Goal: Obtain resource: Download file/media

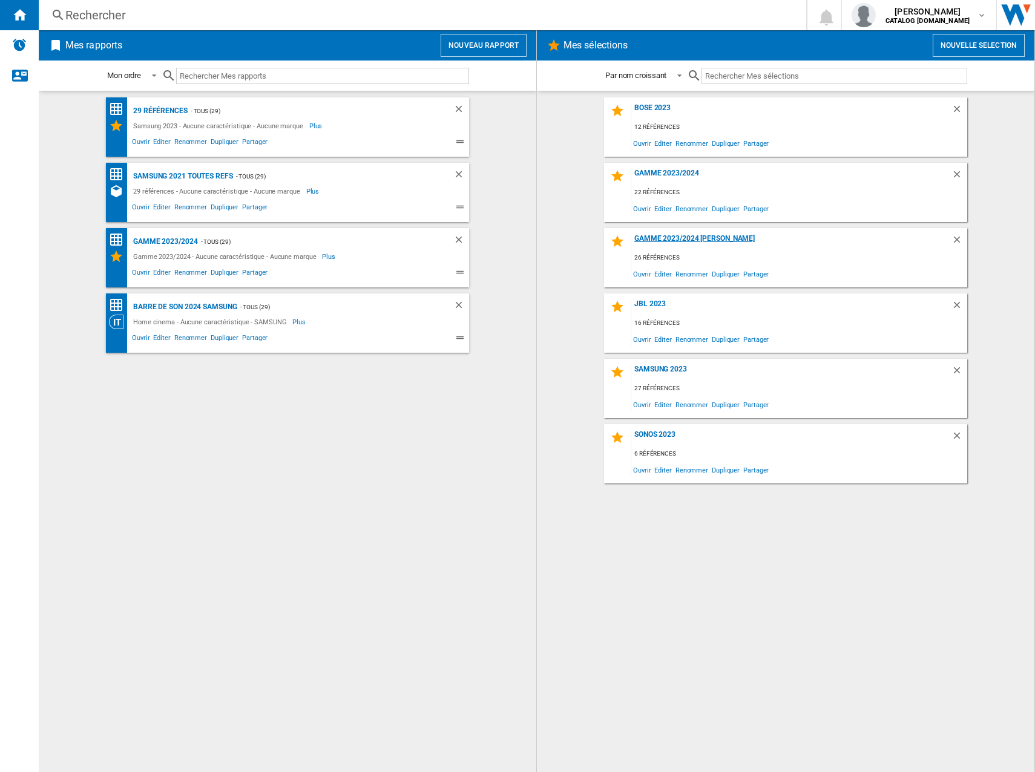
click at [666, 240] on div "Gamme 2023/2024 [PERSON_NAME]" at bounding box center [791, 242] width 320 height 16
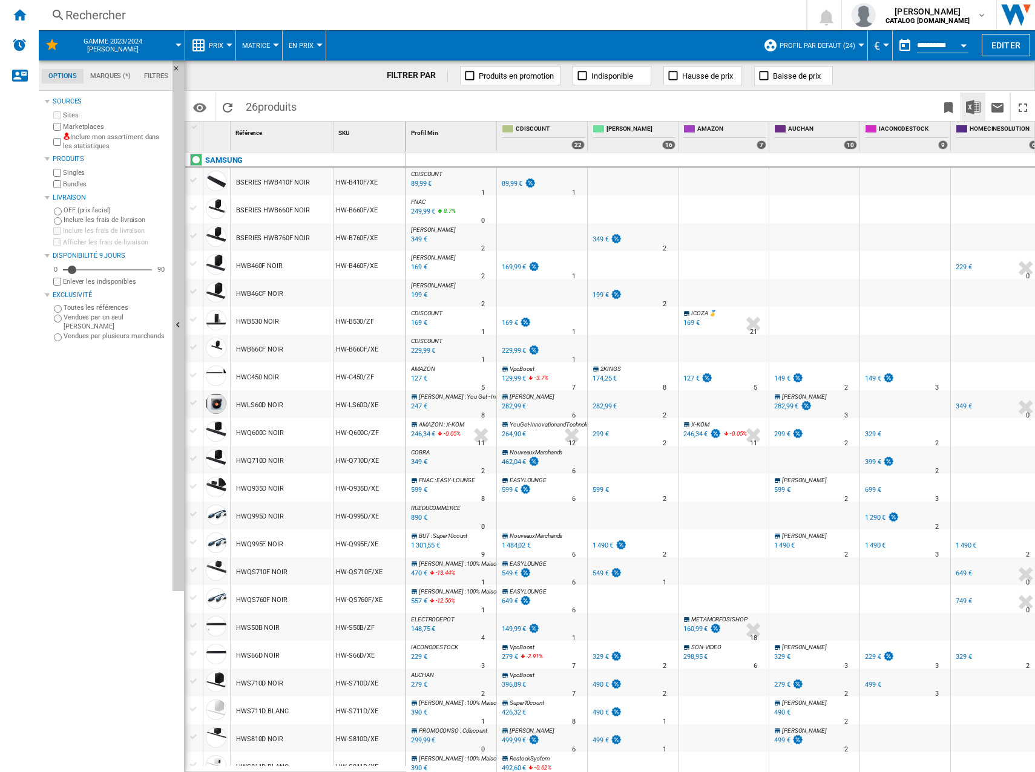
click at [975, 107] on img "Télécharger au format Excel" at bounding box center [973, 107] width 15 height 15
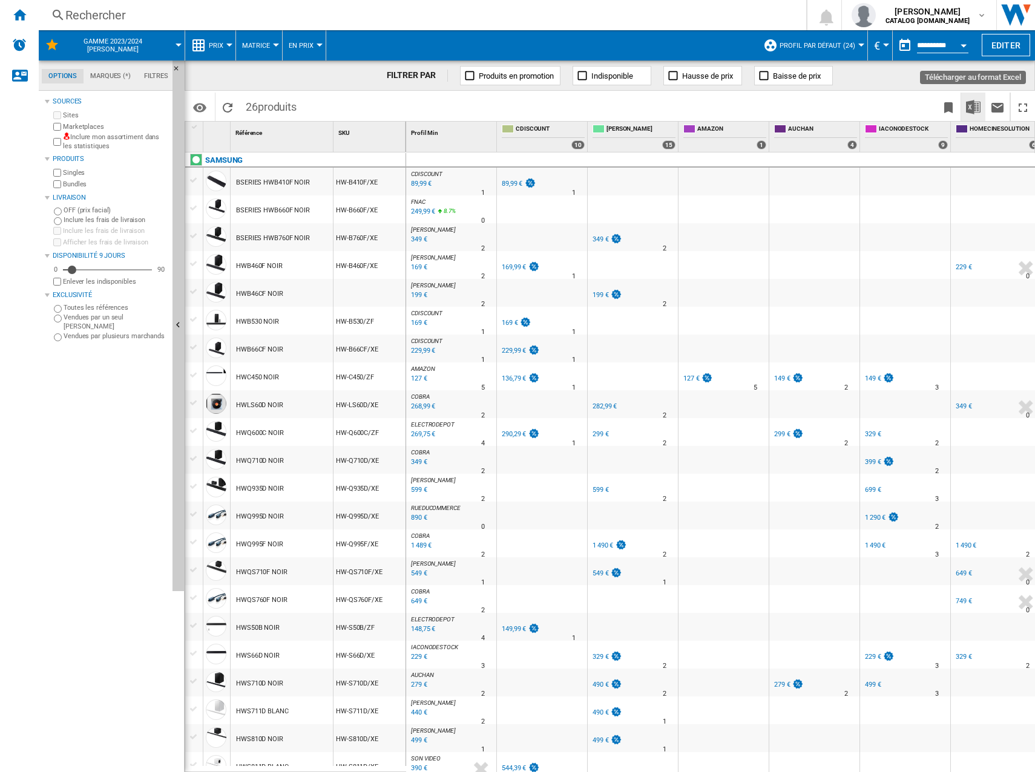
click at [971, 107] on img "Télécharger au format Excel" at bounding box center [973, 107] width 15 height 15
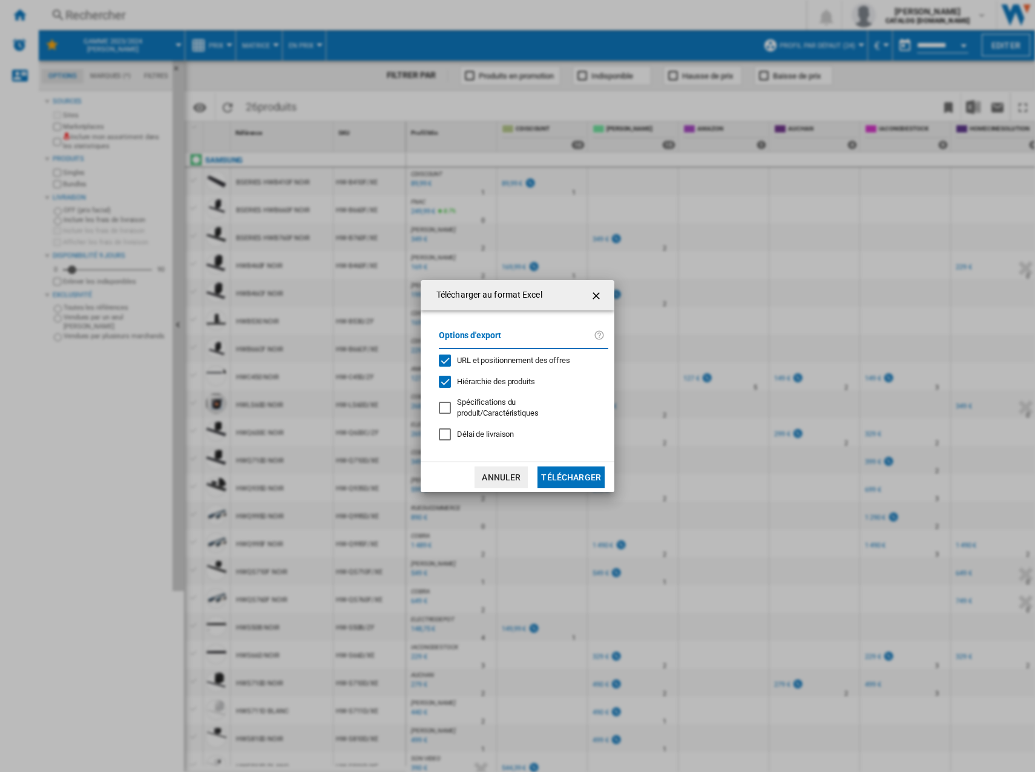
click at [563, 468] on button "Télécharger" at bounding box center [570, 478] width 67 height 22
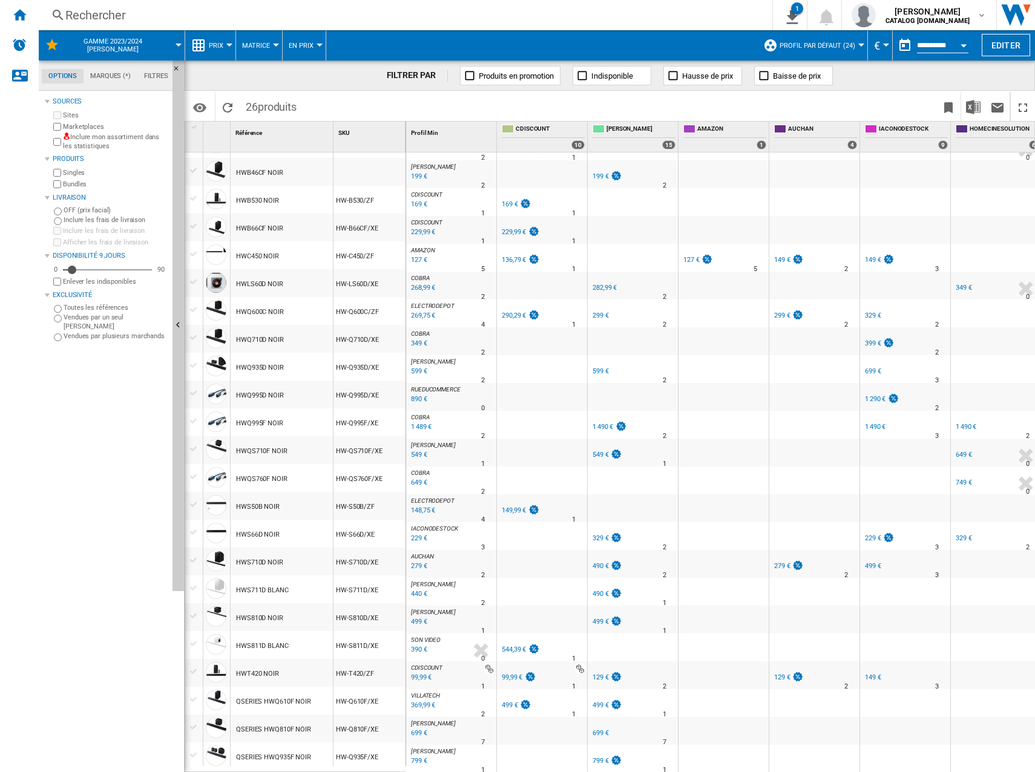
scroll to position [125, 0]
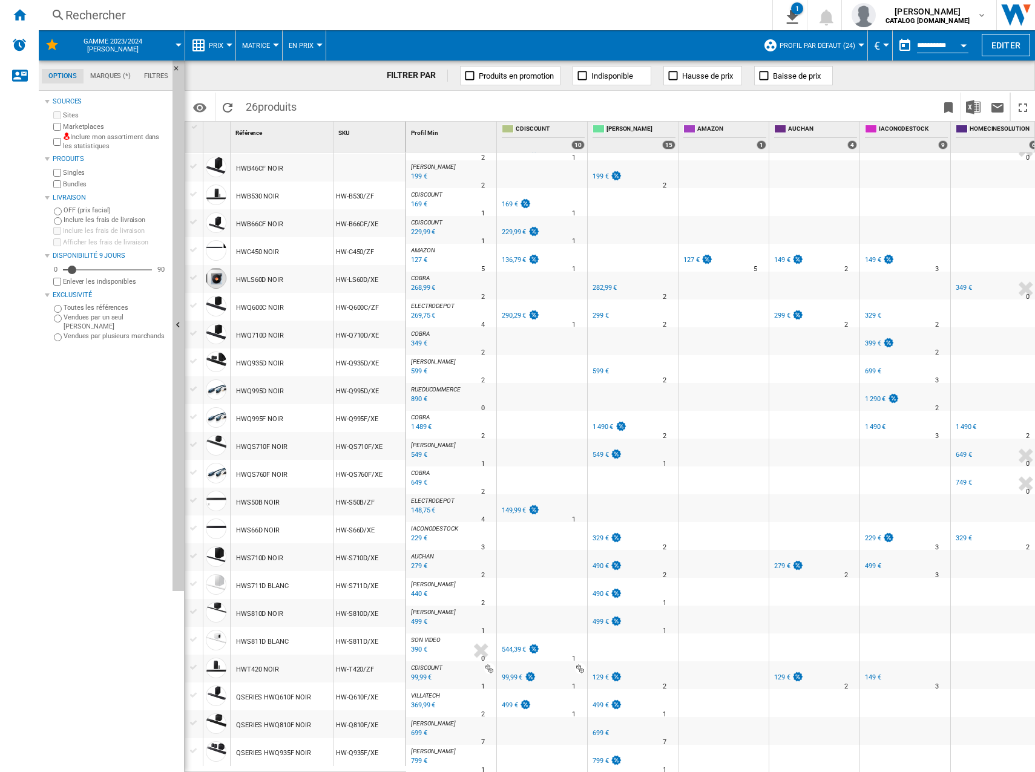
click at [551, 562] on div at bounding box center [542, 564] width 90 height 28
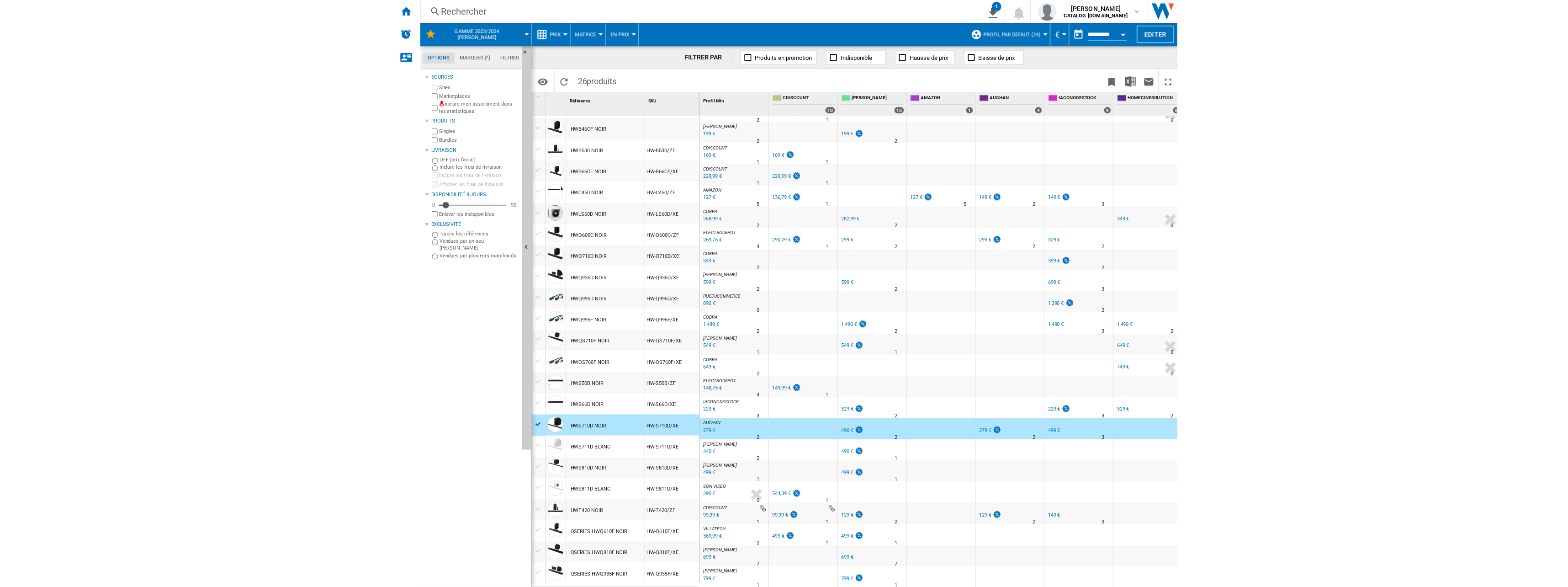
scroll to position [0, 0]
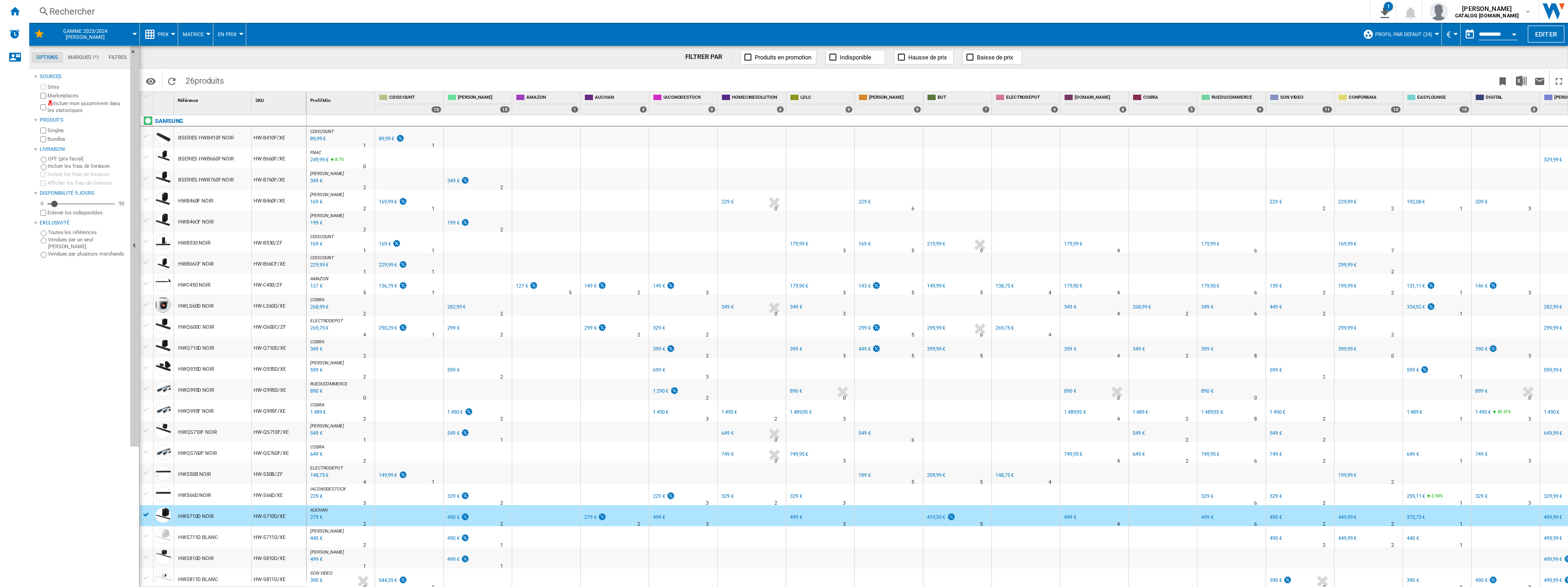
click at [389, 138] on div "89,99 €" at bounding box center [387, 139] width 16 height 6
click at [396, 199] on div "169,99 €" at bounding box center [388, 202] width 18 height 6
click at [386, 243] on div "169 €" at bounding box center [385, 244] width 12 height 6
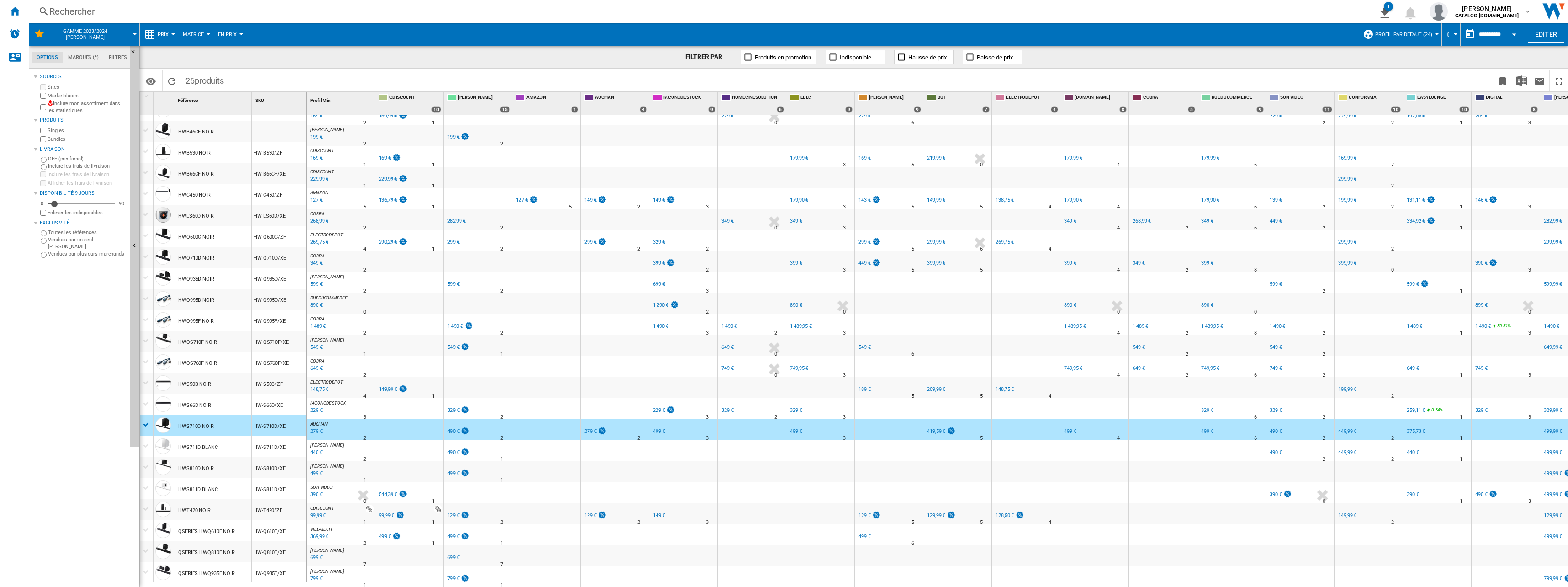
scroll to position [91, 0]
click at [387, 177] on div "229,99 €" at bounding box center [393, 179] width 30 height 9
click at [385, 197] on div "136,79 €" at bounding box center [388, 200] width 18 height 6
click at [387, 239] on div "290,29 €" at bounding box center [388, 242] width 18 height 6
click at [393, 385] on div "149,99 €" at bounding box center [393, 390] width 30 height 9
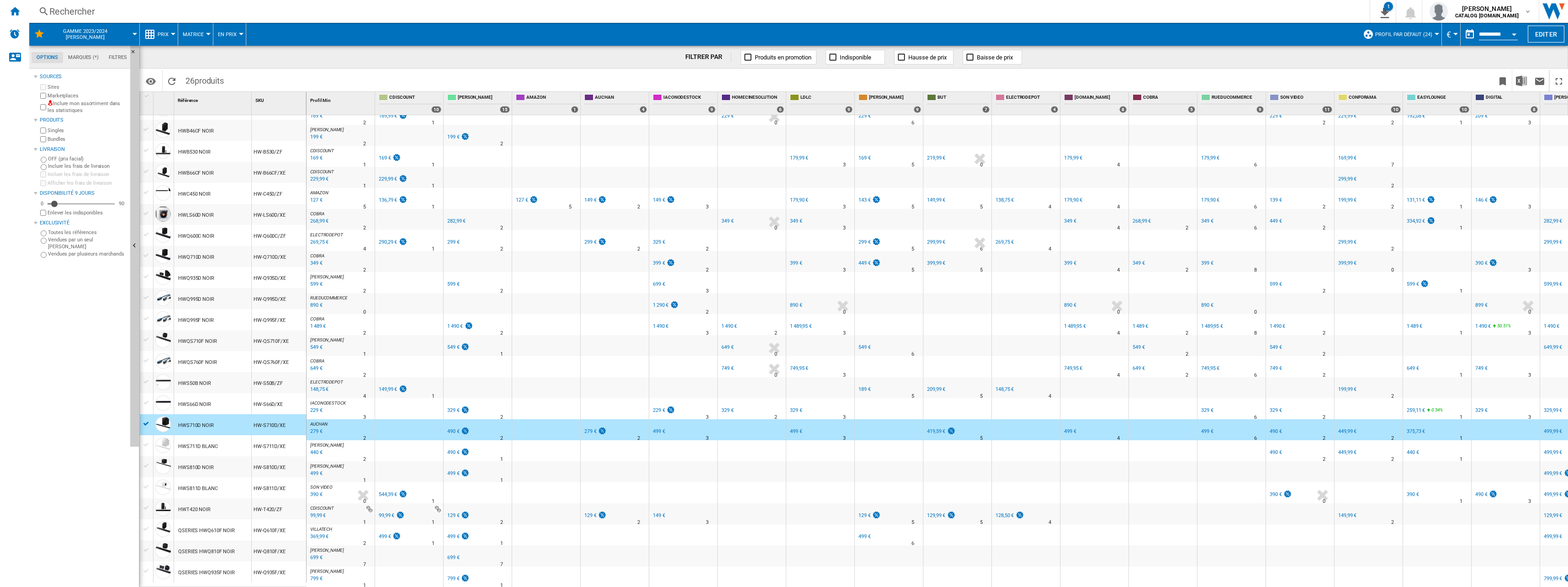
click at [395, 492] on div "544,39 €" at bounding box center [388, 495] width 18 height 6
click at [393, 512] on div "99,99 €" at bounding box center [387, 515] width 16 height 6
click at [385, 533] on div "499 €" at bounding box center [385, 536] width 12 height 6
click at [454, 576] on div "799 €" at bounding box center [453, 579] width 12 height 6
click at [451, 555] on div "699 €" at bounding box center [453, 558] width 12 height 6
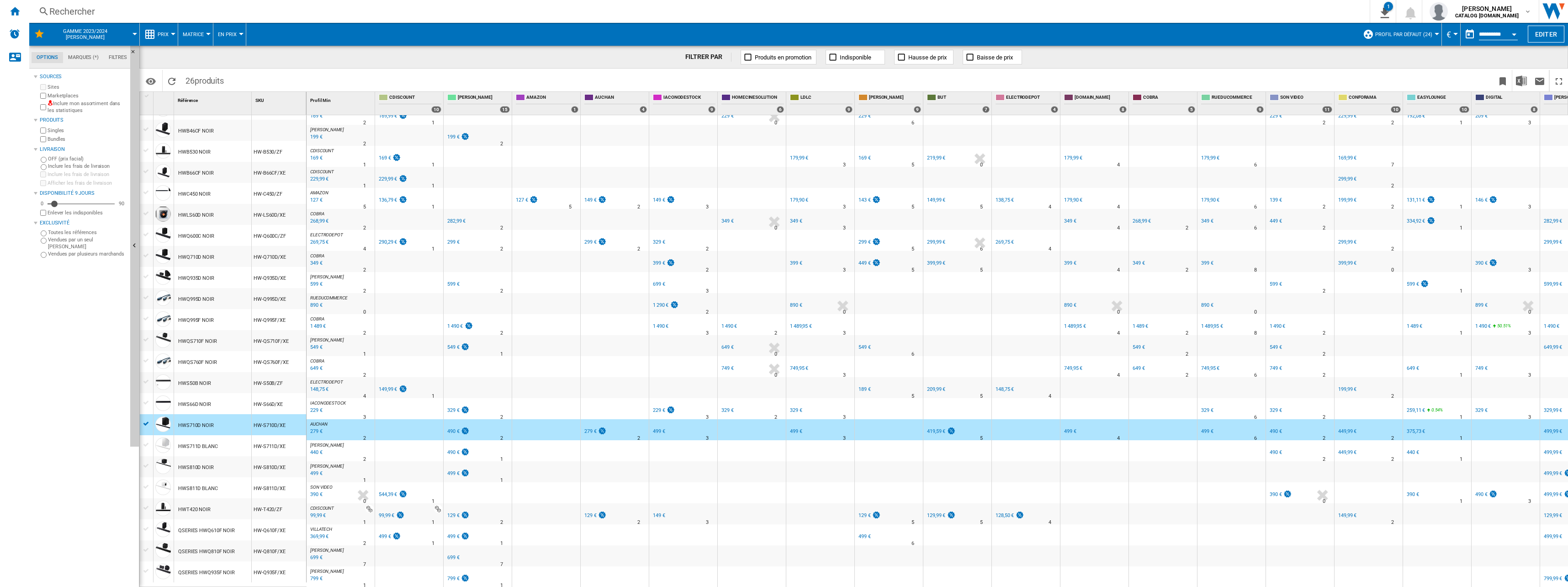
click at [451, 534] on div "499 €" at bounding box center [457, 536] width 23 height 9
click at [454, 512] on div "129 €" at bounding box center [453, 515] width 12 height 6
click at [457, 472] on div "499 €" at bounding box center [457, 474] width 23 height 9
click at [448, 443] on div "FR [PERSON_NAME]" at bounding box center [477, 445] width 64 height 5
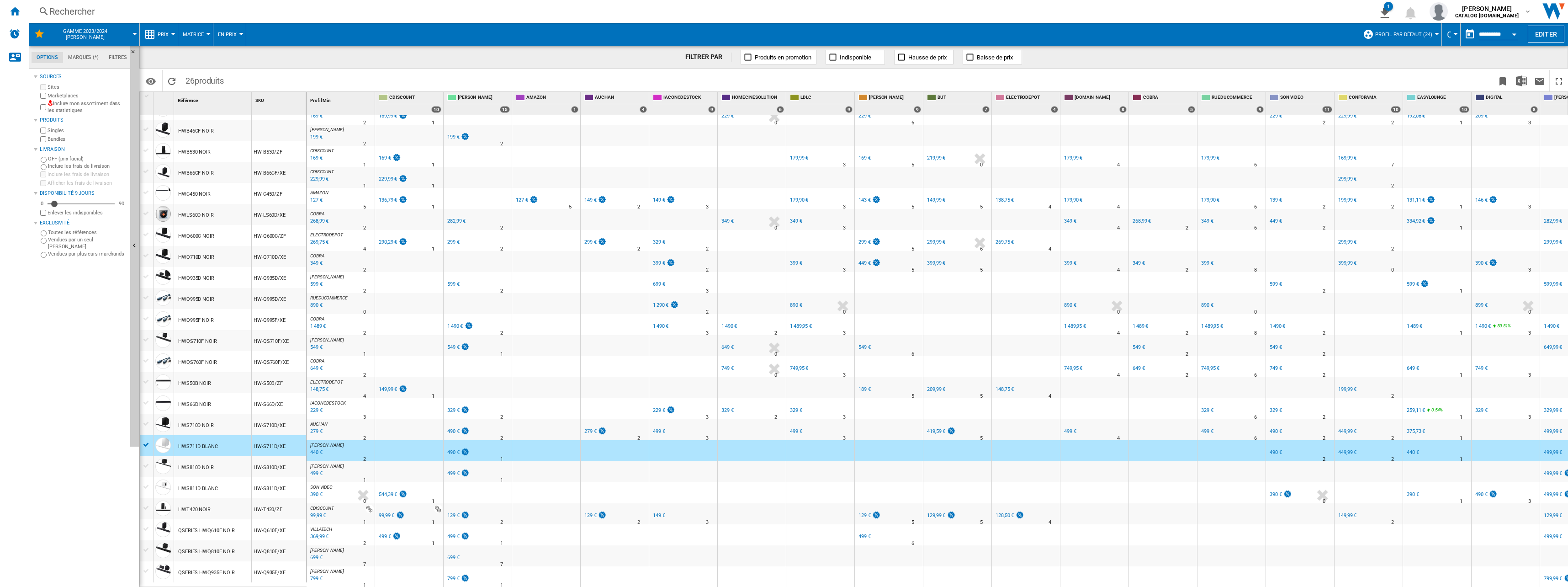
click at [449, 450] on div "490 €" at bounding box center [453, 453] width 12 height 6
click at [482, 446] on div "FR BOULANGER -1.0 % 490 € % N/A 1 FR BOULANGER" at bounding box center [477, 453] width 64 height 21
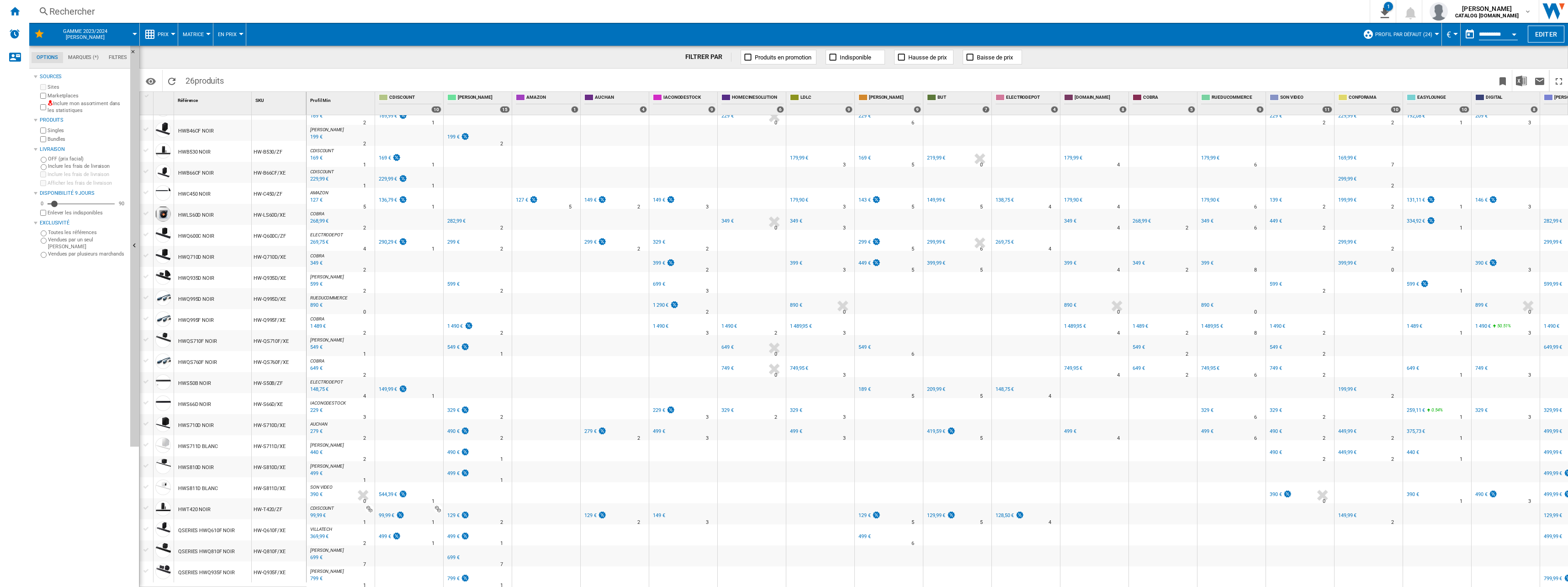
click at [457, 428] on div "490 €" at bounding box center [453, 431] width 12 height 6
click at [457, 408] on div "329 €" at bounding box center [453, 410] width 12 height 6
click at [457, 344] on div "549 €" at bounding box center [453, 348] width 12 height 6
click at [457, 323] on div "1 490 €" at bounding box center [454, 326] width 16 height 6
click at [455, 281] on div "599 €" at bounding box center [453, 284] width 12 height 6
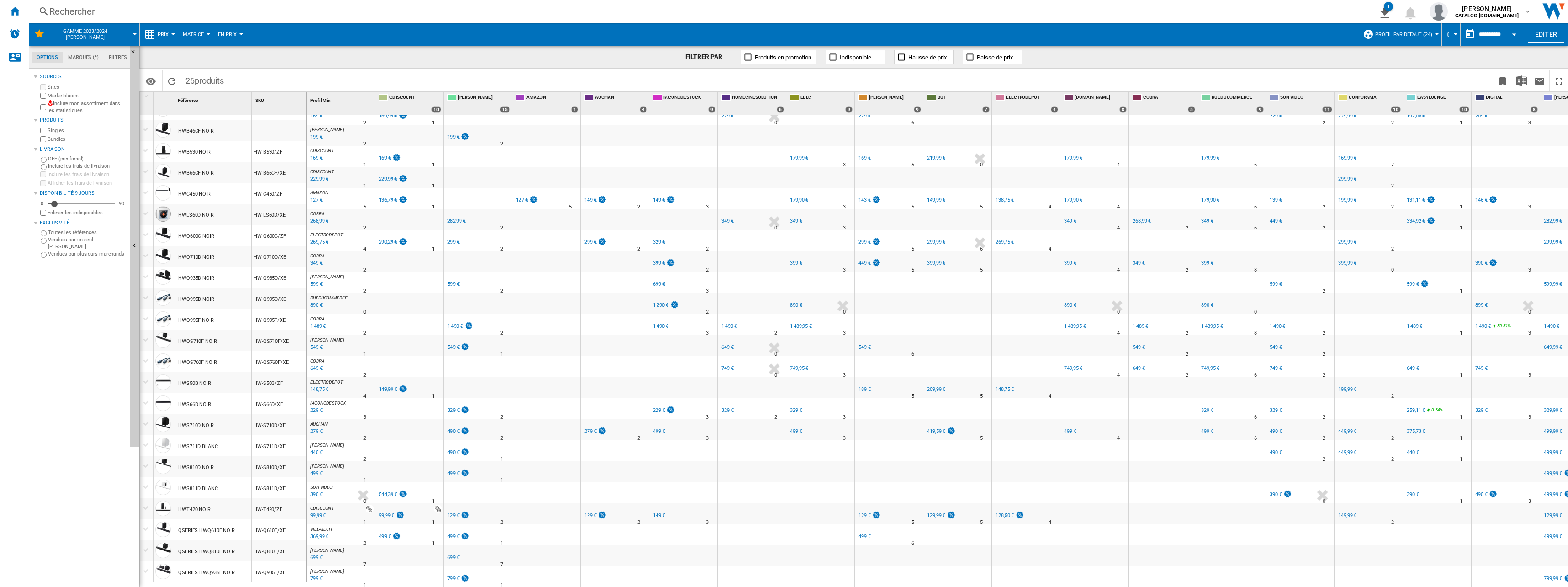
click at [454, 239] on div "299 €" at bounding box center [453, 242] width 12 height 6
click at [451, 218] on div "282,99 €" at bounding box center [456, 221] width 18 height 6
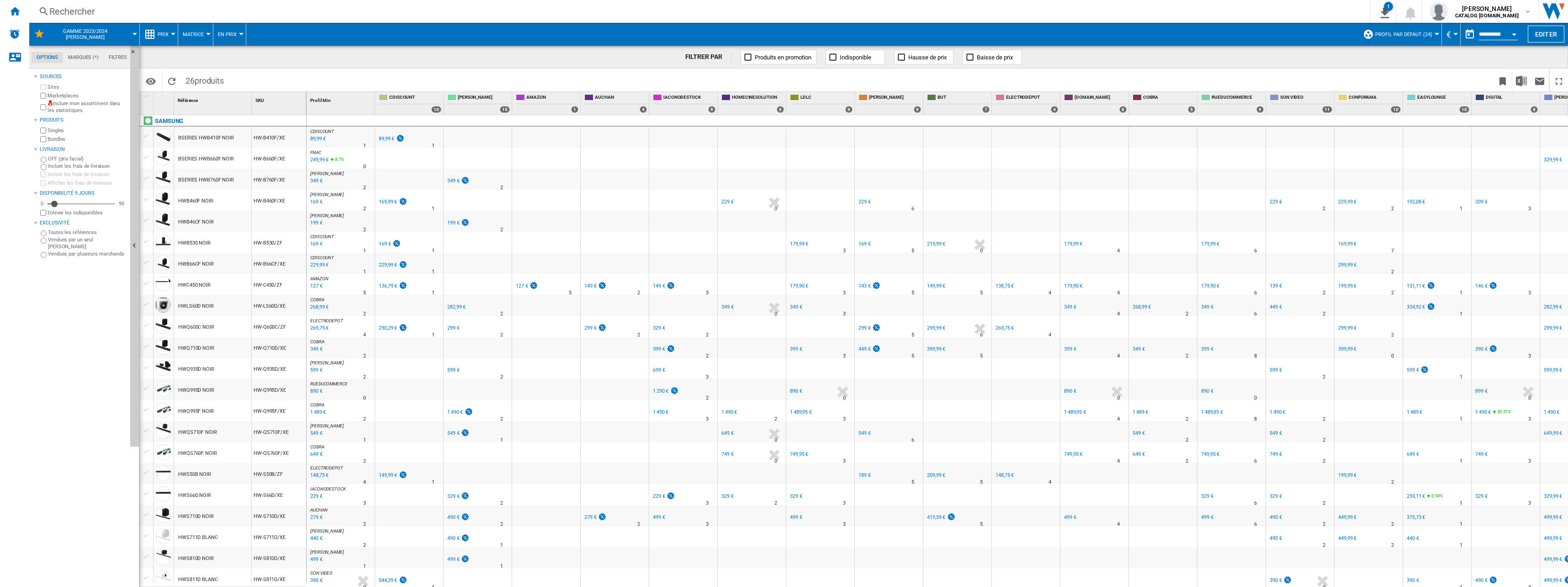
click at [452, 224] on div "199 €" at bounding box center [453, 223] width 12 height 6
click at [456, 179] on div "349 €" at bounding box center [453, 181] width 12 height 6
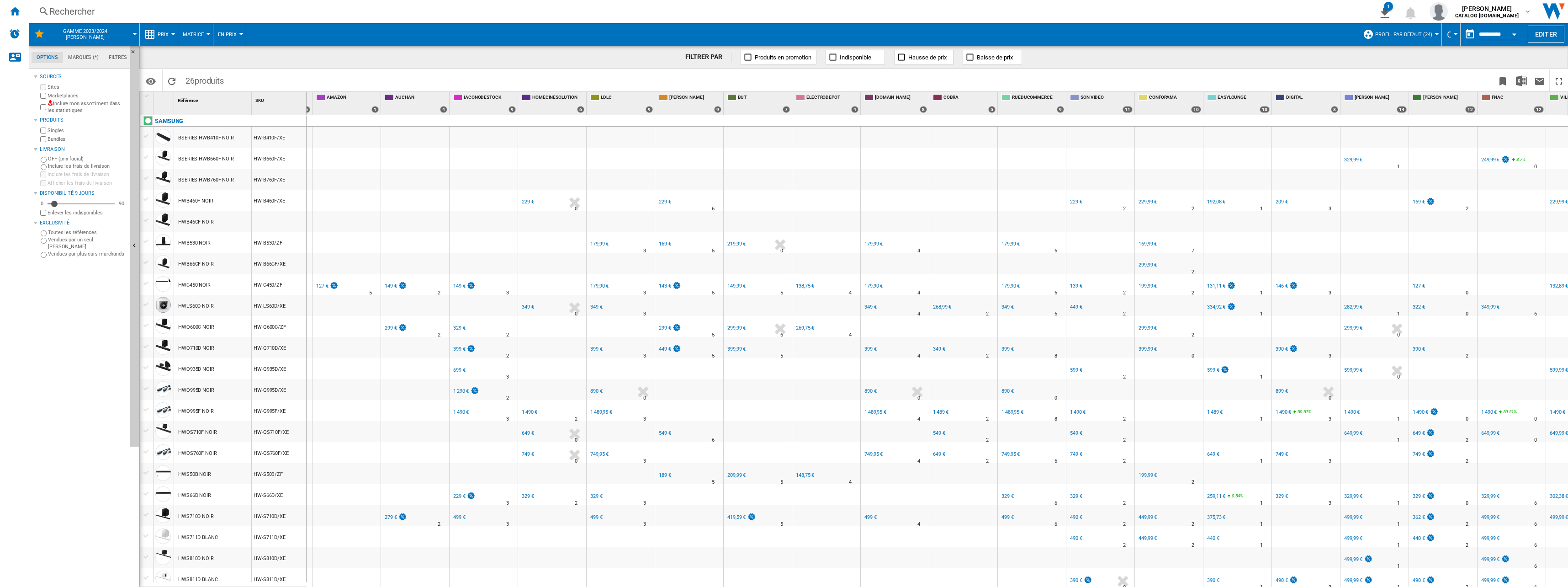
scroll to position [0, 200]
click at [324, 289] on div "127 €" at bounding box center [322, 286] width 12 height 6
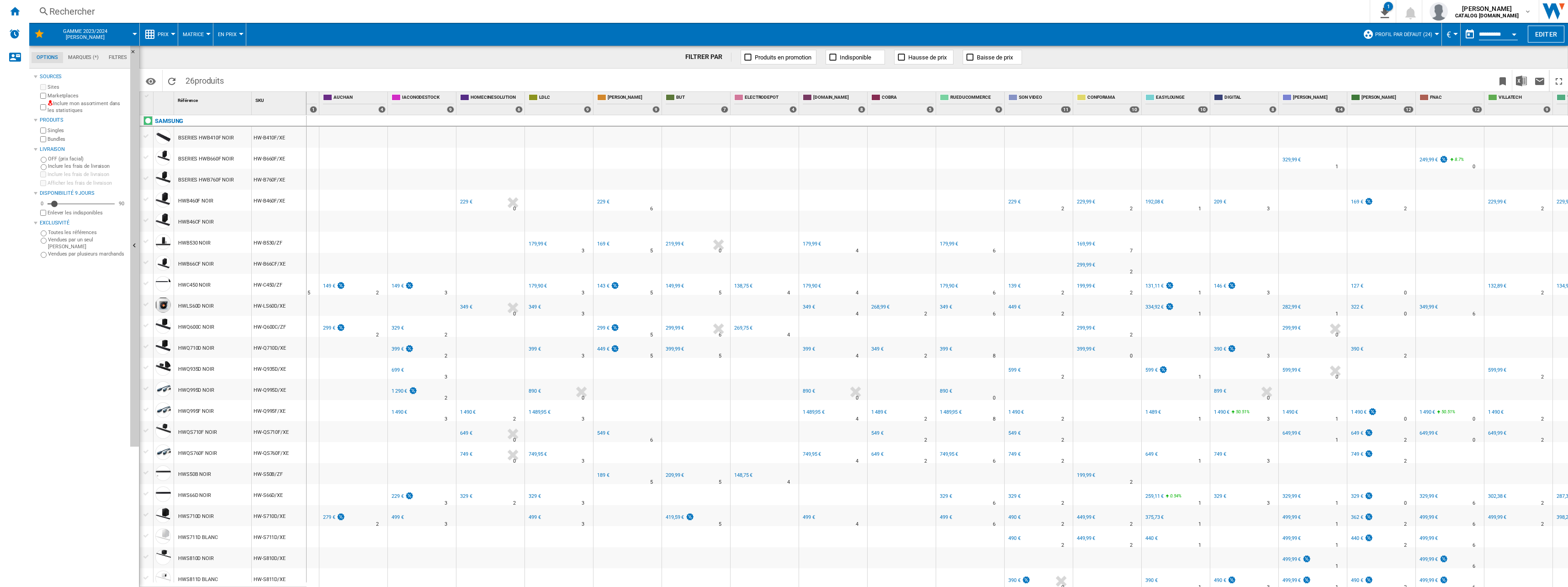
scroll to position [0, 0]
click at [319, 286] on div "149 €" at bounding box center [321, 286] width 12 height 6
click at [320, 323] on div "FR AUCHAN" at bounding box center [345, 320] width 64 height 5
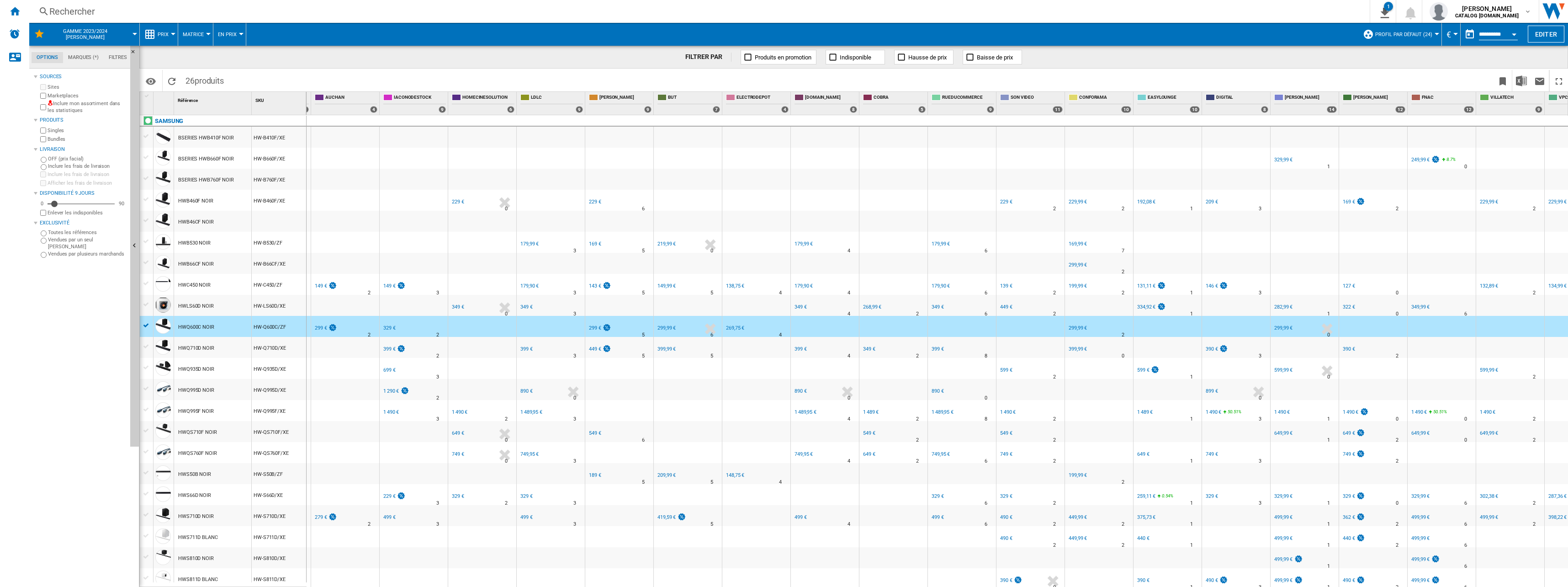
click at [320, 327] on div "299 €" at bounding box center [321, 328] width 12 height 6
click at [336, 333] on div "-1.0 % 299 € % N/A" at bounding box center [330, 334] width 33 height 22
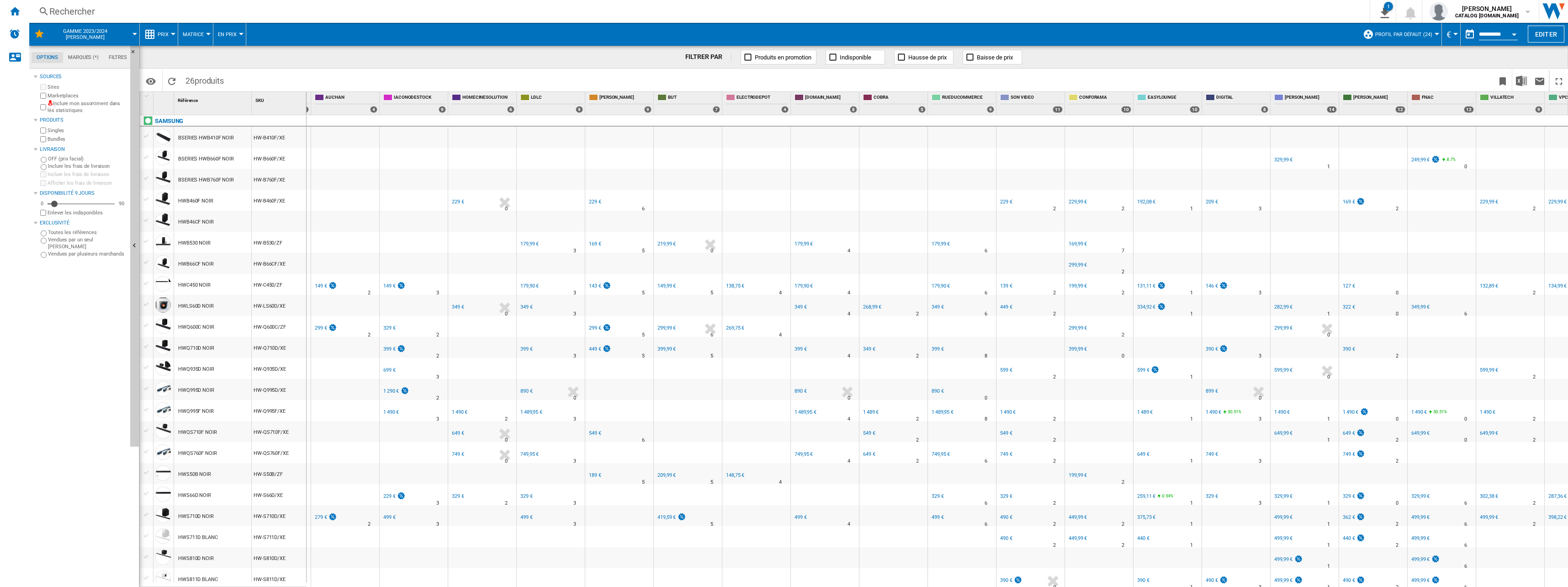
click at [323, 519] on div "279 €" at bounding box center [321, 517] width 12 height 6
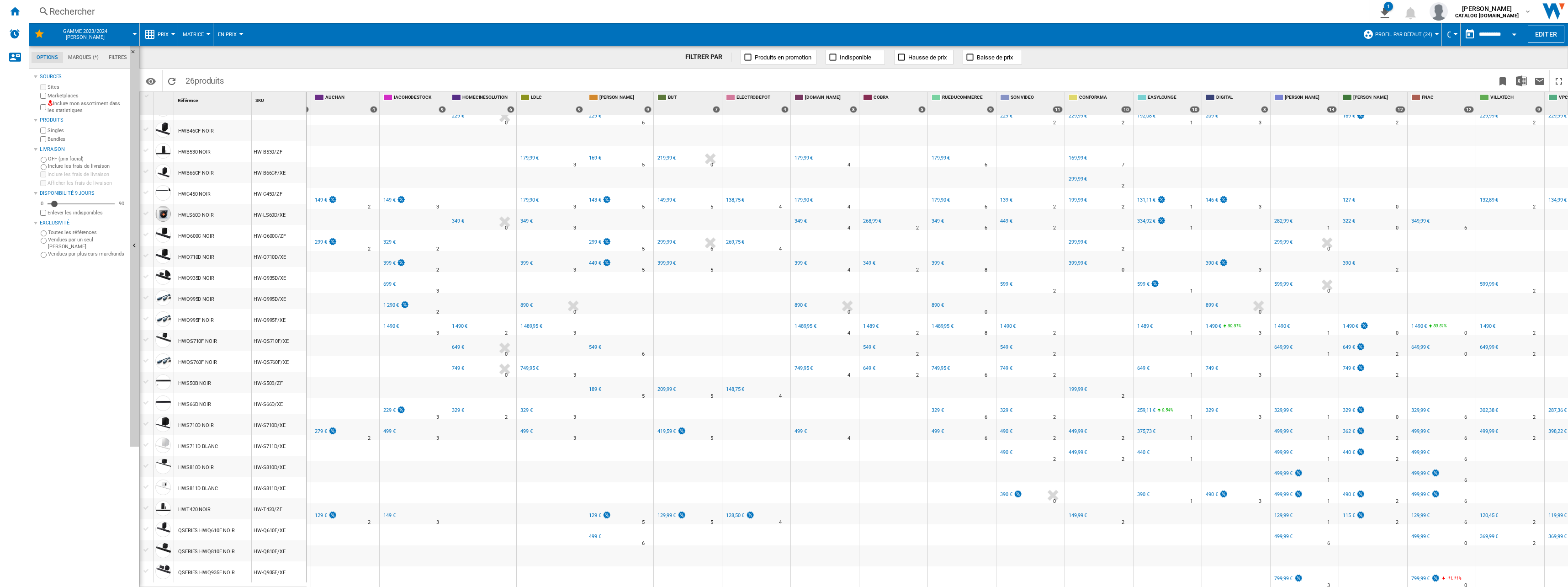
click at [319, 512] on div "129 €" at bounding box center [321, 515] width 12 height 6
click at [386, 512] on div "149 €" at bounding box center [390, 515] width 12 height 6
click at [392, 428] on div "499 €" at bounding box center [390, 431] width 12 height 6
click at [390, 406] on div "229 €" at bounding box center [393, 410] width 23 height 9
click at [392, 323] on div "1 490 €" at bounding box center [391, 326] width 16 height 6
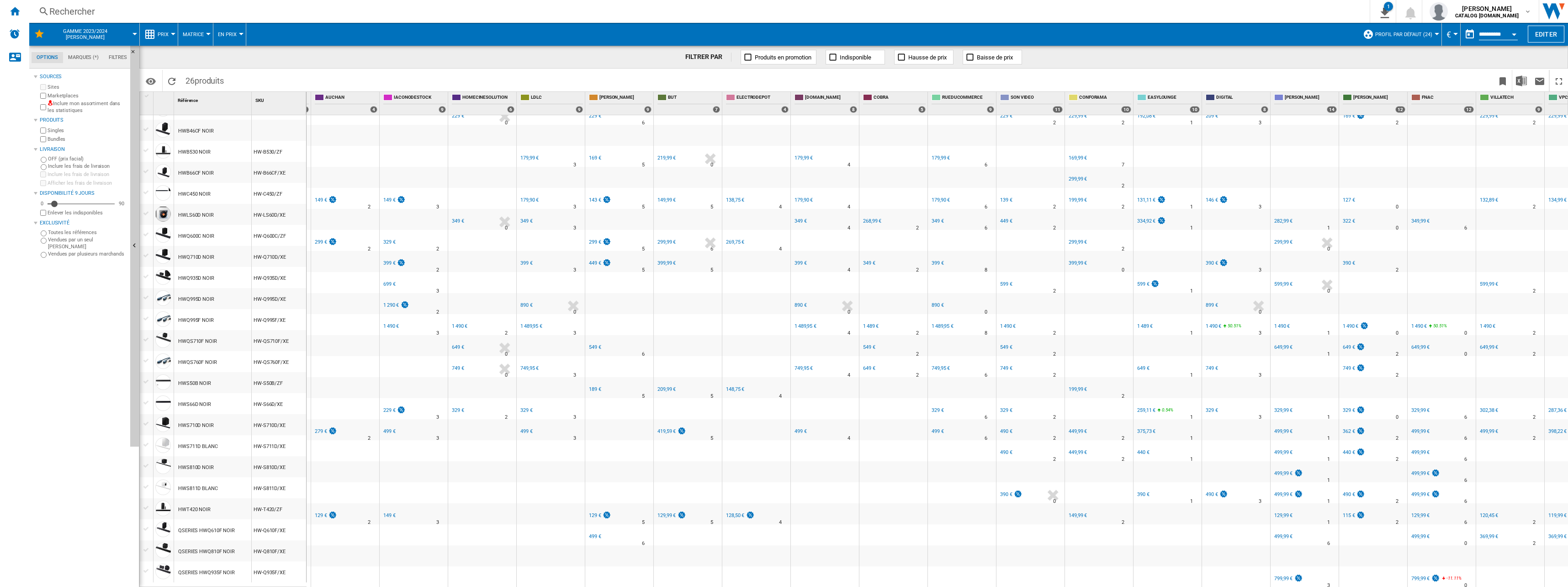
click at [394, 302] on div "1 290 €" at bounding box center [391, 305] width 16 height 6
click at [391, 281] on div "699 €" at bounding box center [390, 284] width 12 height 6
click at [393, 260] on div "399 €" at bounding box center [390, 263] width 12 height 6
click at [385, 239] on div "329 €" at bounding box center [390, 242] width 12 height 6
click at [387, 197] on div "149 €" at bounding box center [390, 200] width 12 height 6
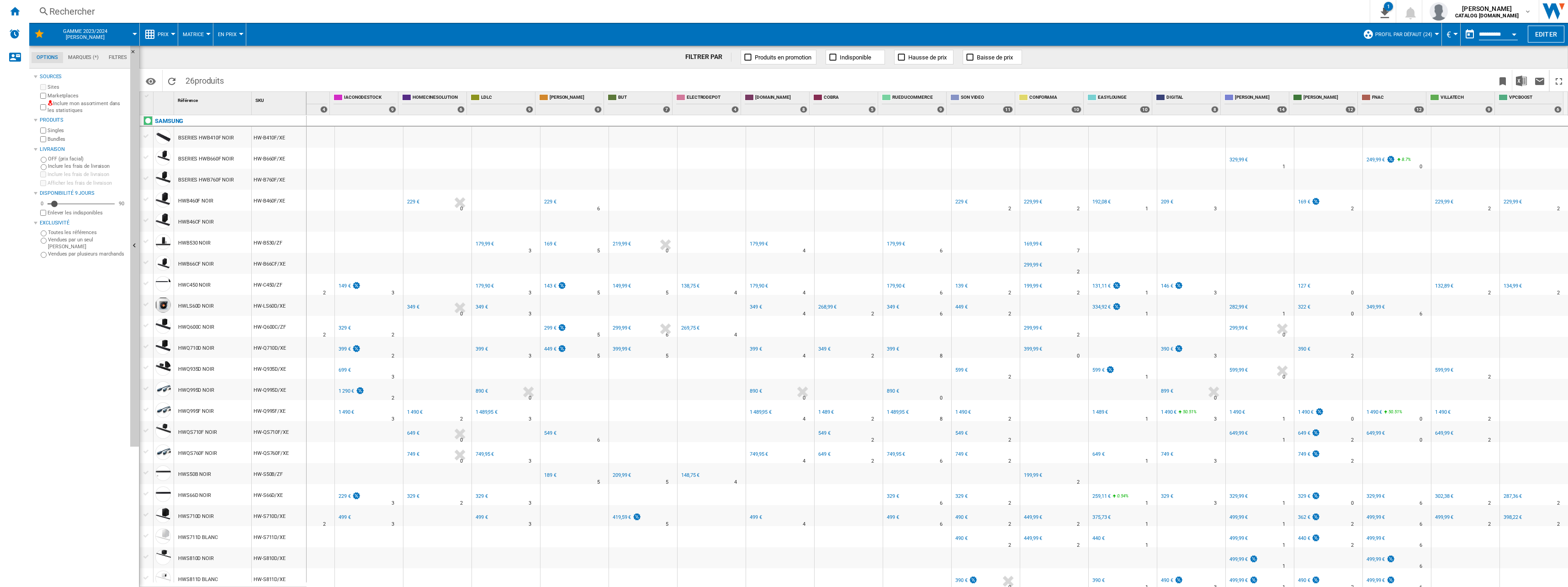
click at [407, 202] on div "229 €" at bounding box center [413, 202] width 12 height 6
click at [411, 305] on div "349 €" at bounding box center [413, 307] width 12 height 6
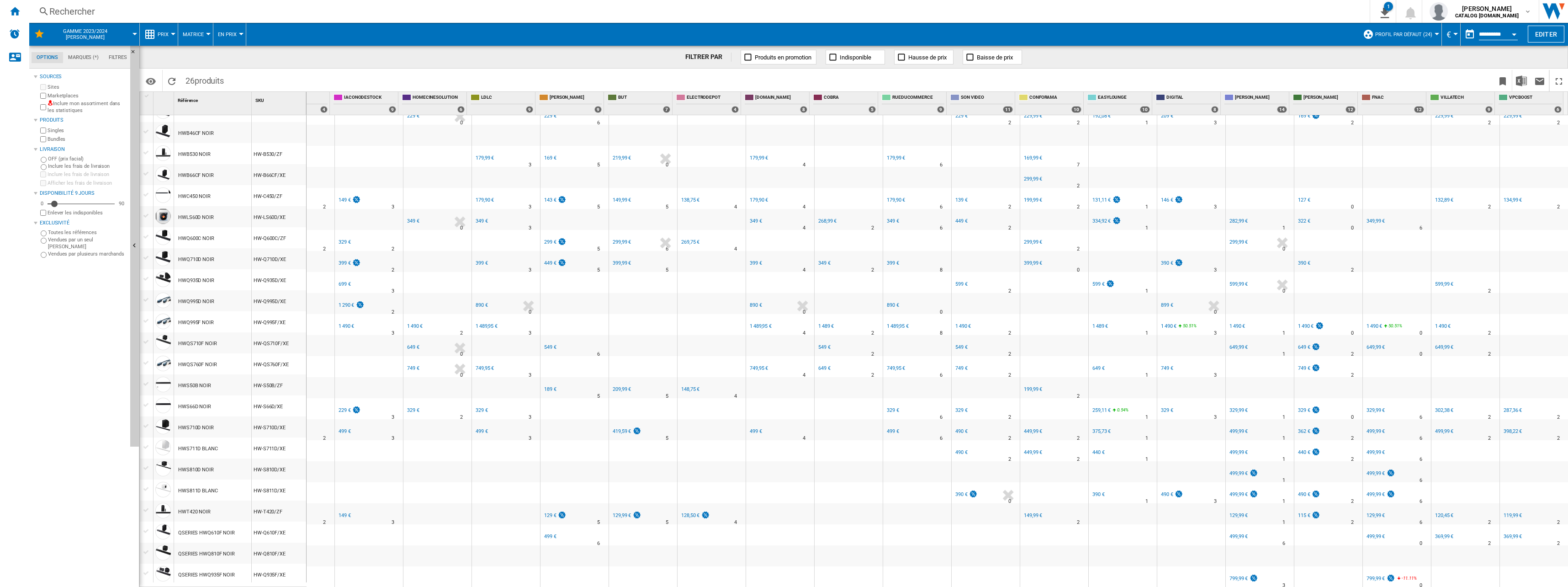
scroll to position [91, 0]
click at [410, 323] on div "1 490 €" at bounding box center [414, 326] width 16 height 6
click at [408, 344] on div "649 €" at bounding box center [413, 348] width 12 height 6
click at [408, 358] on div "FR HOMECINESOLUTION" at bounding box center [437, 360] width 64 height 5
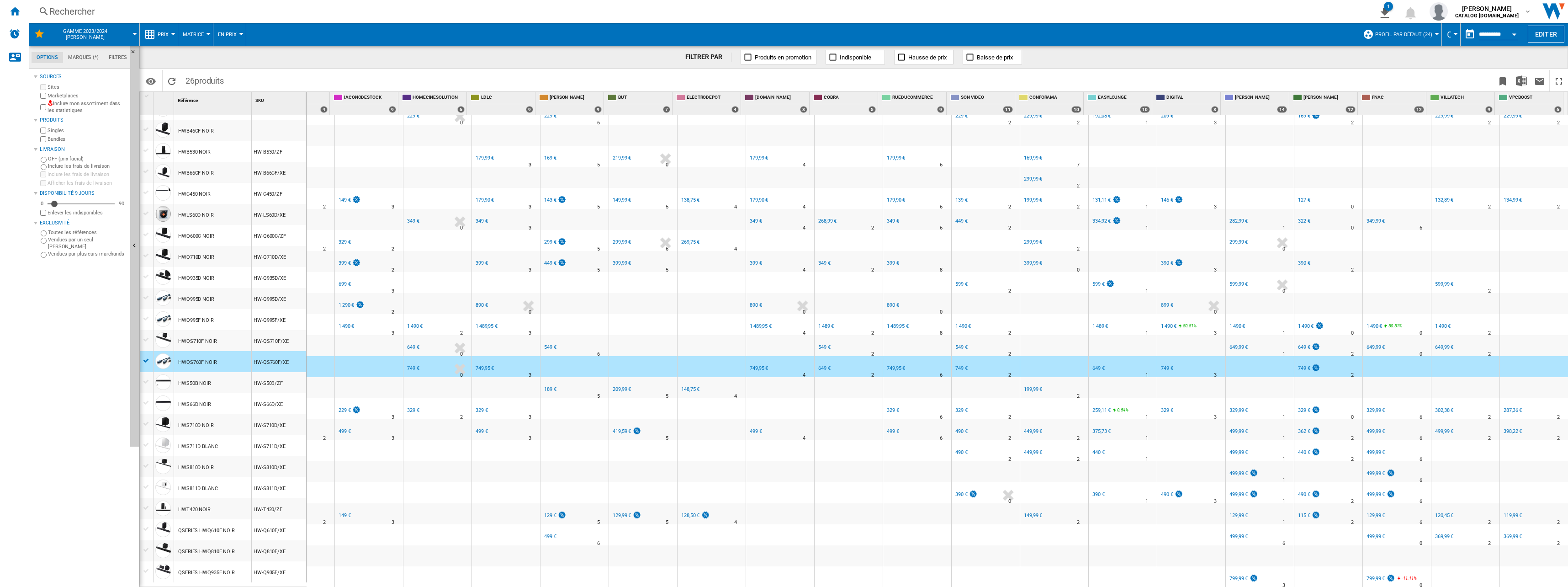
click at [408, 366] on div "749 €" at bounding box center [413, 369] width 12 height 6
click at [425, 356] on div "FR HOMECINESOLUTION -1.0 % 749 € % N/A 0 FR HOMECINESOLUTION" at bounding box center [437, 366] width 68 height 21
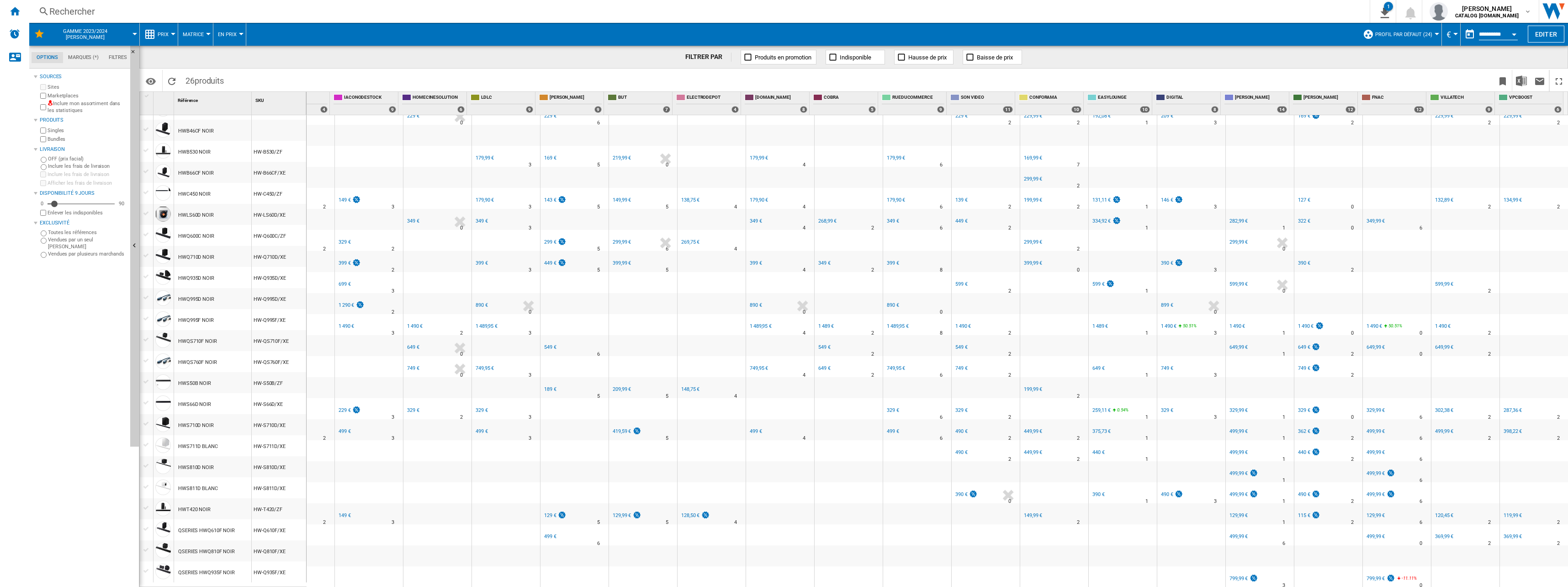
click at [411, 400] on div "FR HOMECINESOLUTION" at bounding box center [437, 403] width 64 height 5
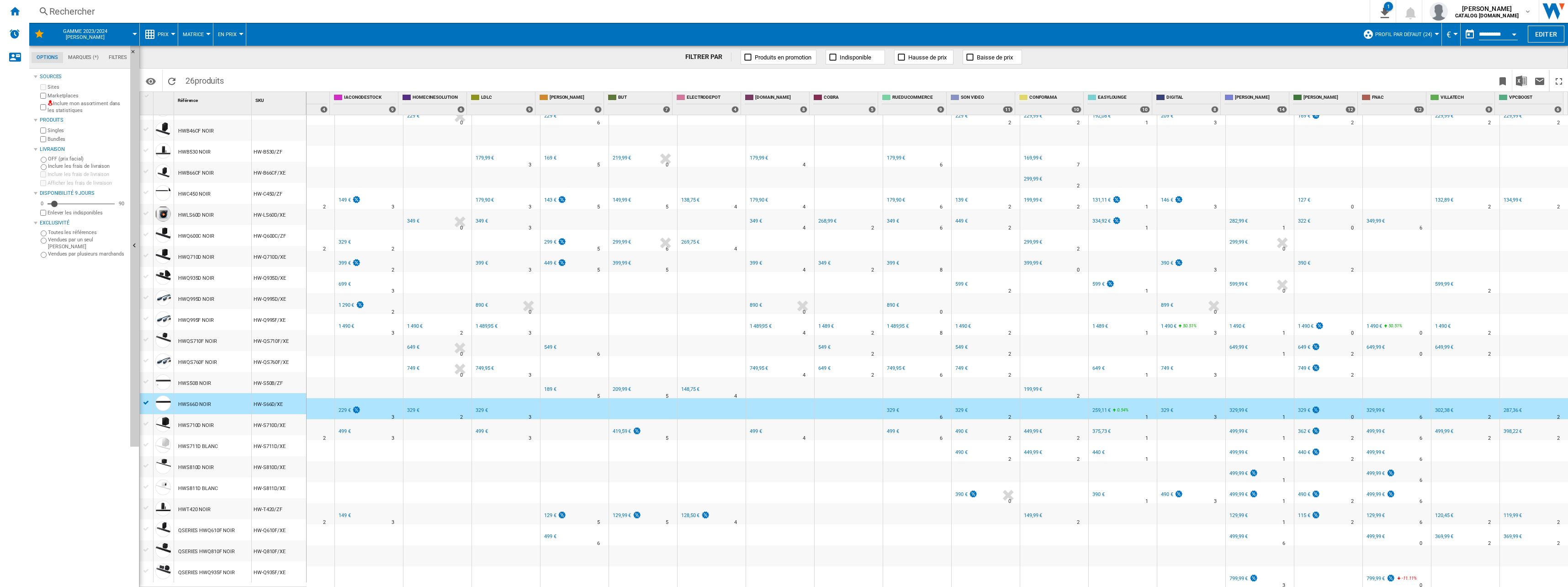
click at [410, 406] on div "329 €" at bounding box center [412, 410] width 14 height 9
click at [411, 407] on div "329 €" at bounding box center [413, 410] width 12 height 6
drag, startPoint x: 429, startPoint y: 403, endPoint x: 437, endPoint y: 407, distance: 8.9
click at [429, 403] on div "FR HOMECINESOLUTION -1.0 % 329 € % N/A 2 FR HOMECINESOLUTION" at bounding box center [437, 411] width 64 height 21
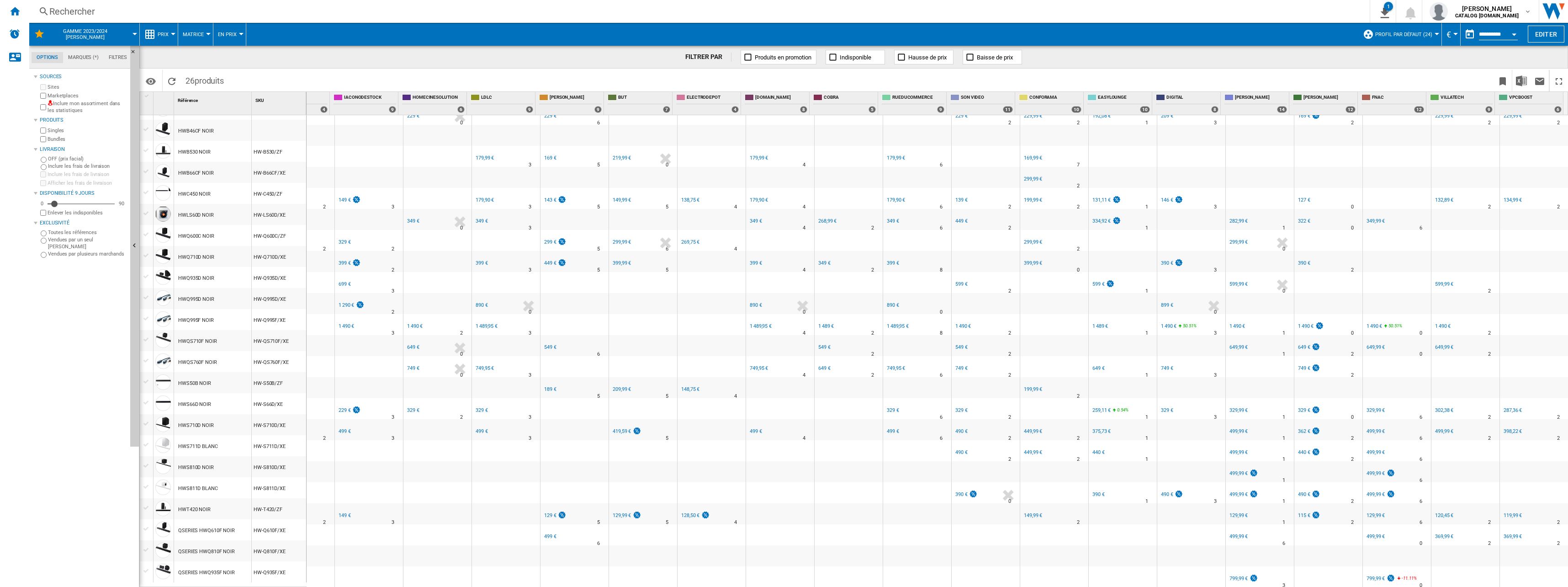
click at [476, 428] on div "499 €" at bounding box center [482, 431] width 12 height 6
click at [477, 407] on div "329 €" at bounding box center [482, 410] width 12 height 6
click at [479, 366] on div "749,95 €" at bounding box center [485, 369] width 18 height 6
click at [486, 323] on div "1 489,95 €" at bounding box center [486, 326] width 22 height 6
click at [479, 302] on div "890 €" at bounding box center [482, 305] width 12 height 6
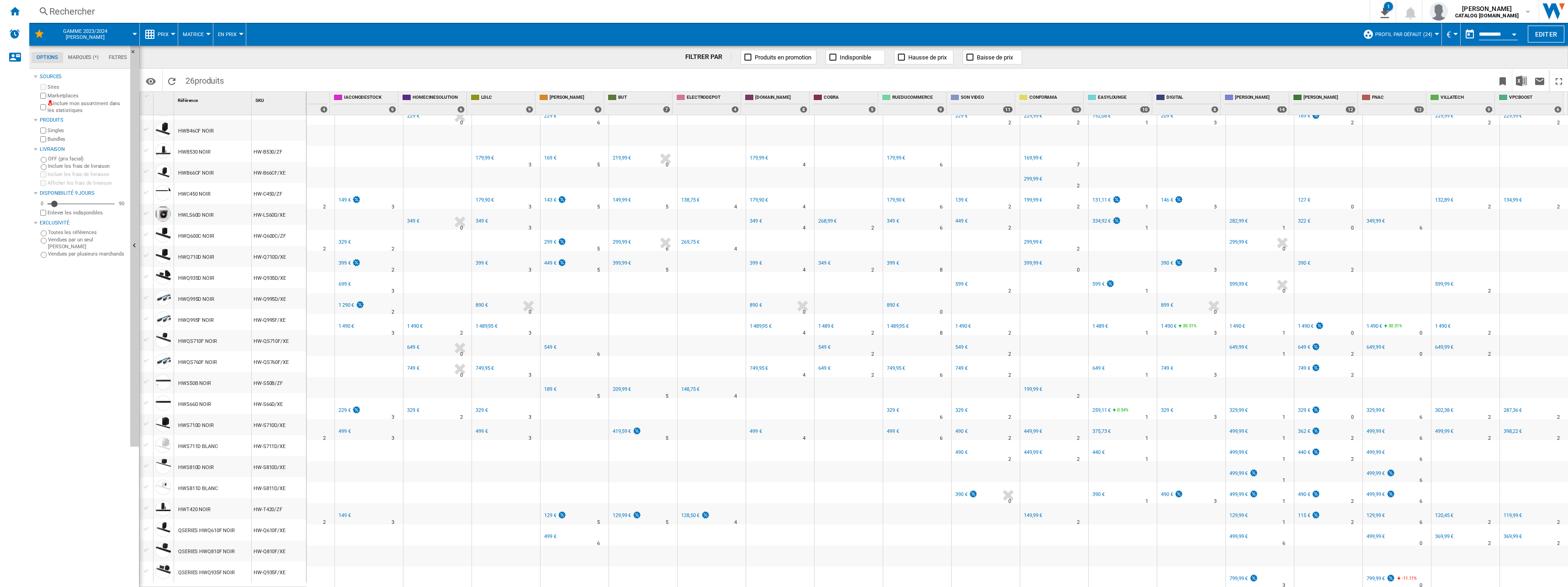
click at [476, 260] on div "399 €" at bounding box center [482, 263] width 12 height 6
click at [476, 218] on div "349 €" at bounding box center [482, 221] width 12 height 6
click at [476, 197] on div "179,90 €" at bounding box center [485, 200] width 18 height 6
click at [476, 155] on div "179,99 €" at bounding box center [485, 158] width 18 height 6
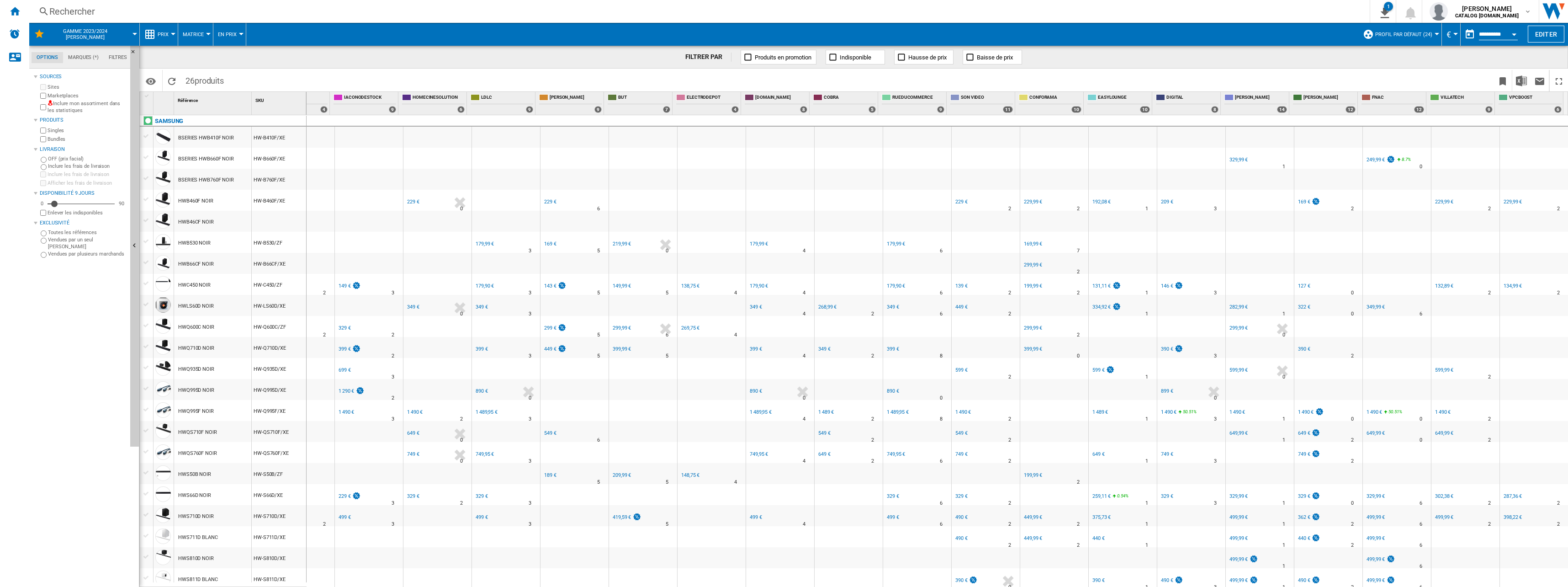
scroll to position [0, 0]
click at [544, 196] on div "FR [PERSON_NAME]" at bounding box center [574, 194] width 64 height 5
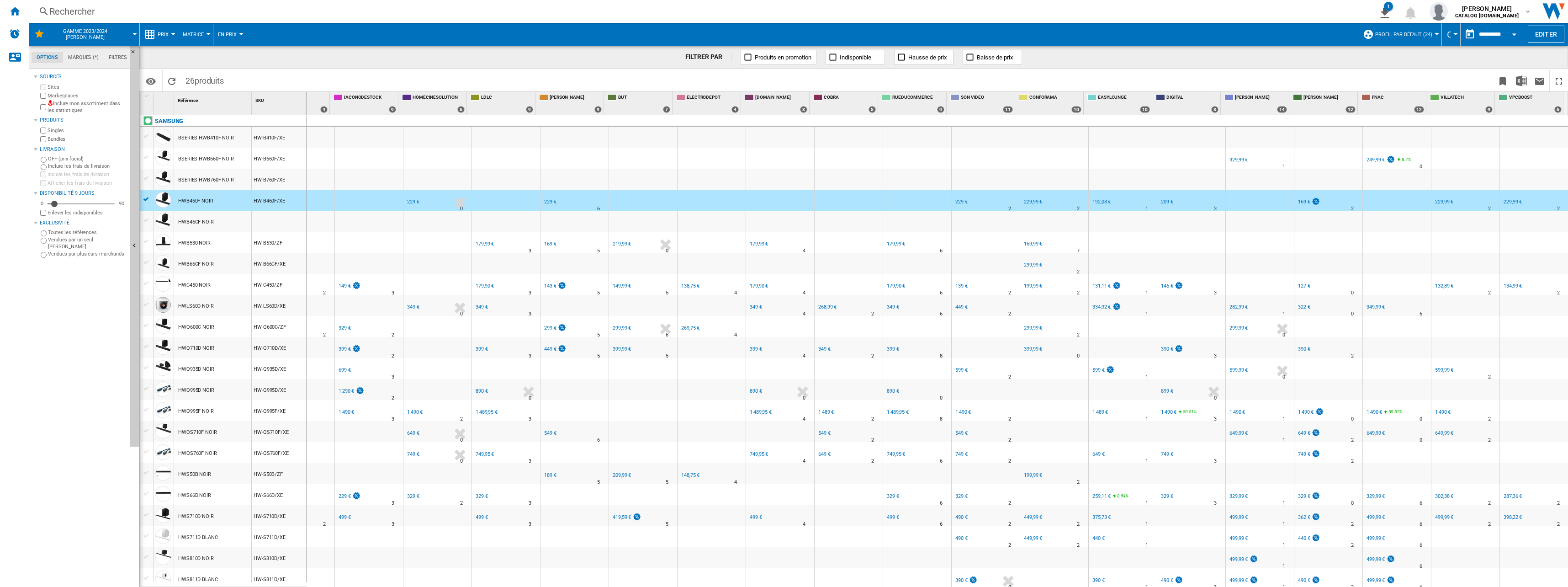
click at [544, 202] on div "229 €" at bounding box center [550, 202] width 12 height 6
click at [581, 202] on div "FR [PERSON_NAME] -1.0 % 229 € % N/A 6 FR [PERSON_NAME]" at bounding box center [574, 202] width 64 height 21
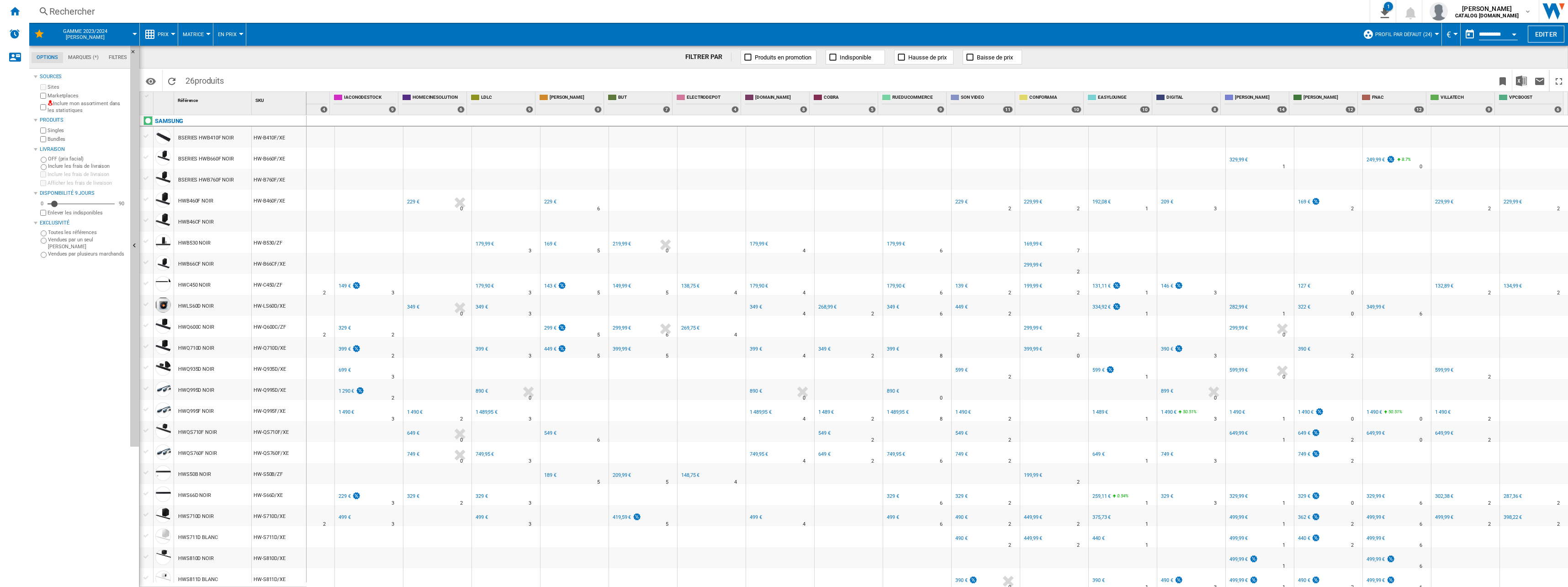
click at [541, 243] on div "FR [PERSON_NAME] -1.0 % 169 € % N/A 5 FR [PERSON_NAME]" at bounding box center [575, 243] width 68 height 21
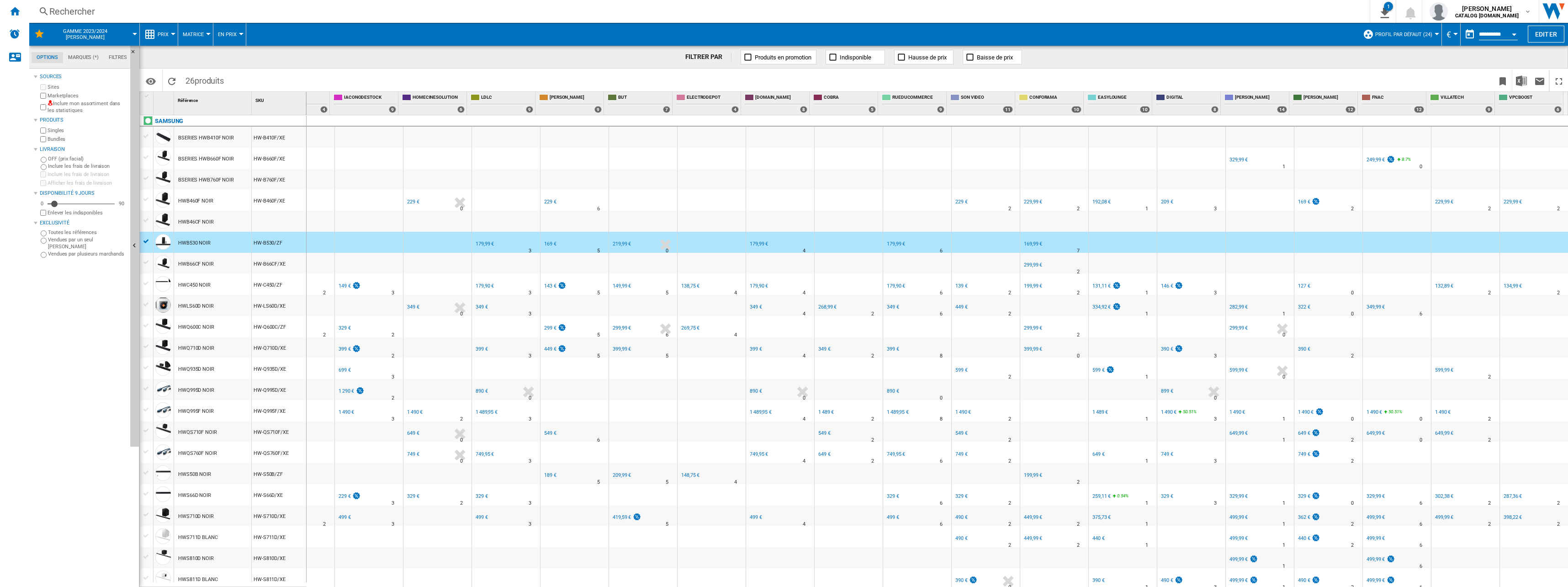
click at [542, 239] on div "FR [PERSON_NAME]" at bounding box center [574, 236] width 64 height 5
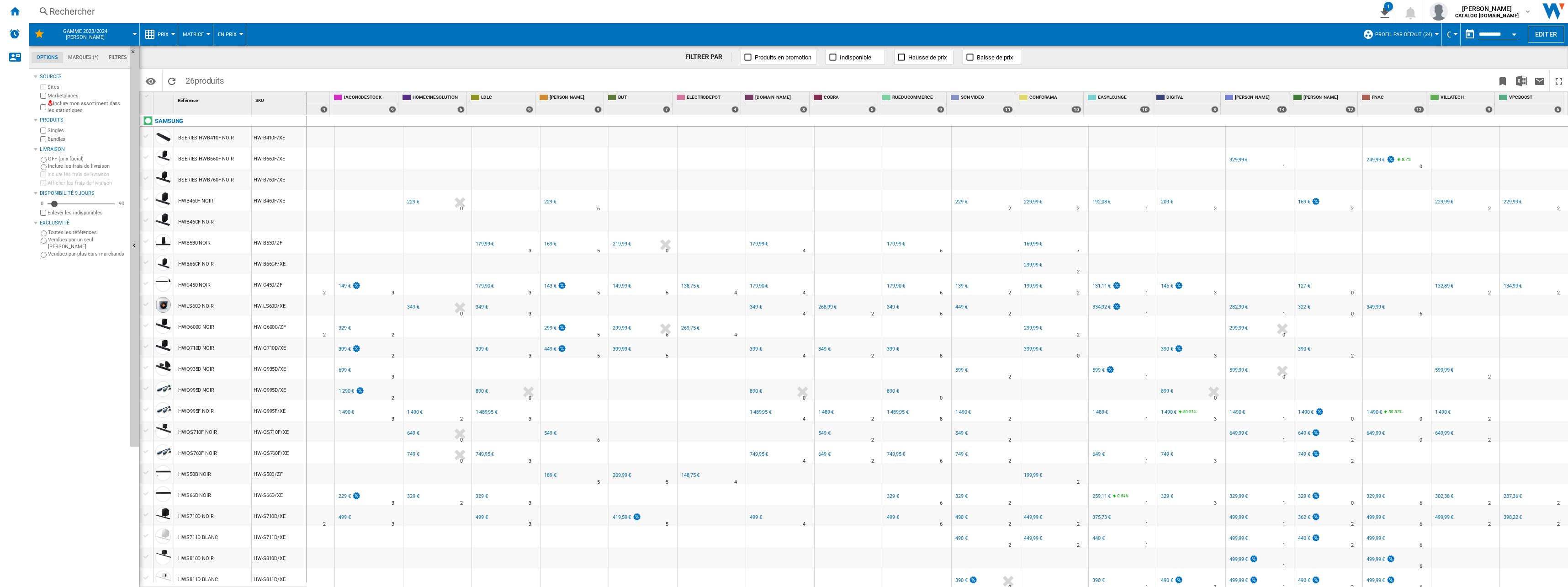
click at [544, 244] on div "169 €" at bounding box center [550, 244] width 12 height 6
click at [546, 283] on div "143 €" at bounding box center [550, 286] width 12 height 6
click at [547, 330] on div "299 €" at bounding box center [550, 328] width 12 height 6
click at [544, 348] on div "449 €" at bounding box center [550, 349] width 12 height 6
click at [544, 432] on div "549 €" at bounding box center [550, 433] width 12 height 6
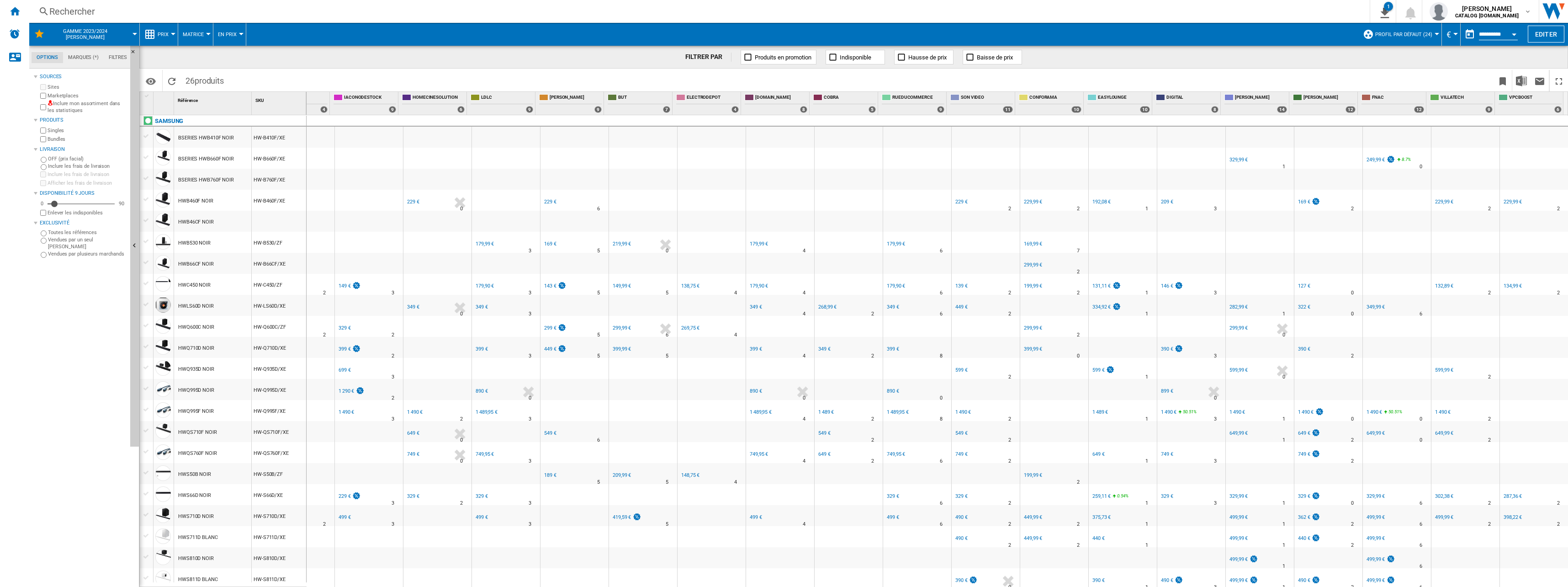
click at [544, 475] on div "189 €" at bounding box center [550, 475] width 12 height 6
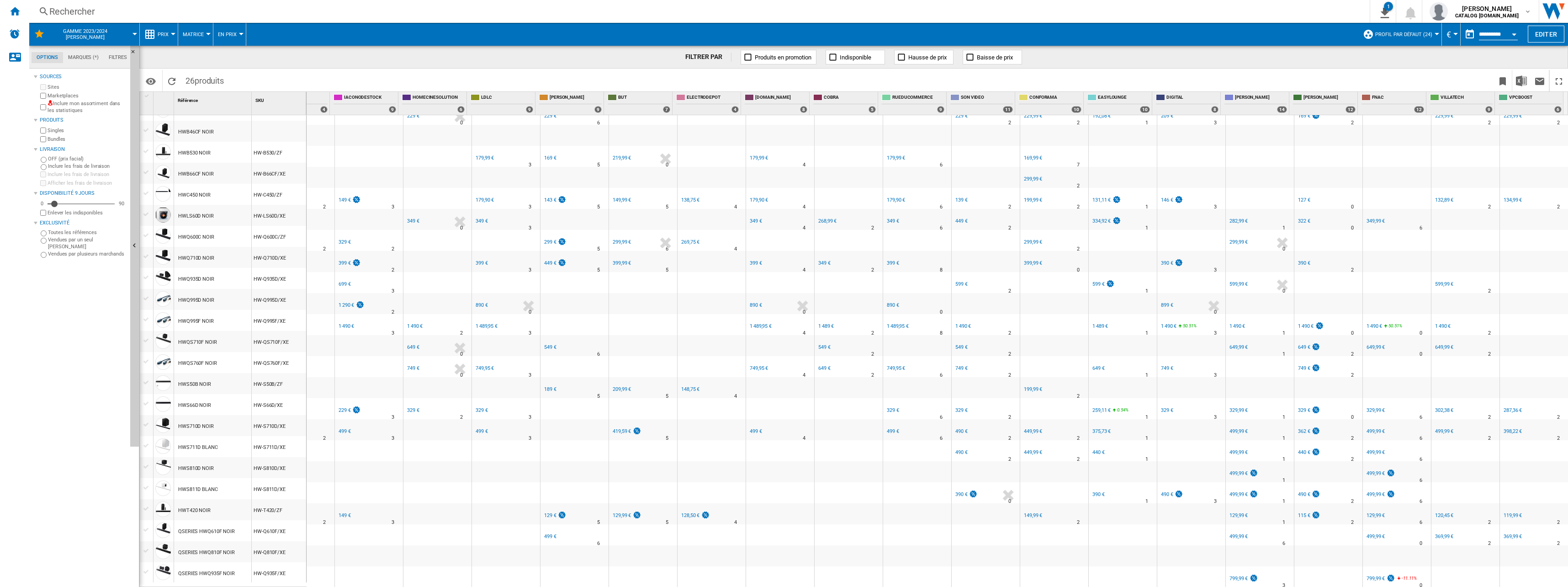
scroll to position [91, 0]
click at [547, 512] on div "129 €" at bounding box center [550, 515] width 12 height 6
click at [547, 533] on div "499 €" at bounding box center [550, 536] width 12 height 6
click at [616, 511] on div "129,99 €" at bounding box center [627, 516] width 30 height 9
click at [612, 428] on div "419,59 €" at bounding box center [621, 431] width 18 height 6
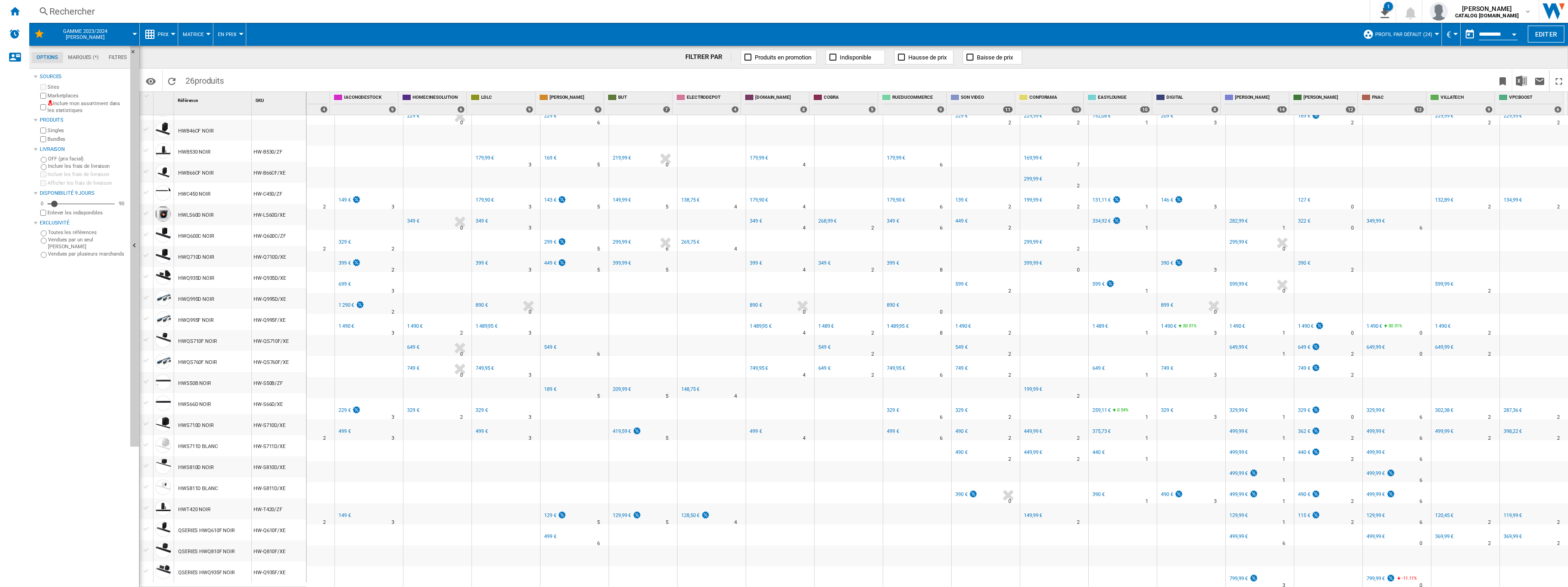
click at [615, 379] on div "FR BUT" at bounding box center [642, 382] width 64 height 5
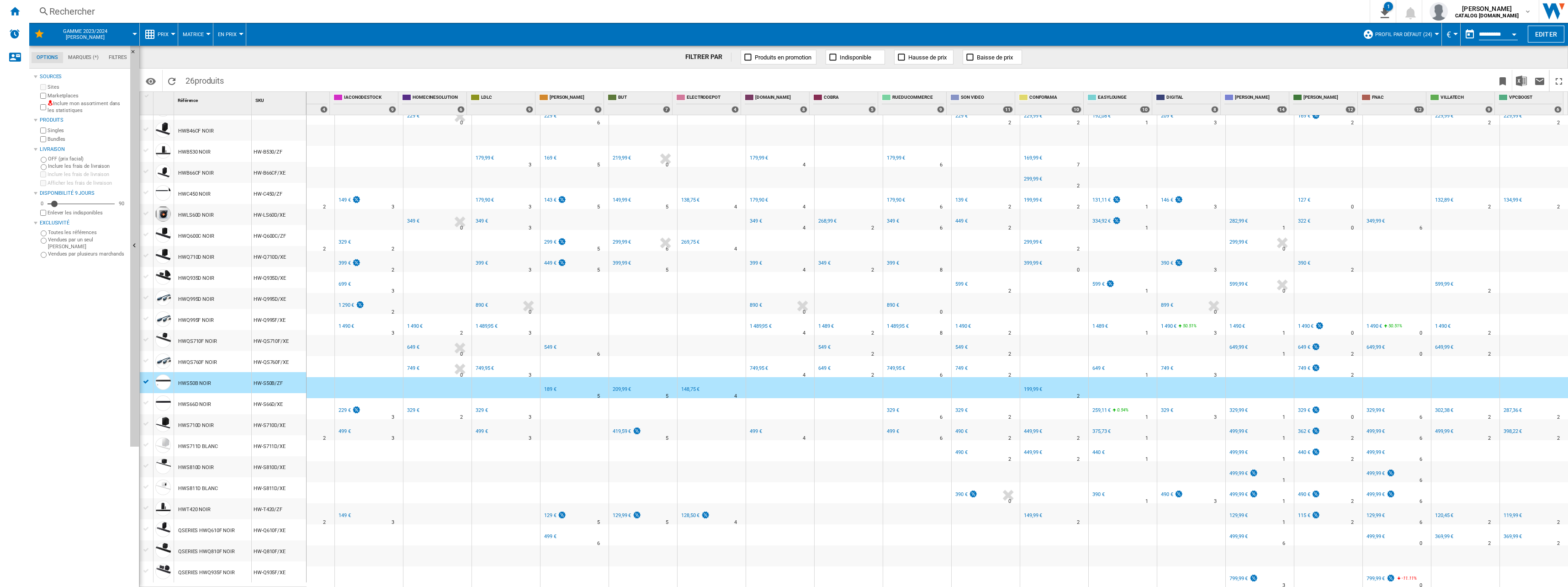
click at [615, 386] on div "209,99 €" at bounding box center [621, 389] width 18 height 6
click at [618, 259] on div "399,99 €" at bounding box center [621, 264] width 20 height 9
click at [612, 239] on div "299,99 €" at bounding box center [621, 242] width 18 height 6
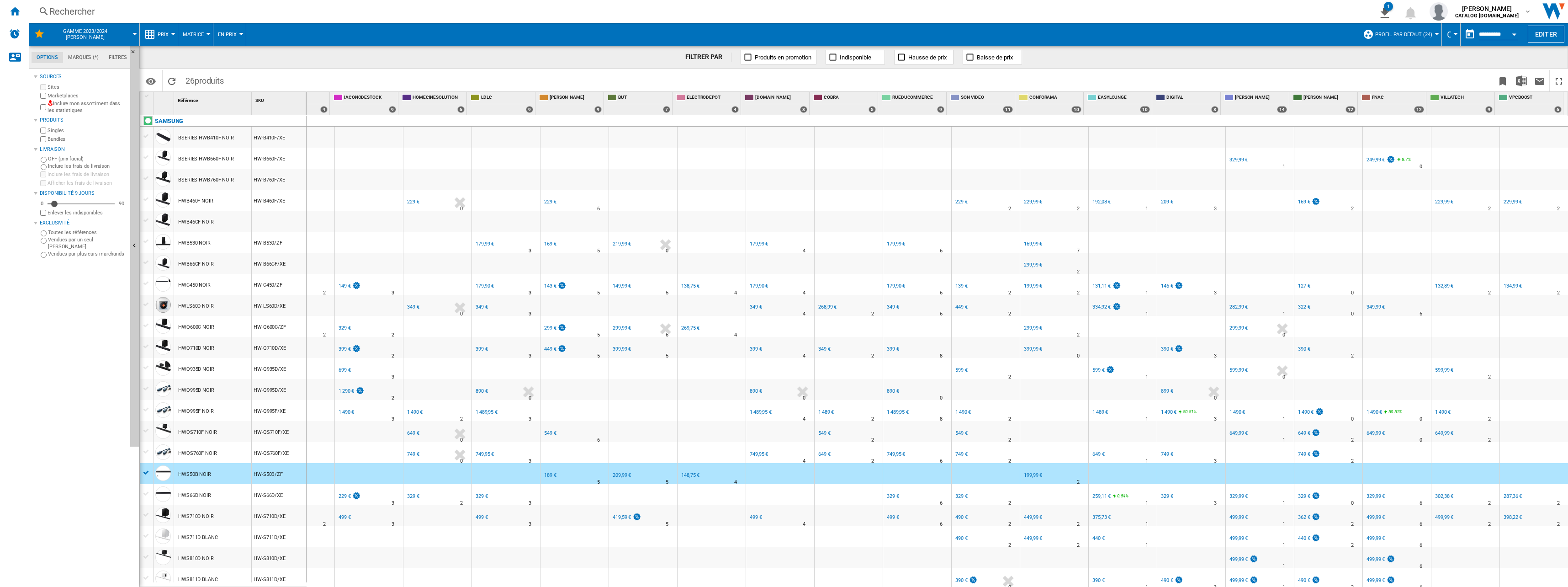
click at [640, 468] on div "FR BUT" at bounding box center [642, 468] width 64 height 5
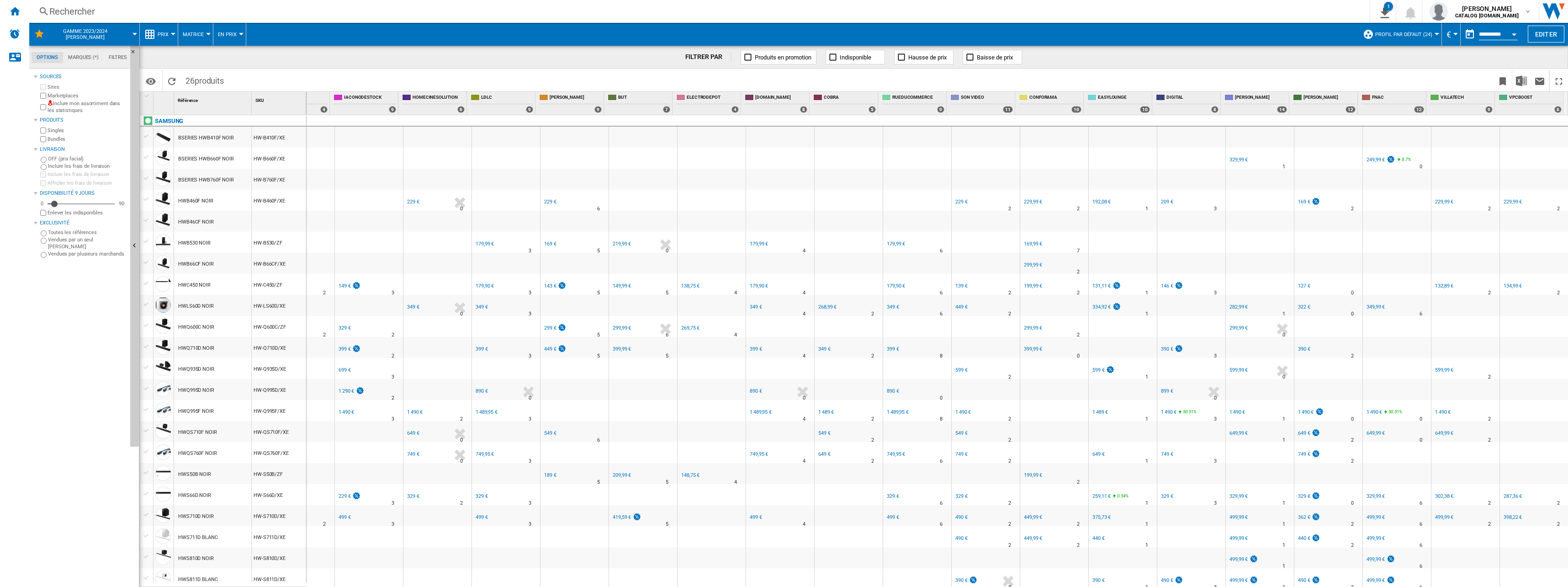
click at [615, 283] on div "149,99 €" at bounding box center [621, 286] width 18 height 6
click at [618, 244] on div "219,99 €" at bounding box center [621, 244] width 18 height 6
click at [682, 284] on div "138,75 €" at bounding box center [690, 286] width 18 height 6
click at [681, 328] on div "269,75 €" at bounding box center [690, 328] width 18 height 6
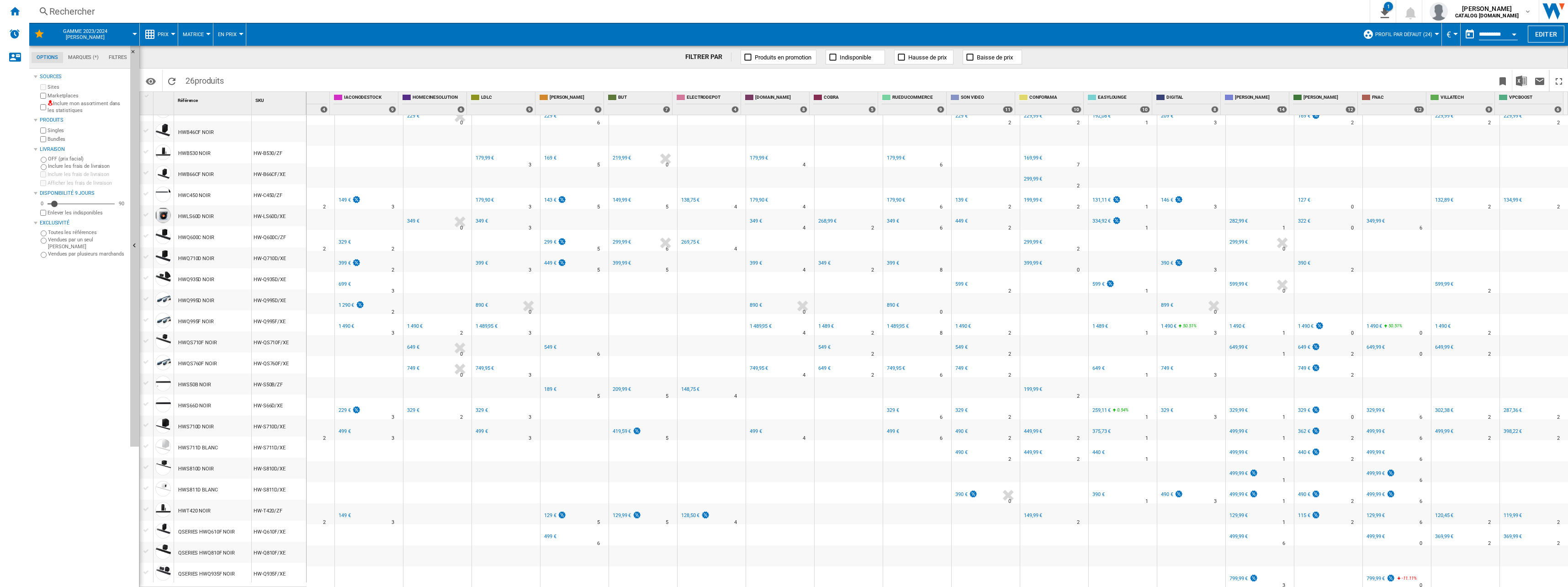
scroll to position [91, 0]
drag, startPoint x: 682, startPoint y: 380, endPoint x: 684, endPoint y: 388, distance: 8.2
click at [684, 385] on div "FR ELECTRODEPOT -1.0 % 148,75 € % N/A 4" at bounding box center [711, 382] width 64 height 5
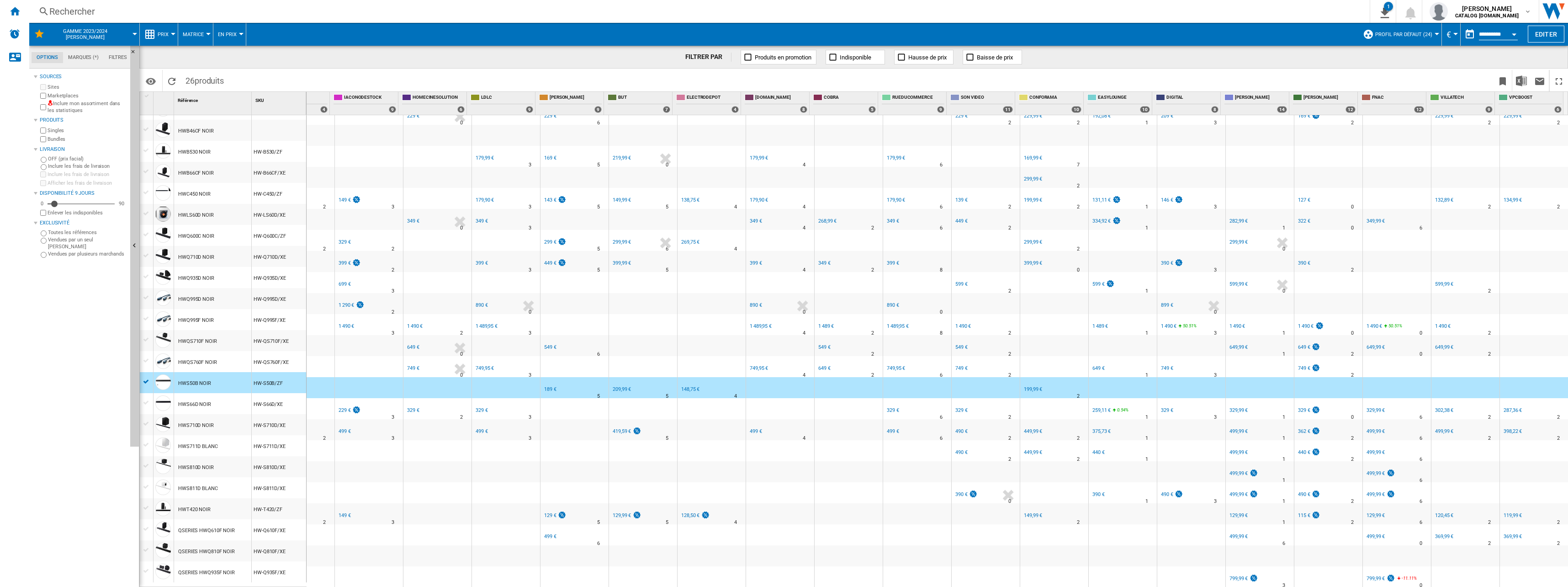
click at [682, 386] on div "148,75 €" at bounding box center [690, 389] width 18 height 6
click at [695, 379] on div "FR ELECTRODEPOT" at bounding box center [711, 382] width 64 height 5
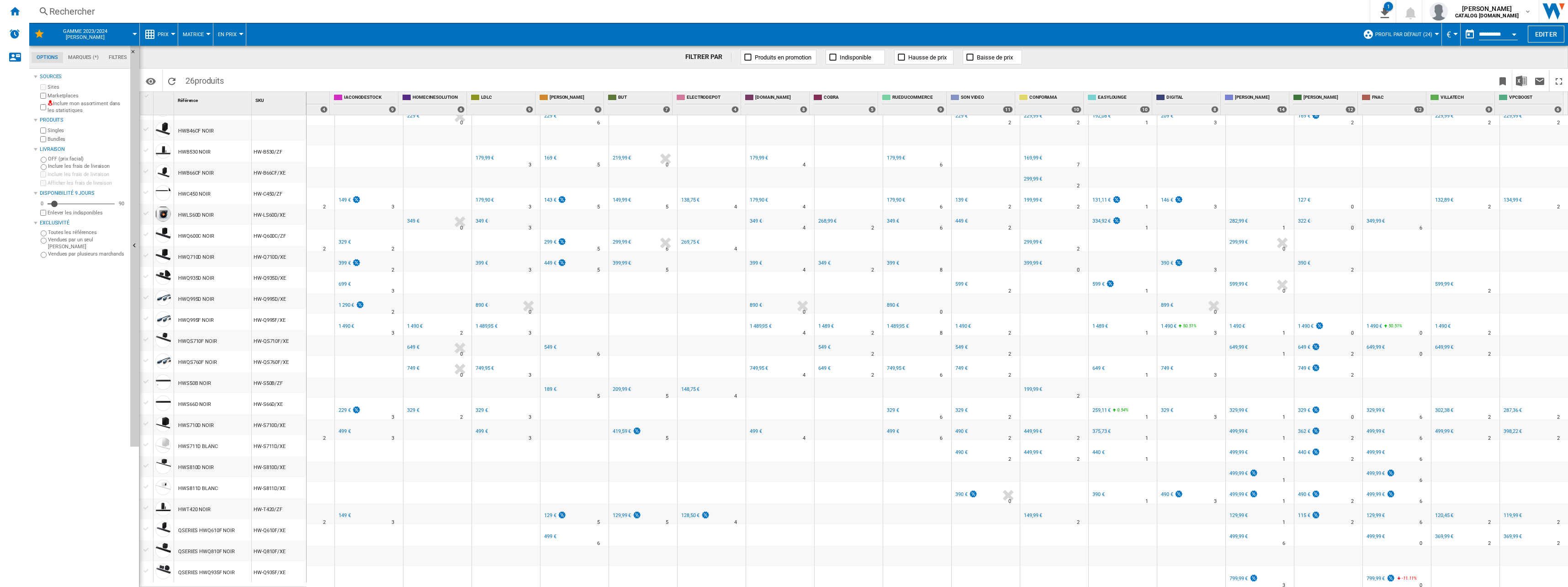
click at [682, 512] on div "128,50 €" at bounding box center [690, 515] width 18 height 6
click at [749, 429] on div "499 €" at bounding box center [755, 431] width 14 height 9
click at [751, 366] on div "749,95 €" at bounding box center [759, 369] width 18 height 6
click at [753, 323] on div "1 489,95 €" at bounding box center [760, 326] width 22 height 6
click at [750, 302] on div "890 €" at bounding box center [756, 305] width 12 height 6
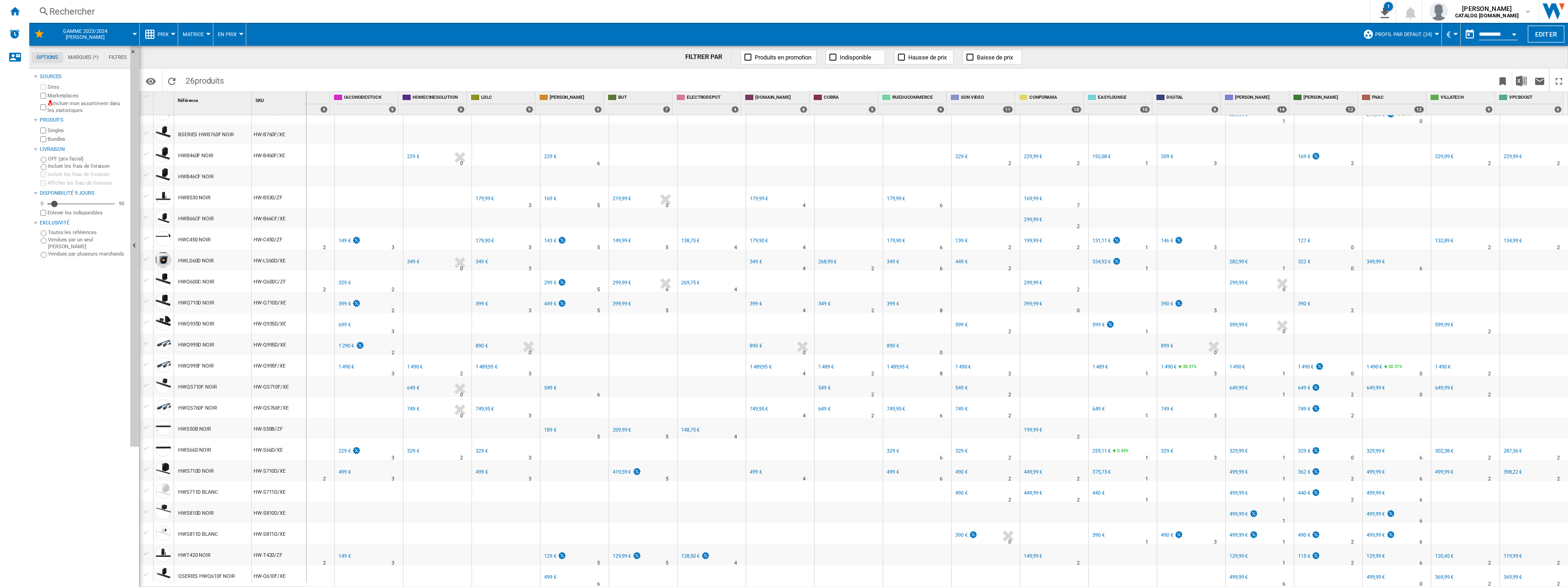
scroll to position [0, 0]
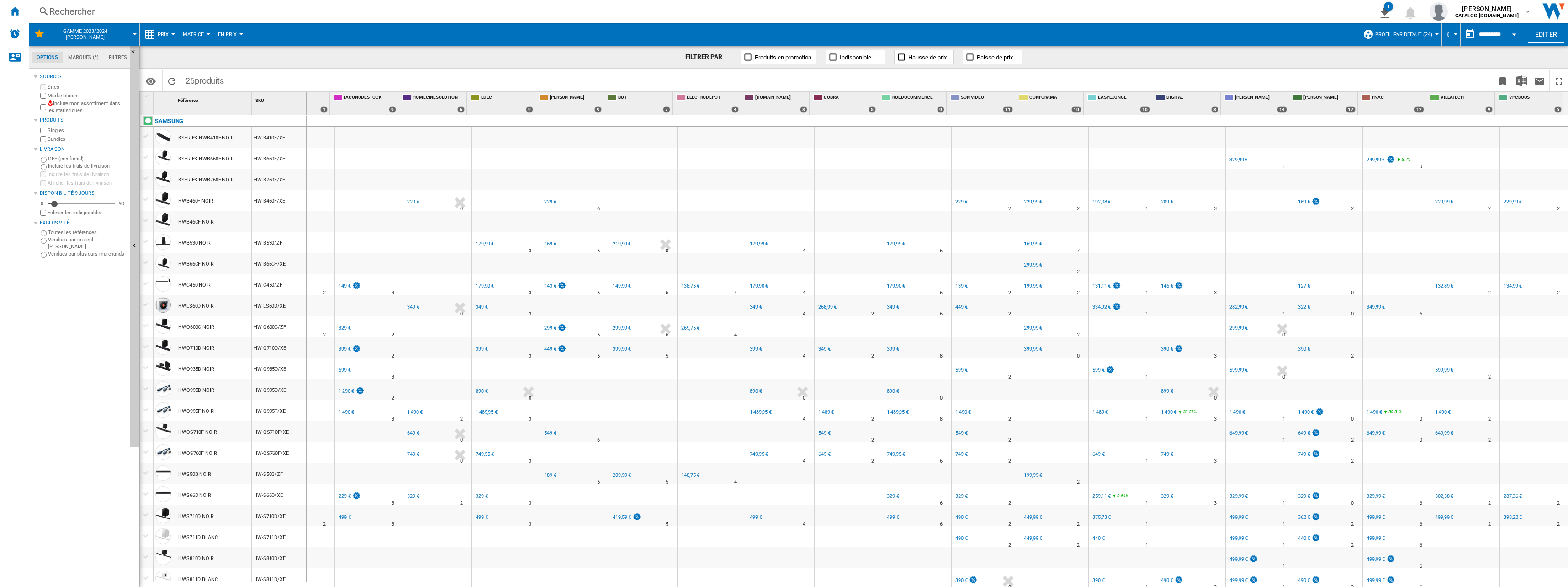
click at [752, 345] on div "399 €" at bounding box center [755, 349] width 14 height 9
click at [753, 308] on div "349 €" at bounding box center [756, 307] width 12 height 6
click at [756, 283] on div "179,90 €" at bounding box center [759, 286] width 18 height 6
click at [753, 244] on div "179,99 €" at bounding box center [759, 244] width 18 height 6
click at [781, 308] on div "268,99 €" at bounding box center [827, 307] width 18 height 6
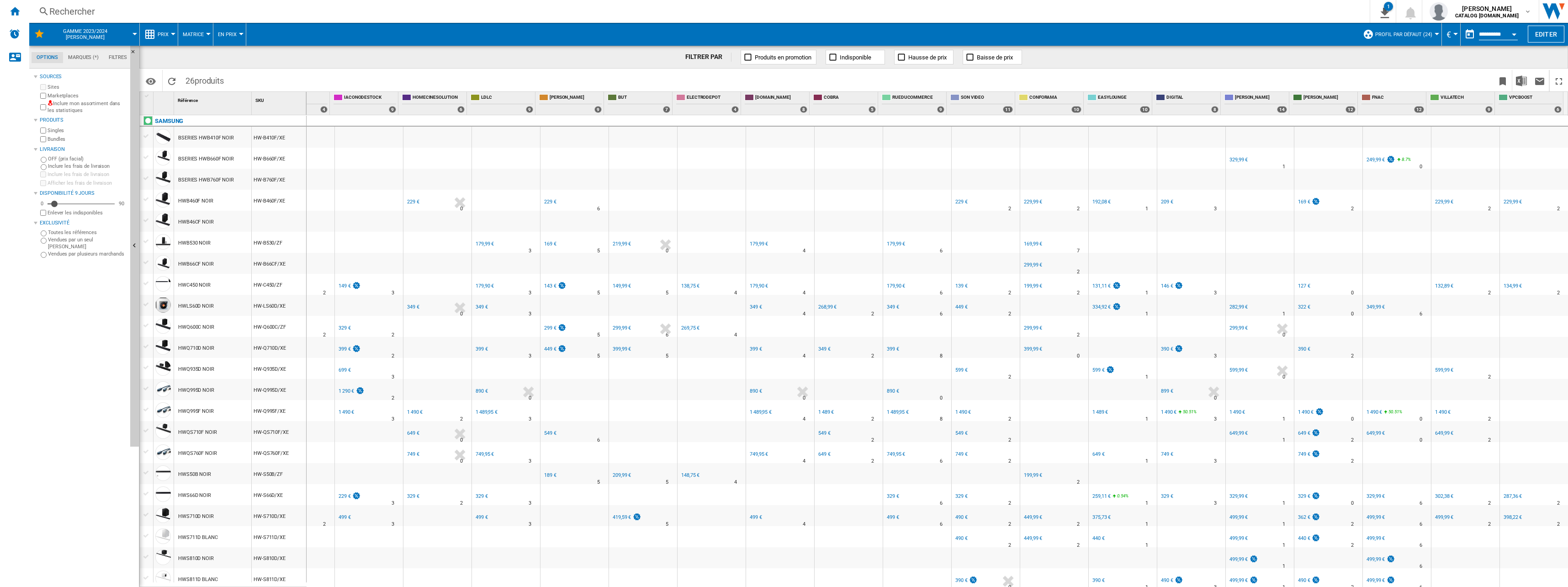
click at [781, 349] on div "349 €" at bounding box center [824, 349] width 12 height 6
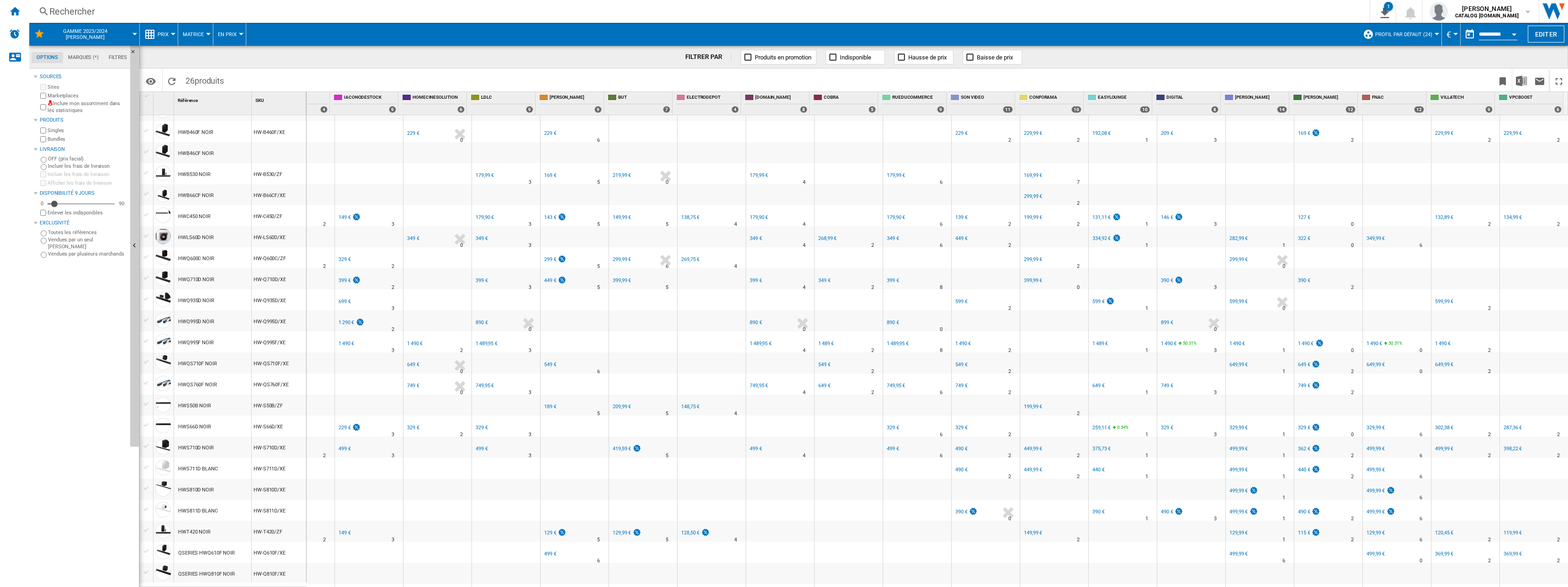
scroll to position [91, 0]
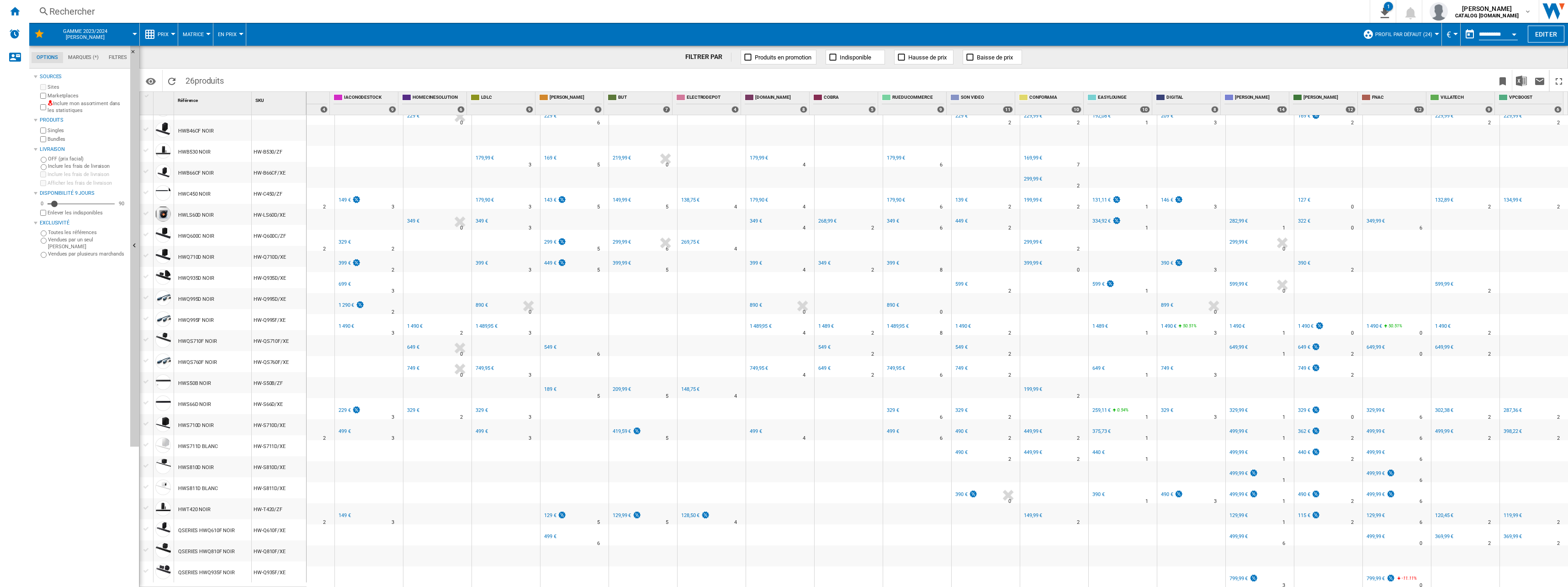
click at [781, 323] on div "1 489 €" at bounding box center [826, 326] width 16 height 6
click at [781, 343] on div "549 €" at bounding box center [824, 348] width 14 height 9
click at [781, 366] on div "649 €" at bounding box center [824, 369] width 12 height 6
click at [781, 428] on div "499 €" at bounding box center [893, 431] width 12 height 6
click at [781, 407] on div "329 €" at bounding box center [893, 410] width 12 height 6
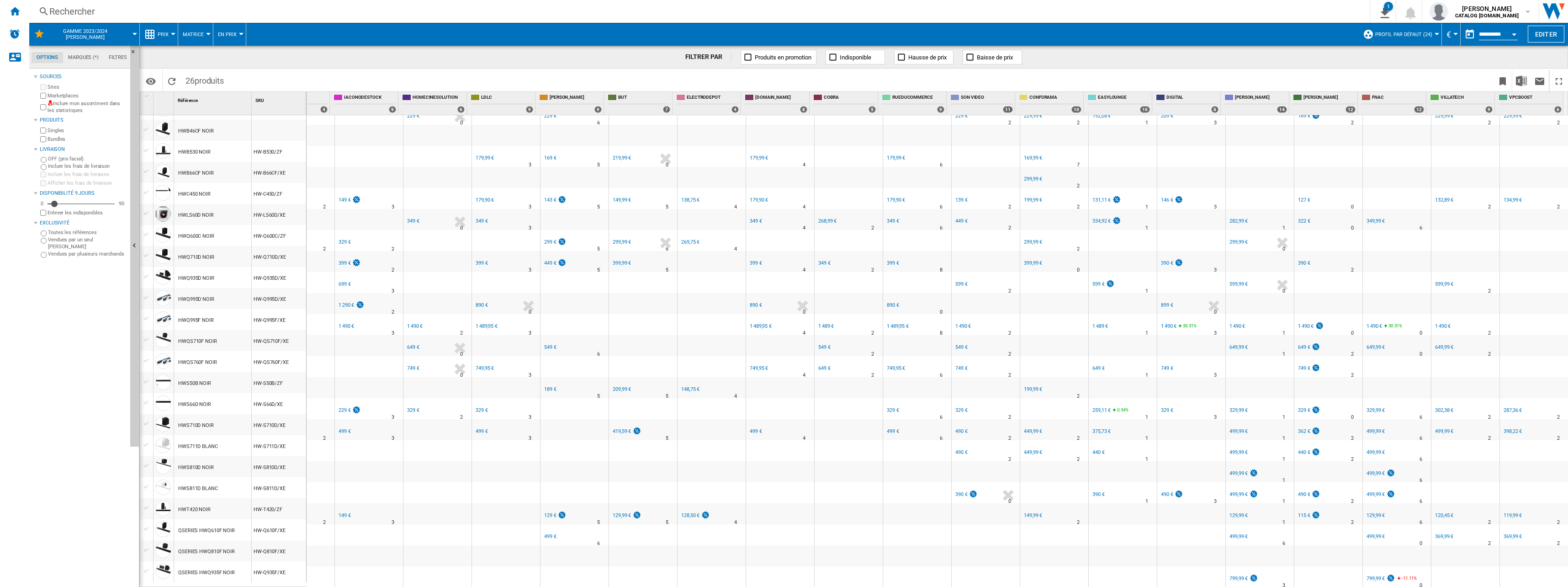
click at [781, 366] on div "749,95 €" at bounding box center [896, 369] width 18 height 6
click at [781, 323] on div "1 489,95 €" at bounding box center [898, 326] width 22 height 6
click at [781, 302] on div "890 €" at bounding box center [893, 305] width 12 height 6
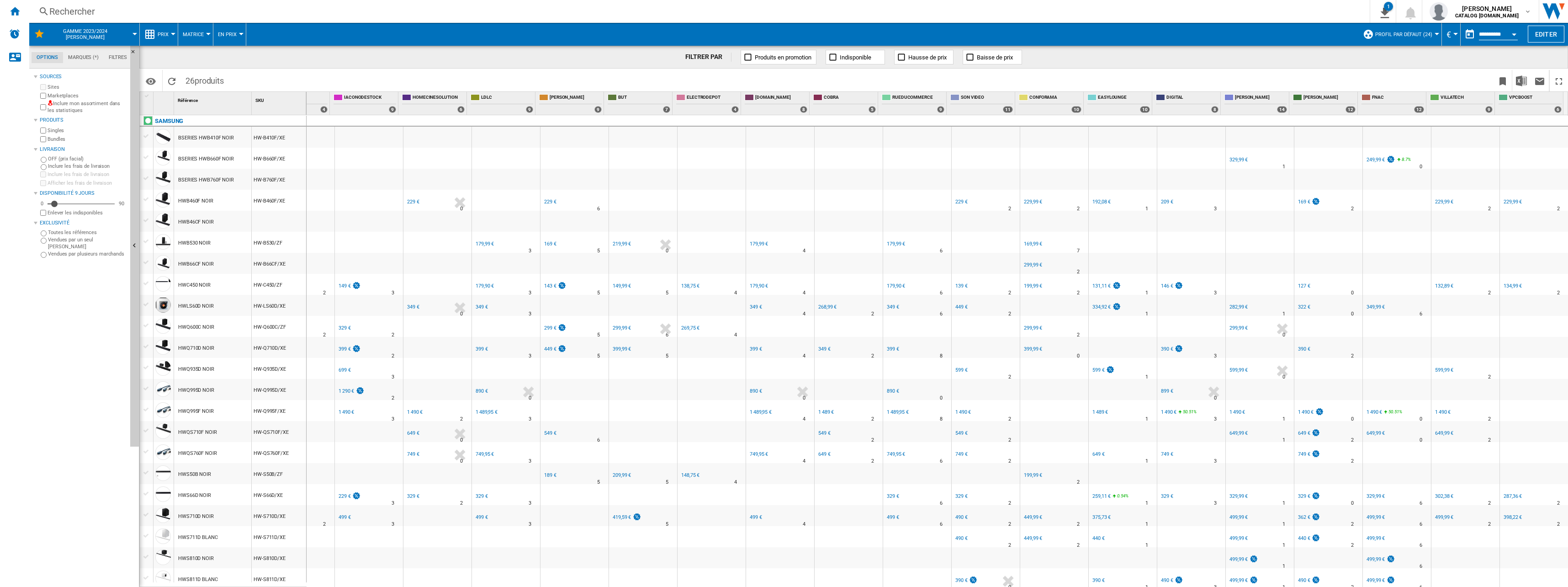
click at [781, 348] on div "399 €" at bounding box center [893, 349] width 12 height 6
click at [781, 305] on div "349 €" at bounding box center [893, 307] width 12 height 6
click at [781, 288] on div "179,90 €" at bounding box center [896, 286] width 18 height 6
click at [781, 246] on div "179,99 €" at bounding box center [896, 244] width 18 height 6
click at [781, 202] on div "229 €" at bounding box center [961, 202] width 12 height 6
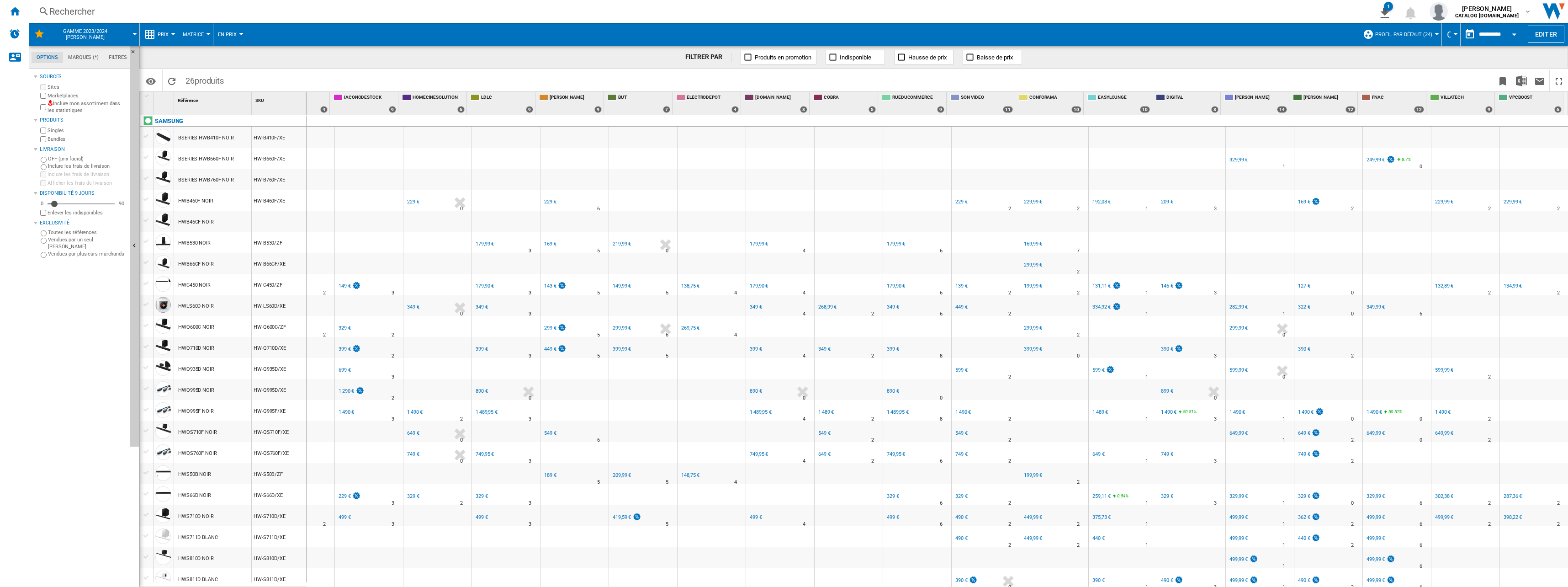
click at [781, 285] on div "139 €" at bounding box center [961, 286] width 12 height 6
click at [781, 306] on div "449 €" at bounding box center [961, 307] width 12 height 6
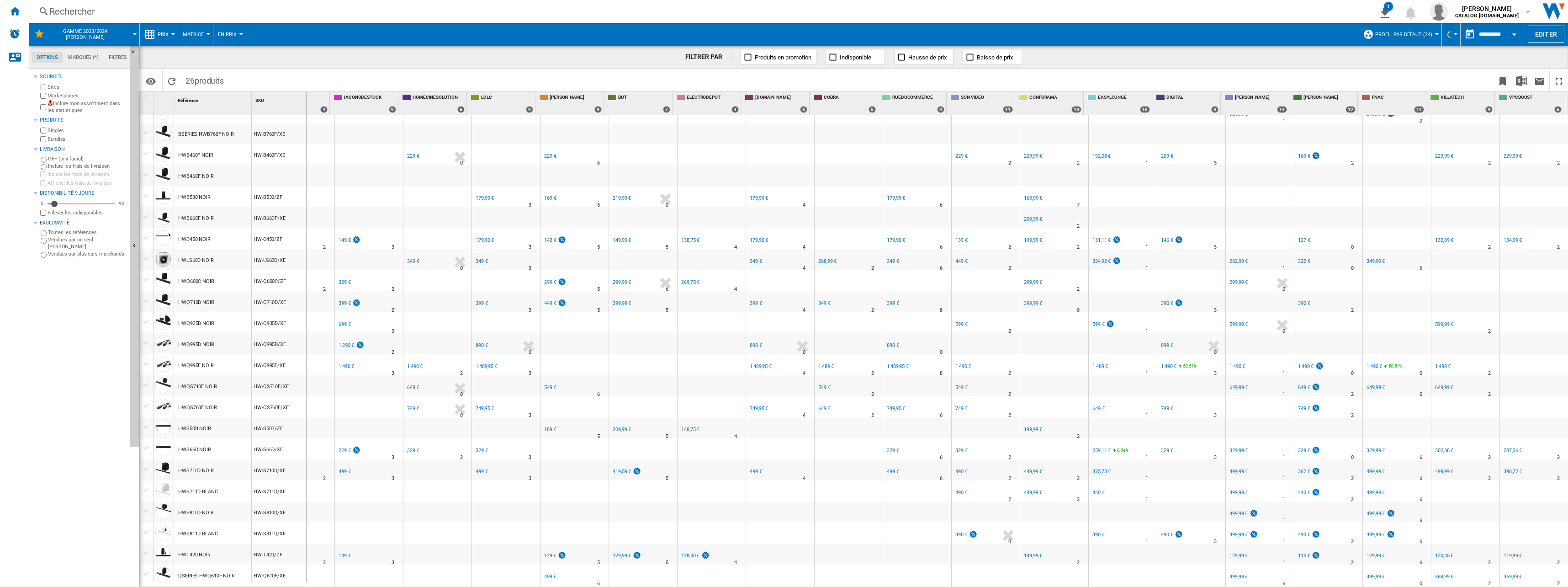
scroll to position [91, 0]
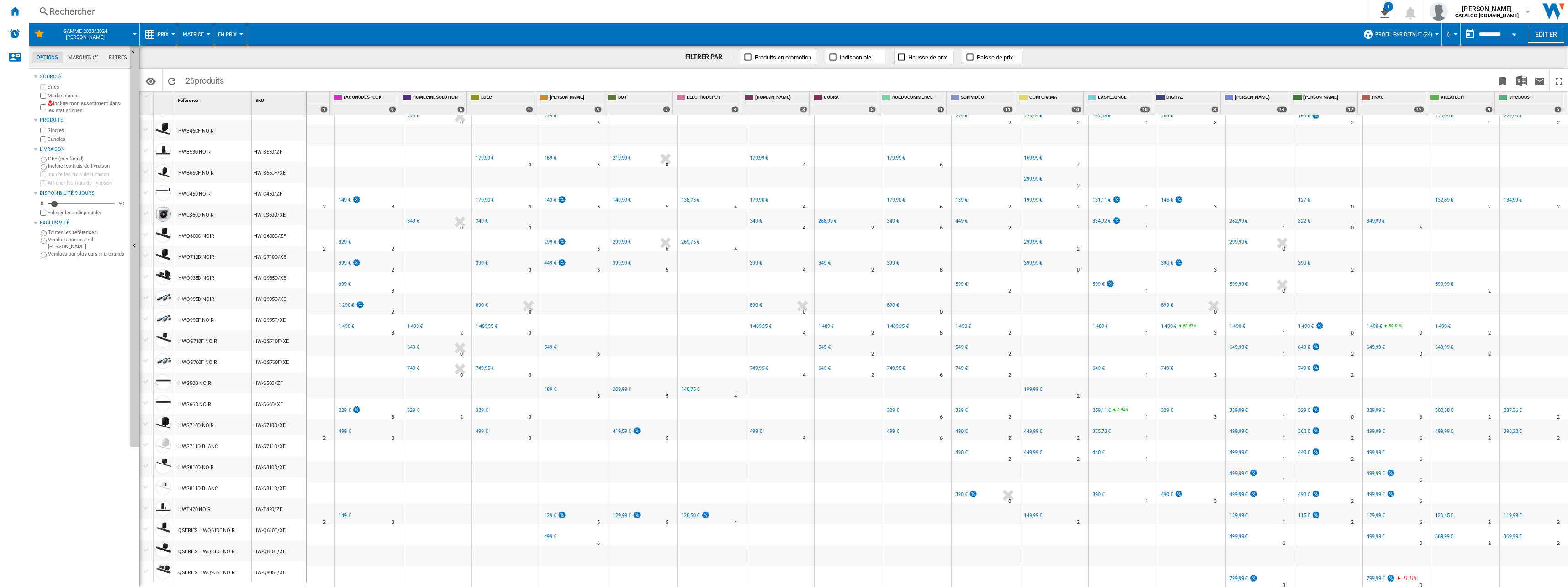
click at [781, 281] on div "599 €" at bounding box center [961, 284] width 12 height 6
click at [781, 323] on div "1 490 €" at bounding box center [963, 326] width 16 height 6
click at [781, 344] on div "549 €" at bounding box center [961, 348] width 12 height 6
click at [781, 364] on div "749 €" at bounding box center [961, 369] width 14 height 9
click at [781, 407] on div "329 €" at bounding box center [961, 410] width 12 height 6
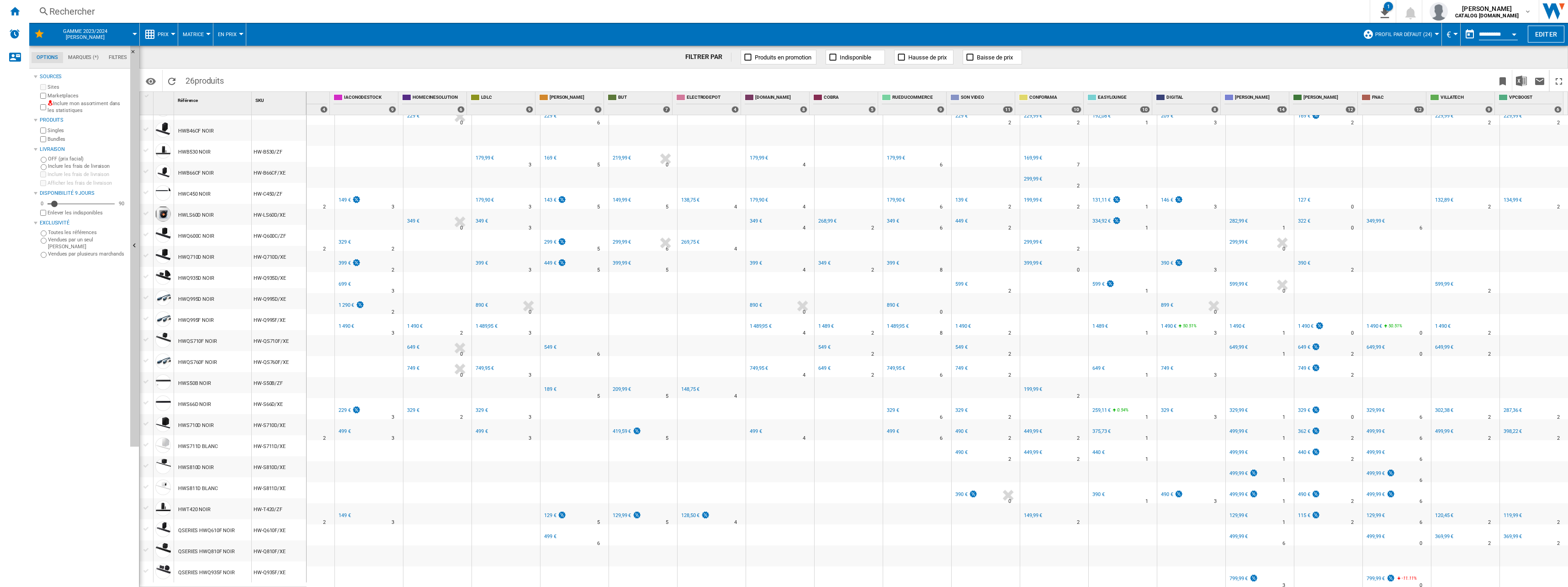
click at [781, 428] on div "490 €" at bounding box center [961, 431] width 12 height 6
click at [781, 450] on div "490 €" at bounding box center [961, 453] width 12 height 6
click at [781, 492] on div "390 €" at bounding box center [961, 495] width 12 height 6
click at [781, 512] on div "149,99 €" at bounding box center [1033, 515] width 18 height 6
click at [781, 450] on div "449,99 €" at bounding box center [1033, 453] width 18 height 6
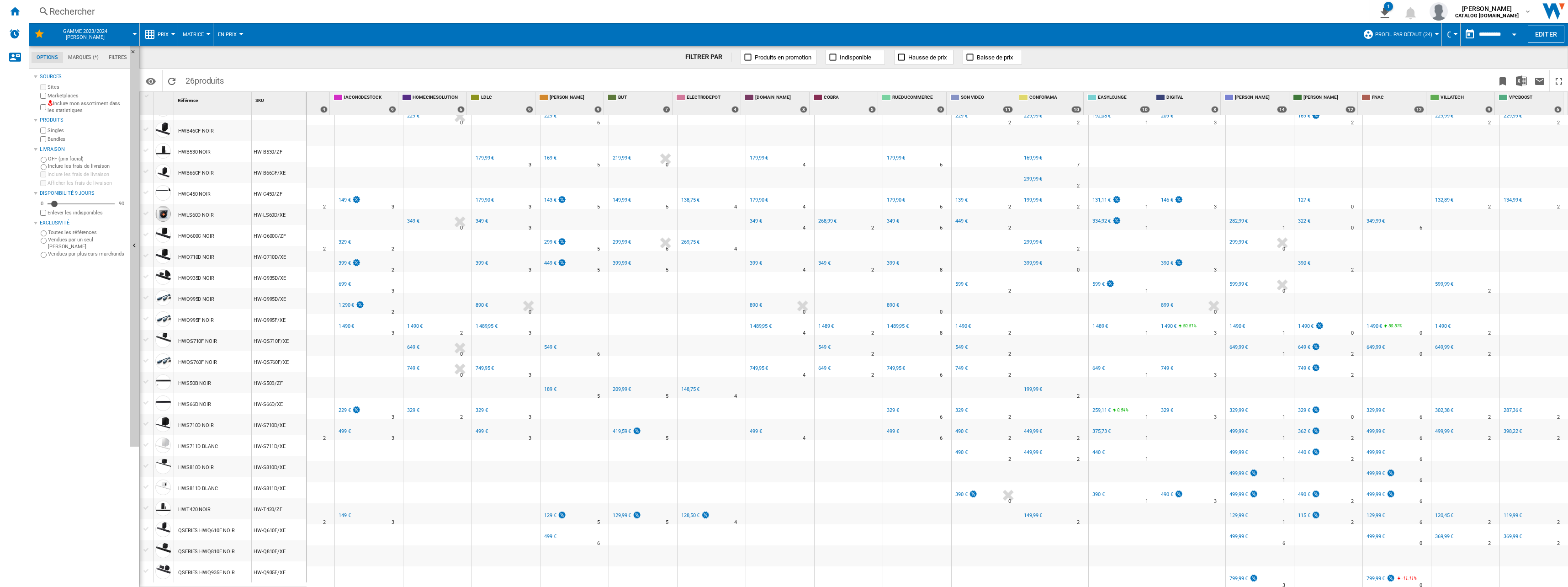
scroll to position [45, 0]
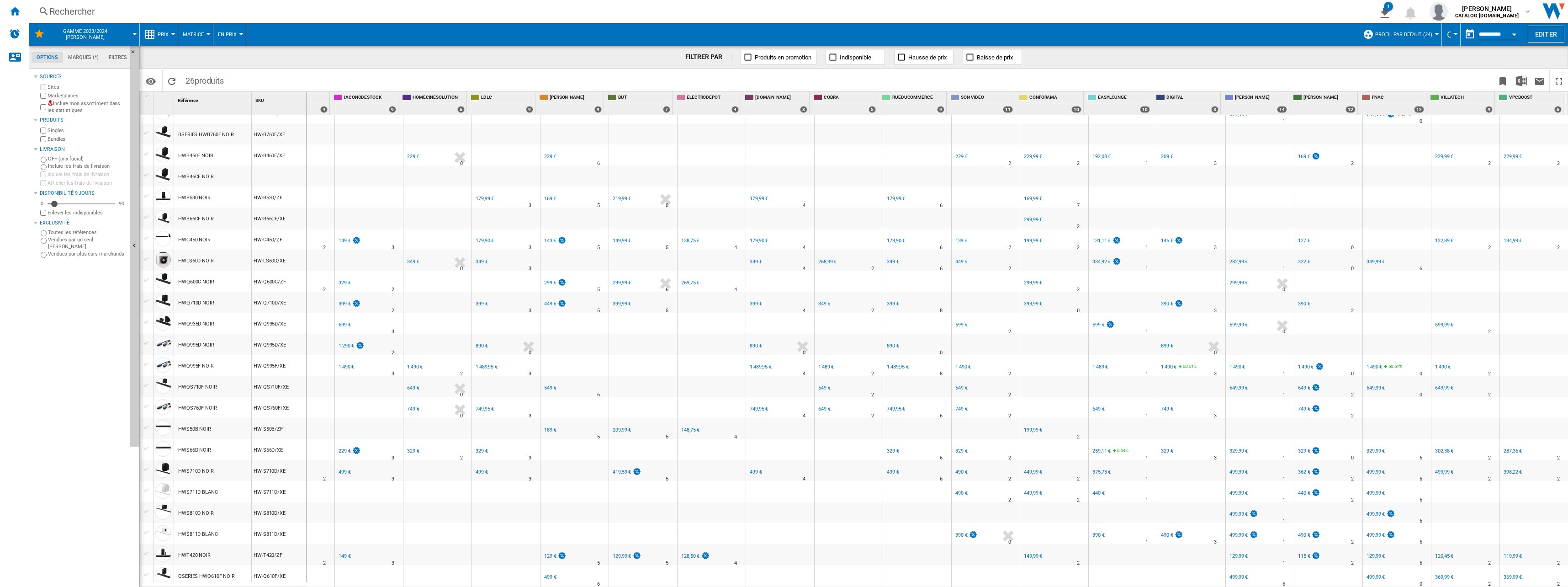
click at [781, 469] on div "449,99 €" at bounding box center [1033, 472] width 18 height 6
click at [781, 430] on div "199,99 €" at bounding box center [1033, 430] width 18 height 6
click at [781, 299] on div "FR CONFORAMA -1.0 % 399,99 € % N/A 0" at bounding box center [1054, 296] width 64 height 5
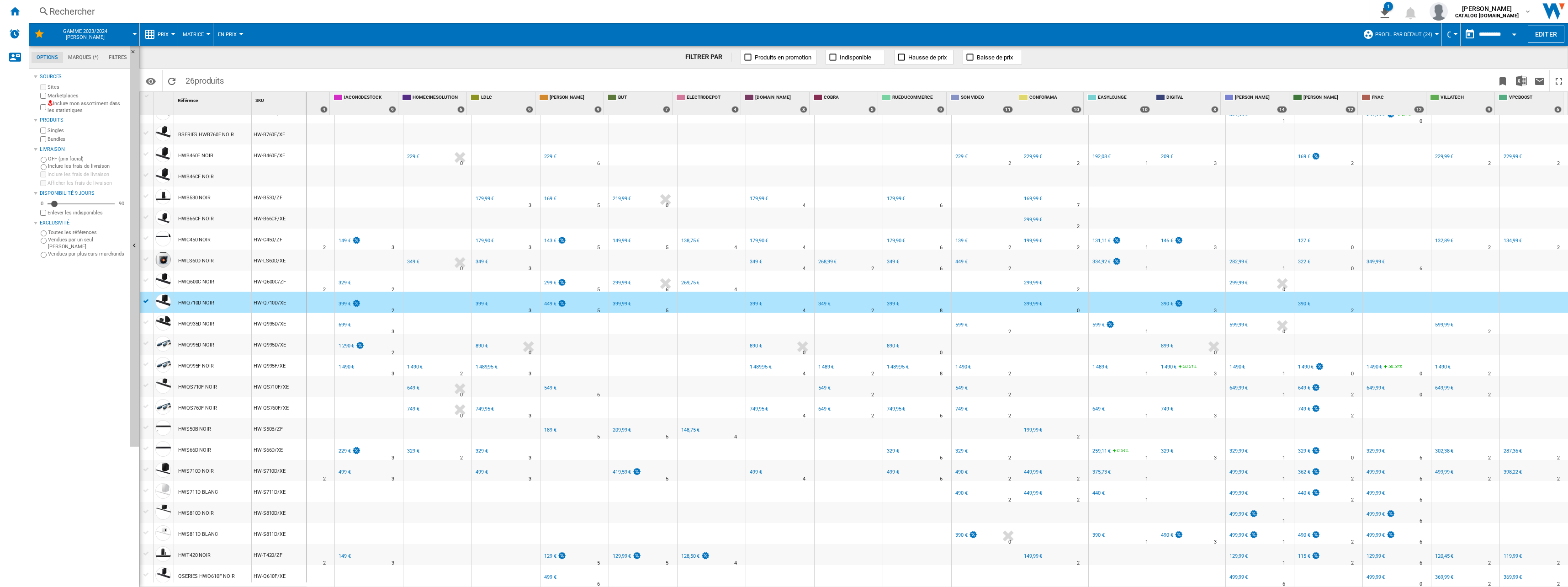
click at [781, 304] on div "399,99 €" at bounding box center [1033, 304] width 18 height 6
drag, startPoint x: 1043, startPoint y: 308, endPoint x: 1038, endPoint y: 299, distance: 10.3
click at [781, 308] on div "%" at bounding box center [1049, 304] width 5 height 11
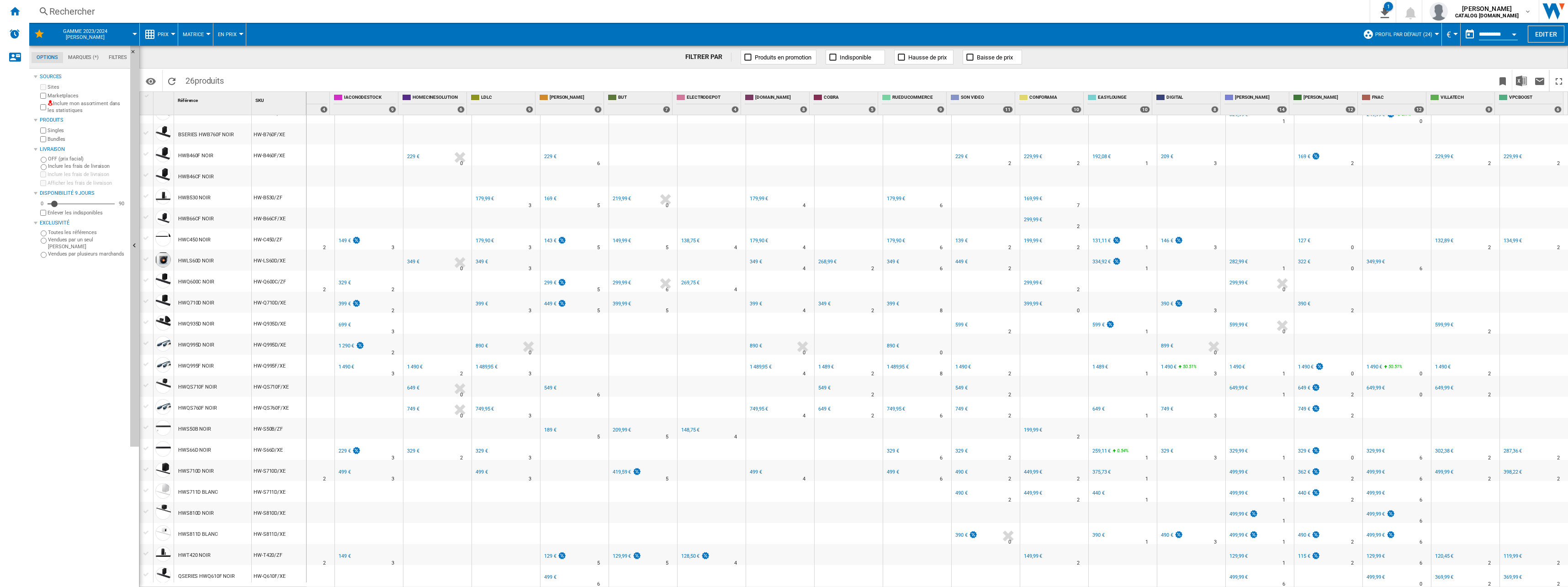
click at [781, 280] on div "299,99 €" at bounding box center [1033, 283] width 18 height 6
click at [781, 239] on div "199,99 €" at bounding box center [1033, 241] width 18 height 6
click at [781, 219] on div "299,99 €" at bounding box center [1033, 220] width 18 height 6
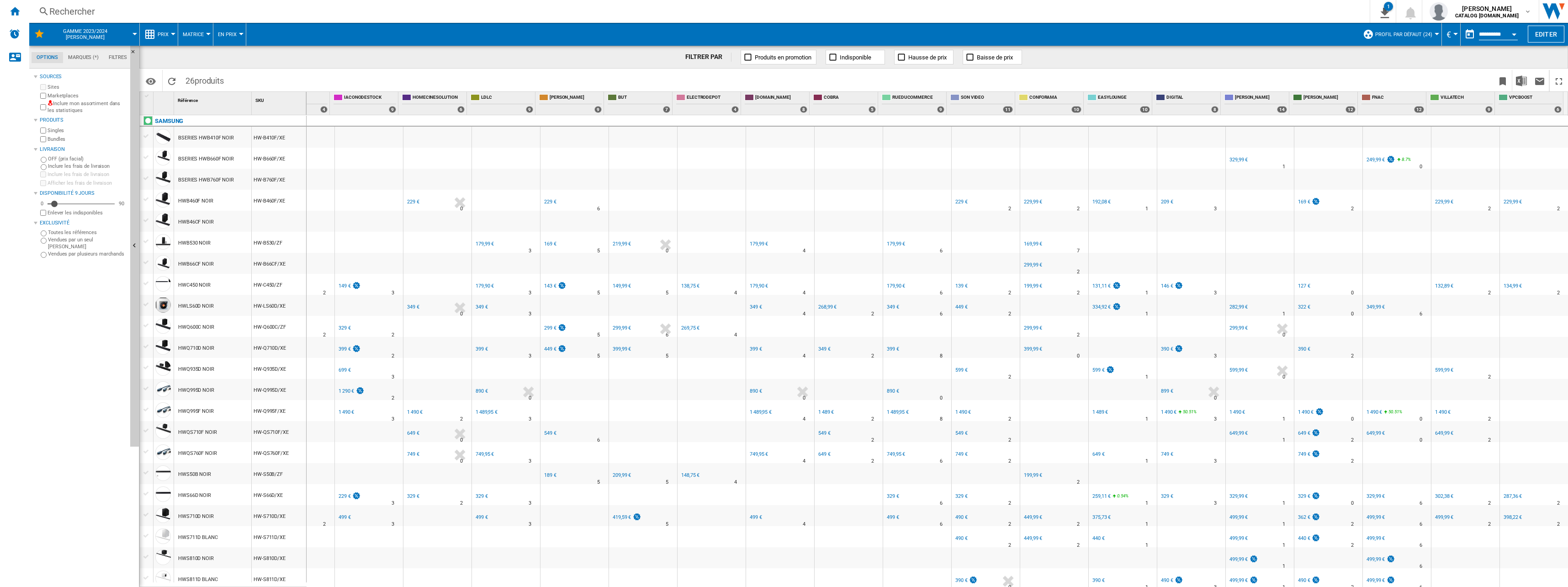
click at [781, 244] on div "169,99 €" at bounding box center [1033, 244] width 18 height 6
click at [781, 202] on div "229,99 €" at bounding box center [1033, 202] width 18 height 6
click at [781, 204] on div "192,08 €" at bounding box center [1101, 202] width 18 height 6
click at [781, 288] on div "131,11 €" at bounding box center [1101, 286] width 18 height 6
click at [781, 304] on div "334,92 €" at bounding box center [1101, 307] width 18 height 6
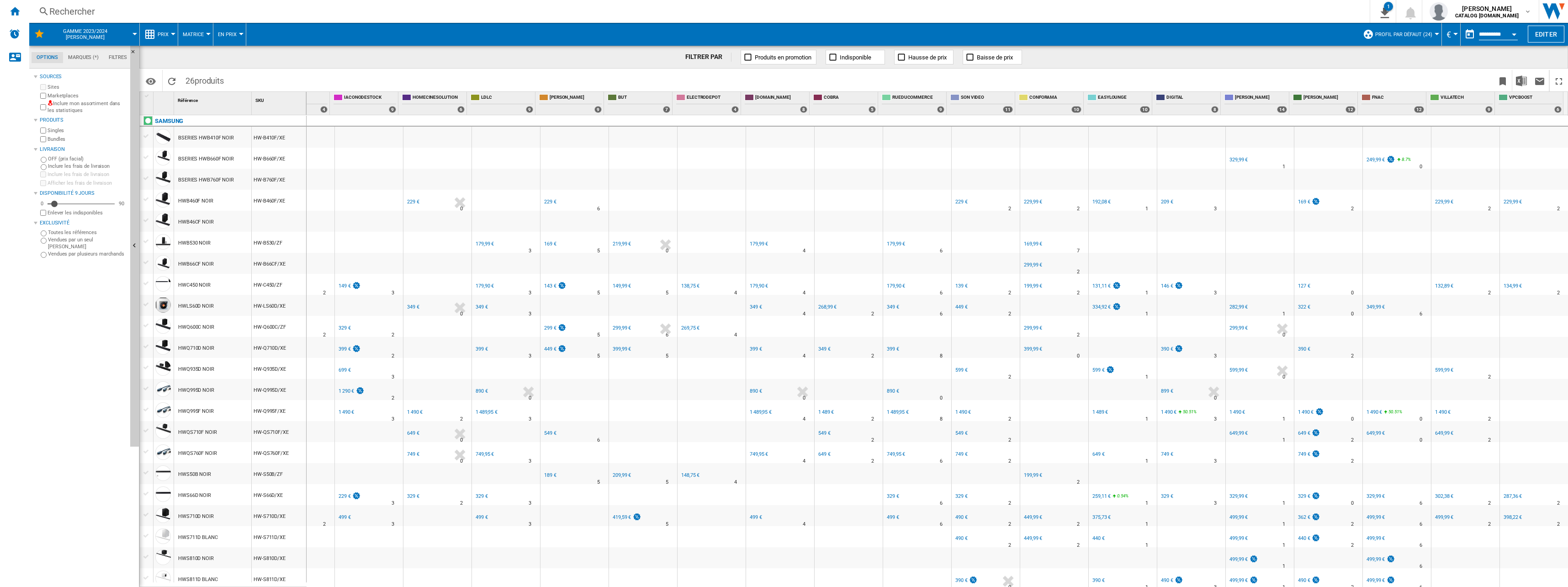
click at [781, 366] on div "599 €" at bounding box center [1102, 370] width 23 height 9
click at [781, 412] on div "1 489 €" at bounding box center [1100, 412] width 16 height 6
click at [781, 457] on div "649 €" at bounding box center [1098, 454] width 12 height 6
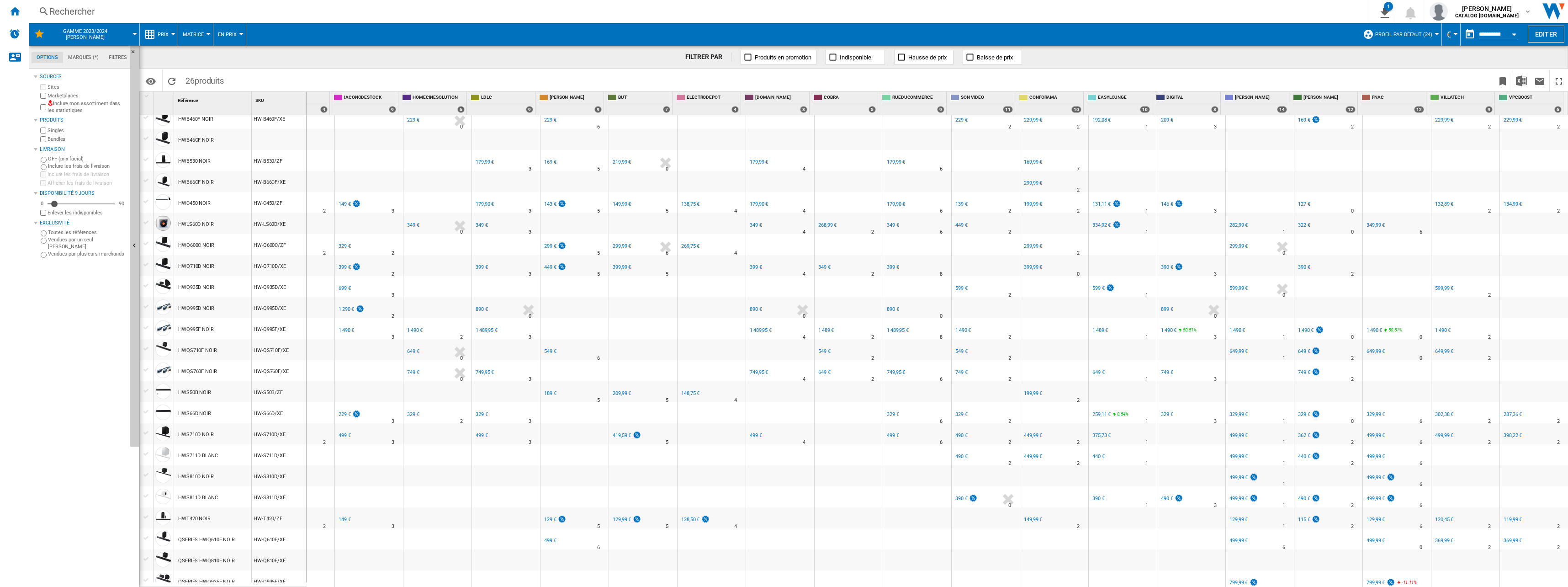
scroll to position [91, 0]
click at [781, 400] on div "EASYLOUNGE" at bounding box center [1122, 403] width 64 height 5
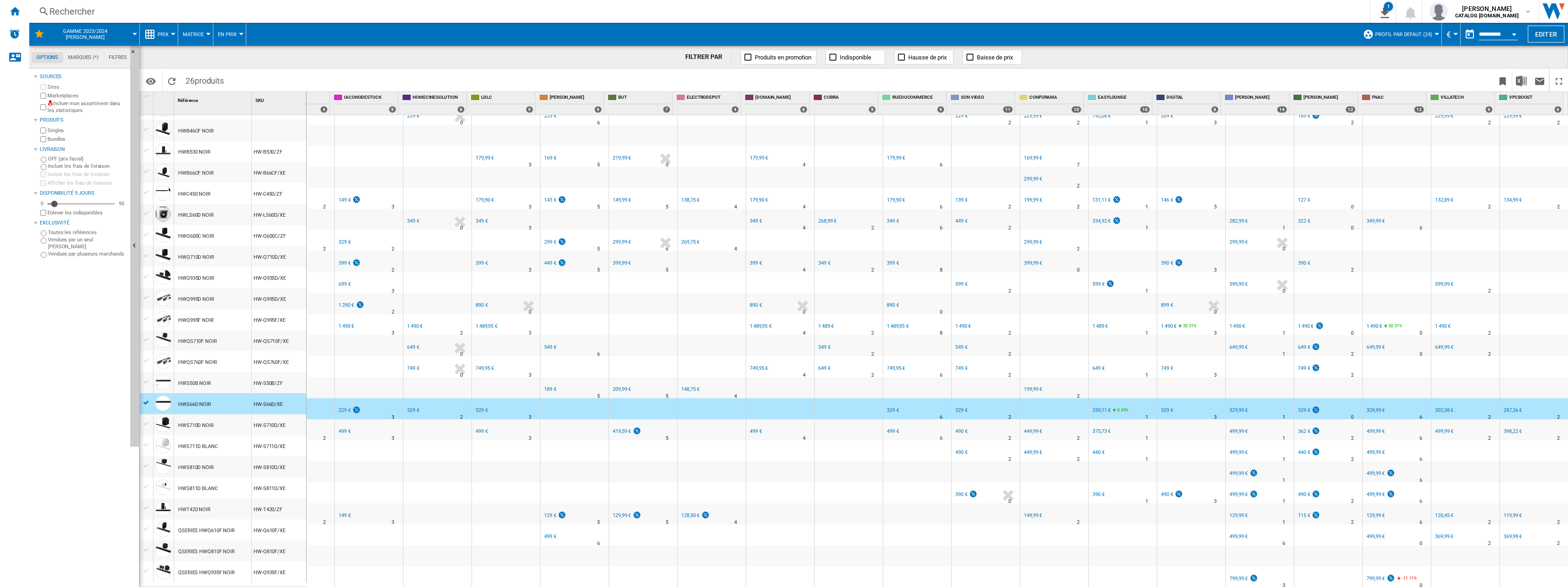
click at [781, 407] on div "259,11 €" at bounding box center [1101, 410] width 18 height 6
click at [781, 400] on div "EASYLOUNGE" at bounding box center [1122, 403] width 64 height 5
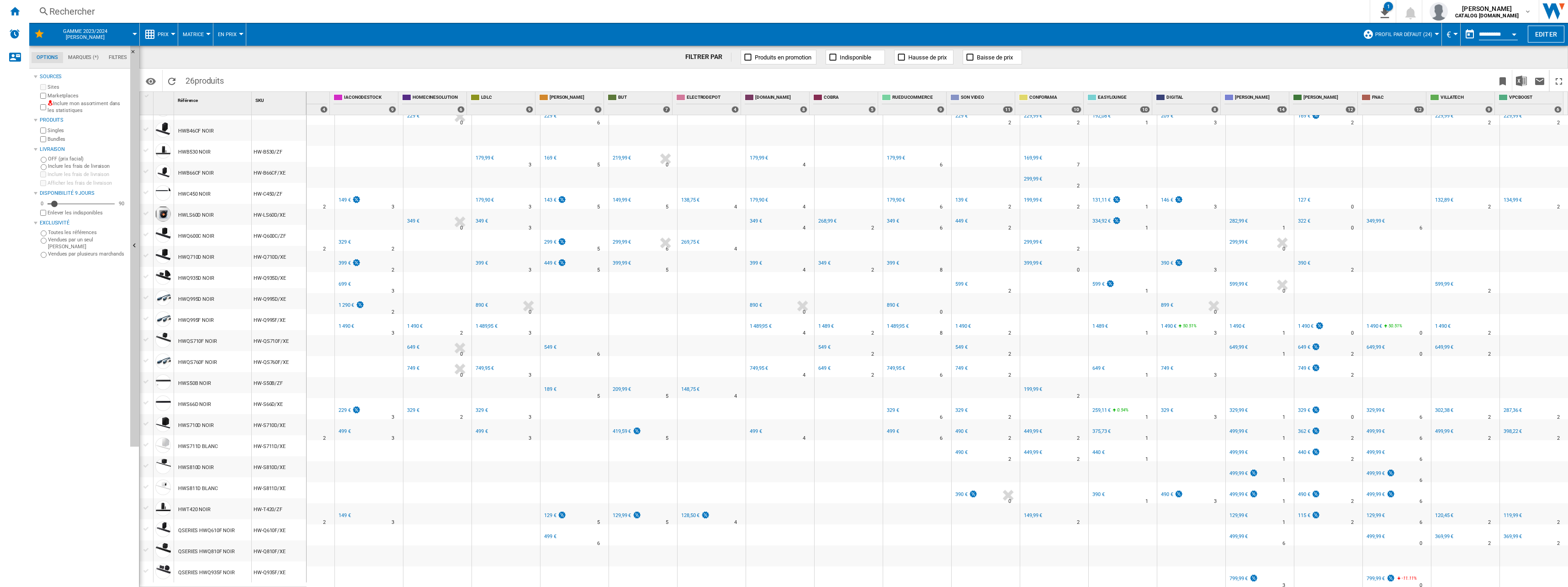
click at [781, 428] on div "375,73 €" at bounding box center [1101, 431] width 18 height 6
click at [781, 450] on div "440 €" at bounding box center [1098, 453] width 12 height 6
click at [781, 492] on div "390 €" at bounding box center [1098, 495] width 12 height 6
click at [781, 492] on div "490 €" at bounding box center [1167, 495] width 12 height 6
click at [781, 407] on div "329 €" at bounding box center [1167, 410] width 12 height 6
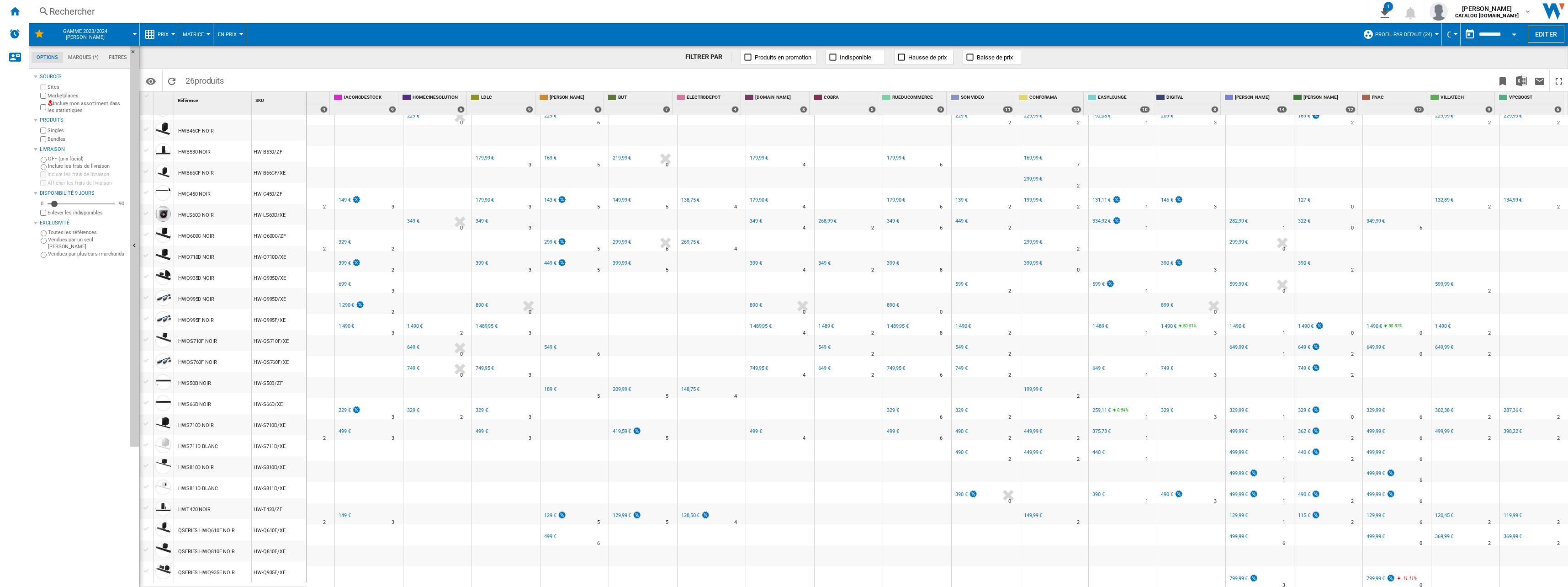
click at [781, 364] on div "749 €" at bounding box center [1166, 369] width 14 height 9
click at [781, 323] on div "1 490 €" at bounding box center [1169, 326] width 16 height 6
click at [781, 302] on div "899 €" at bounding box center [1167, 305] width 12 height 6
click at [781, 262] on div "390 €" at bounding box center [1171, 264] width 23 height 9
click at [781, 199] on div "146 €" at bounding box center [1171, 200] width 23 height 9
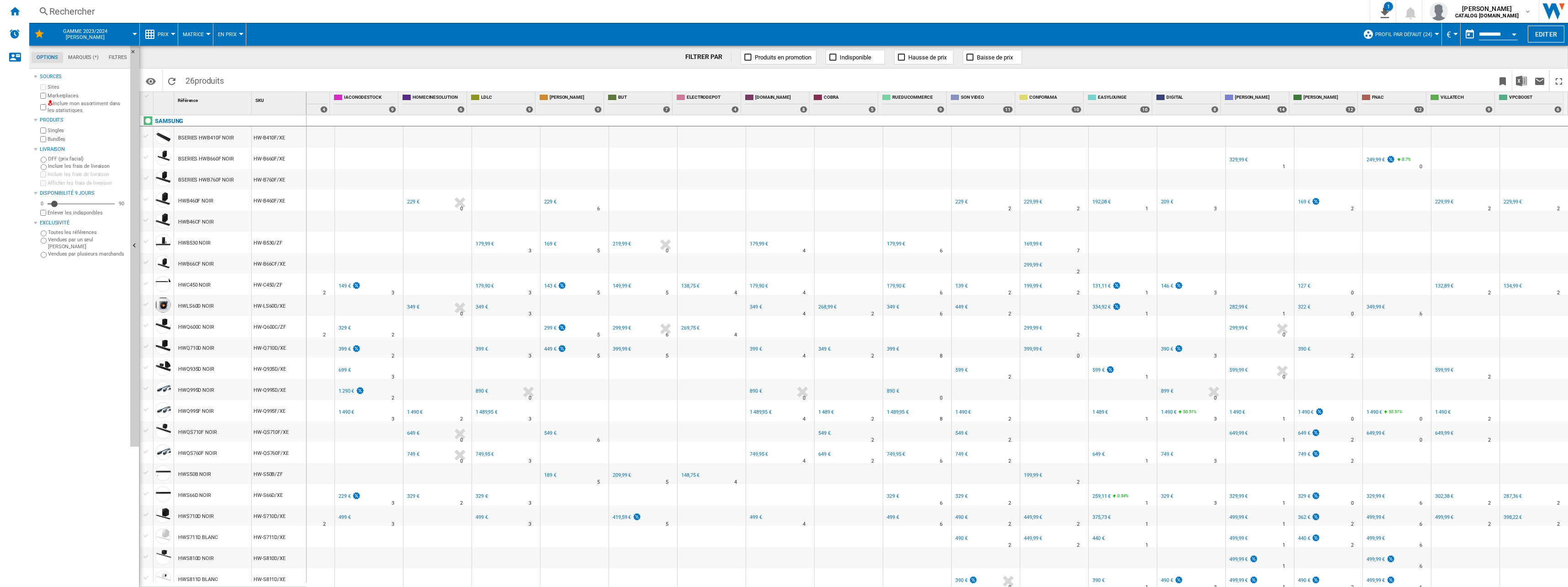
scroll to position [0, 0]
click at [781, 496] on div "329 €" at bounding box center [1167, 496] width 12 height 6
click at [781, 451] on div "749 €" at bounding box center [1167, 454] width 12 height 6
click at [781, 413] on div "1 490 €" at bounding box center [1169, 412] width 16 height 6
click at [781, 390] on div "899 €" at bounding box center [1167, 391] width 12 height 6
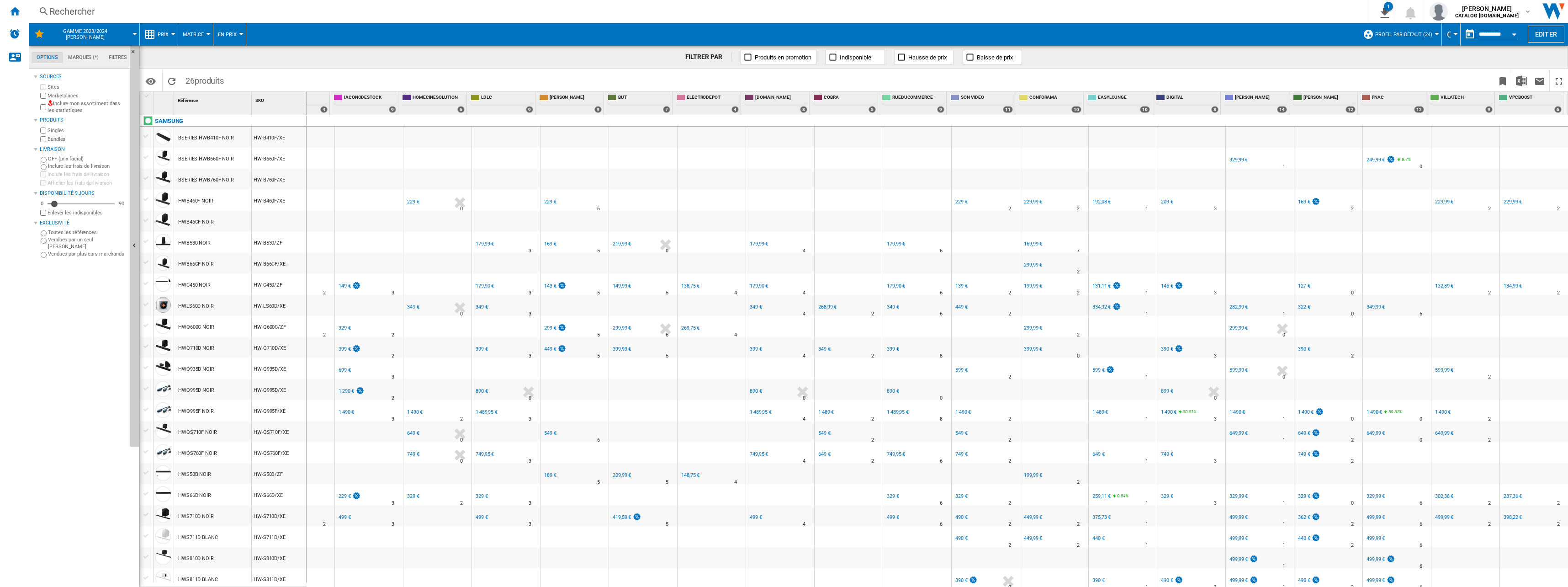
click at [781, 349] on div "390 €" at bounding box center [1167, 349] width 12 height 6
click at [781, 287] on div "146 €" at bounding box center [1167, 286] width 12 height 6
click at [781, 203] on div "209 €" at bounding box center [1167, 202] width 12 height 6
click at [781, 199] on div "209 €" at bounding box center [1166, 202] width 14 height 9
click at [781, 159] on div "329,99 €" at bounding box center [1238, 160] width 20 height 9
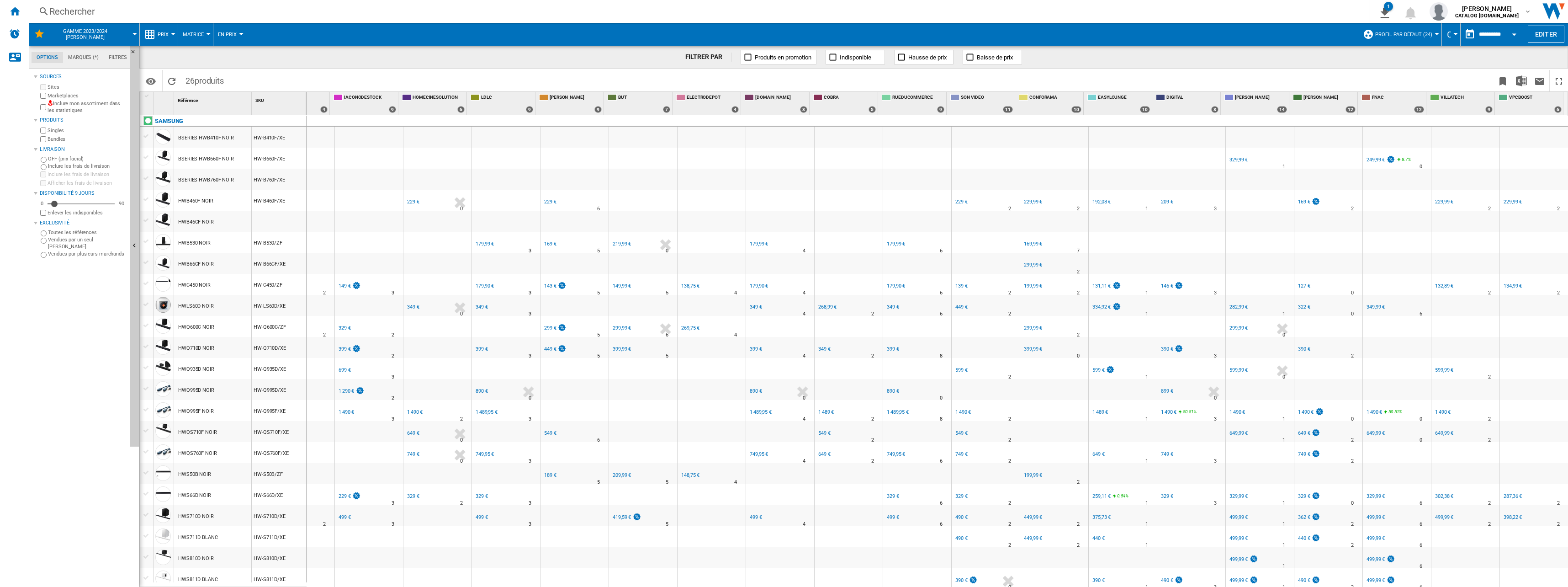
click at [781, 158] on div "249,99 €" at bounding box center [1375, 160] width 18 height 6
click at [781, 306] on div "349,99 €" at bounding box center [1375, 307] width 18 height 6
click at [781, 412] on div "1 490 €" at bounding box center [1374, 412] width 16 height 6
click at [781, 432] on div "649,99 €" at bounding box center [1375, 433] width 18 height 6
click at [781, 494] on div "329,99 €" at bounding box center [1375, 496] width 18 height 6
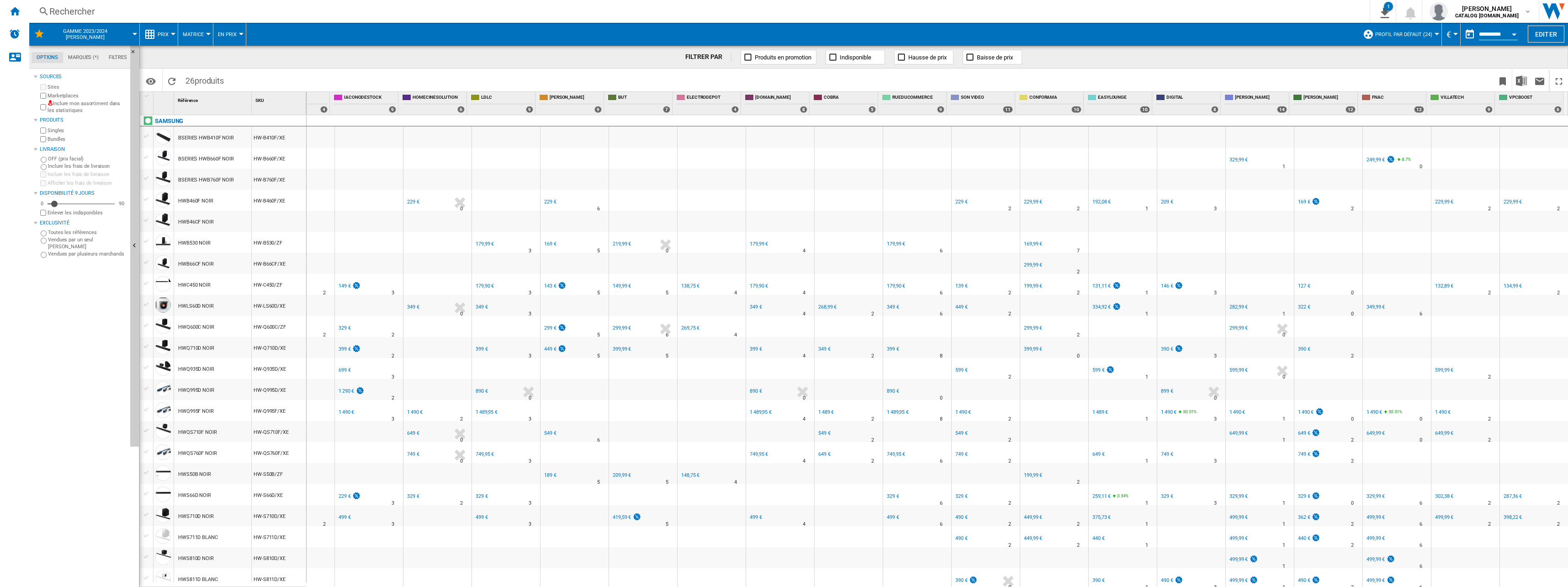
click at [781, 516] on div "499,99 €" at bounding box center [1375, 517] width 18 height 6
click at [781, 536] on div "499,99 €" at bounding box center [1375, 539] width 18 height 6
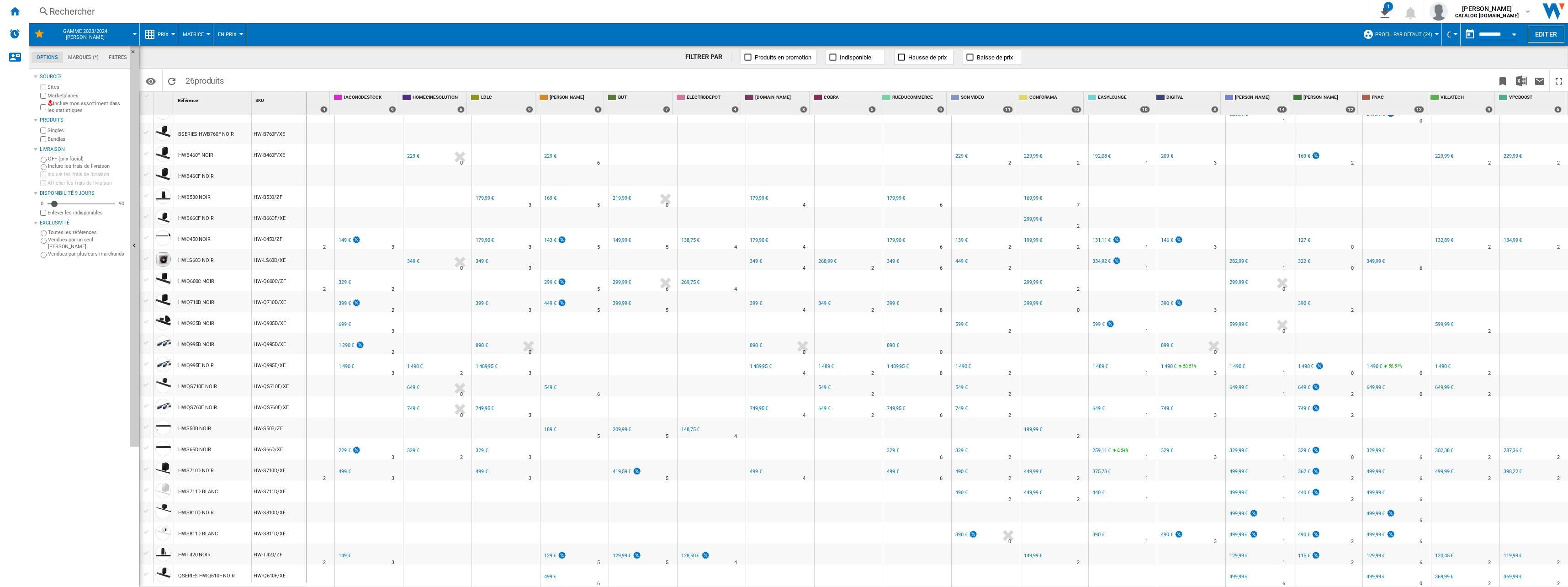
scroll to position [91, 0]
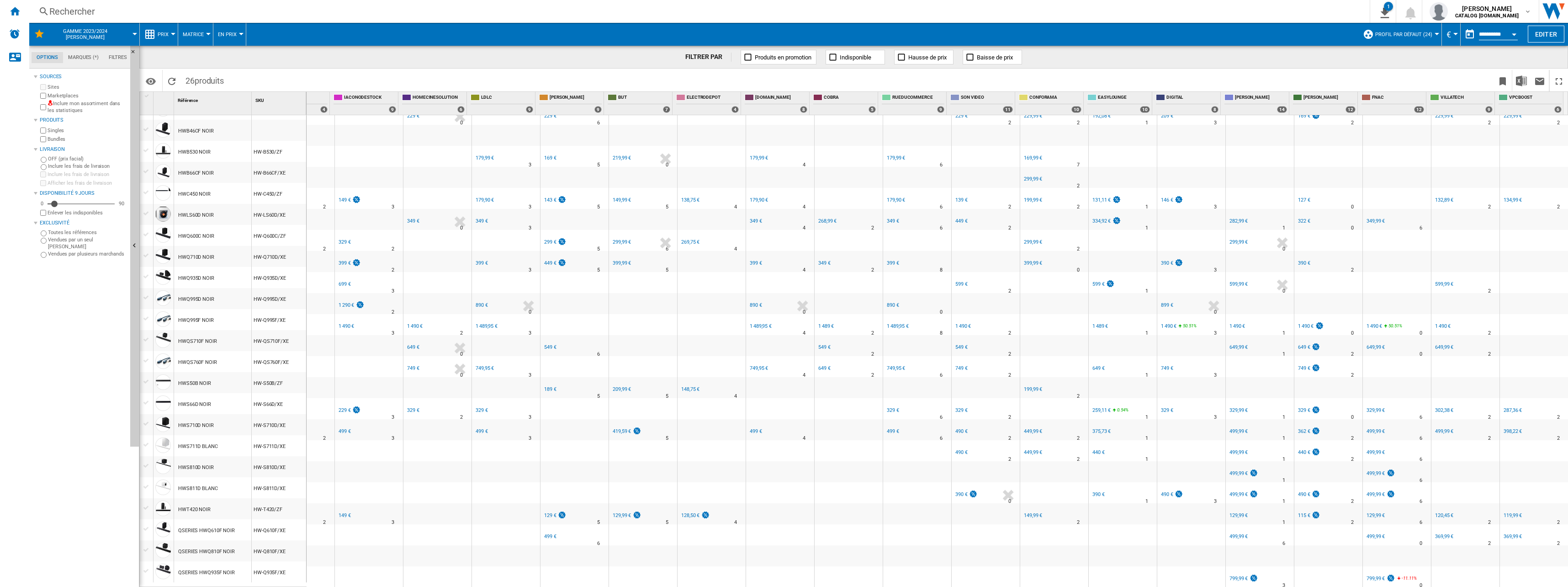
click at [781, 471] on div "499,99 €" at bounding box center [1375, 474] width 18 height 6
click at [781, 492] on div "499,99 €" at bounding box center [1375, 495] width 18 height 6
click at [781, 512] on div "129,99 €" at bounding box center [1375, 515] width 18 height 6
click at [781, 533] on div "499,99 €" at bounding box center [1375, 536] width 18 height 6
click at [781, 576] on div "799,99 €" at bounding box center [1375, 579] width 18 height 6
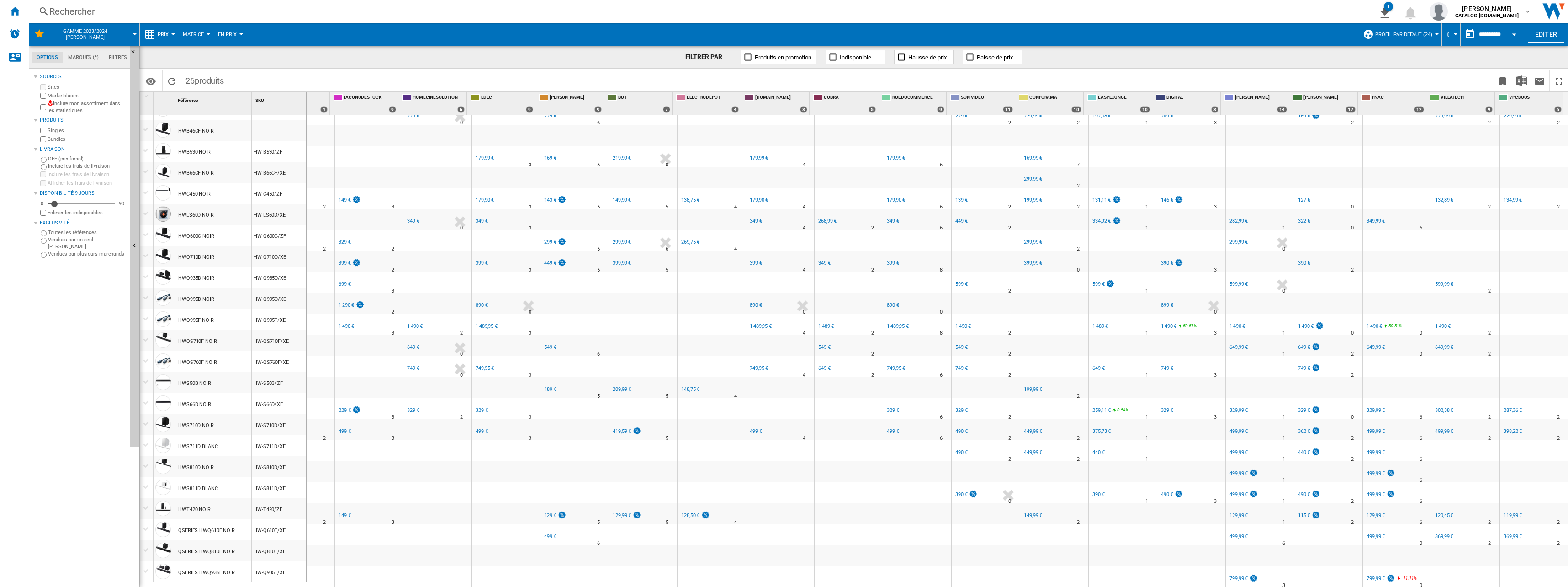
click at [781, 533] on div "369,99 €" at bounding box center [1444, 536] width 18 height 6
click at [781, 512] on div "120,45 €" at bounding box center [1444, 515] width 18 height 6
click at [781, 428] on div "499,99 €" at bounding box center [1444, 431] width 18 height 6
click at [781, 407] on div "302,38 €" at bounding box center [1444, 410] width 18 height 6
click at [781, 343] on div "649,99 €" at bounding box center [1443, 348] width 20 height 9
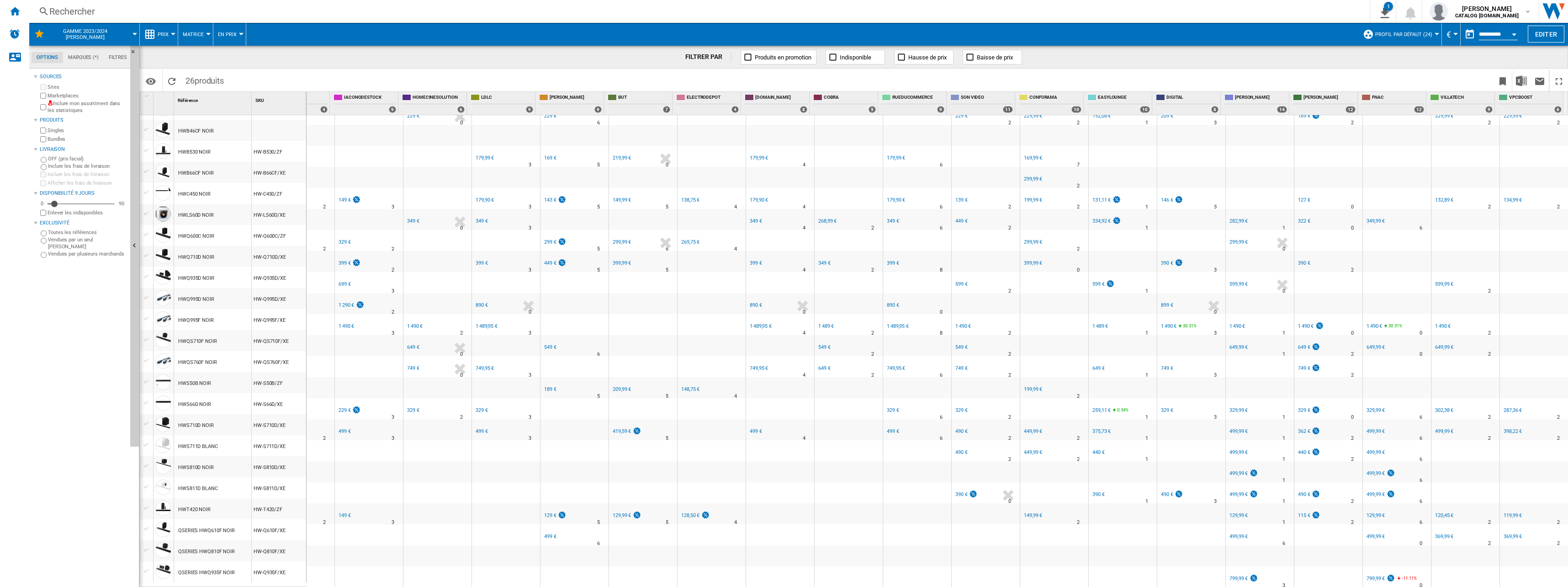
click at [781, 323] on div "1 490 €" at bounding box center [1443, 326] width 16 height 6
click at [781, 281] on div "599,99 €" at bounding box center [1444, 284] width 18 height 6
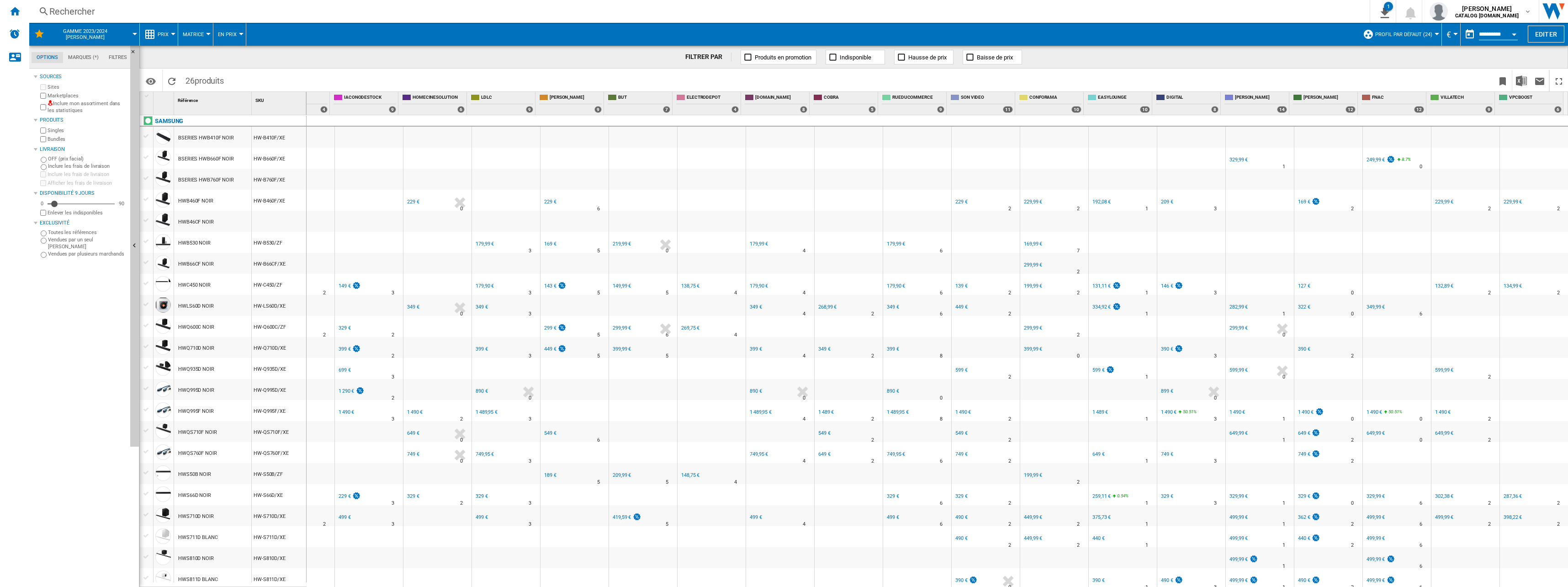
click at [781, 283] on div "132,89 €" at bounding box center [1444, 286] width 18 height 6
click at [781, 203] on div "229,99 €" at bounding box center [1444, 202] width 18 height 6
click at [781, 199] on div "229,99 €" at bounding box center [1513, 202] width 18 height 6
click at [781, 286] on div "134,99 €" at bounding box center [1513, 286] width 18 height 6
click at [781, 496] on div "287,36 €" at bounding box center [1513, 496] width 18 height 6
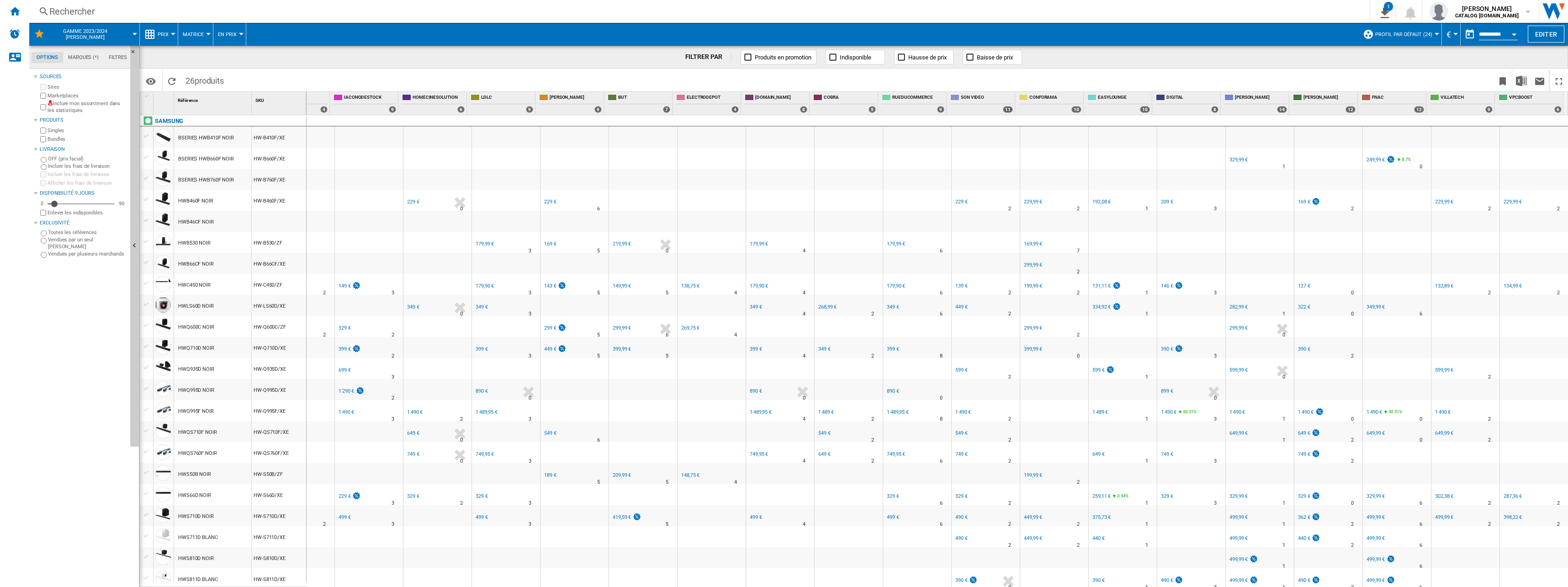
click at [781, 516] on div "398,22 €" at bounding box center [1513, 517] width 18 height 6
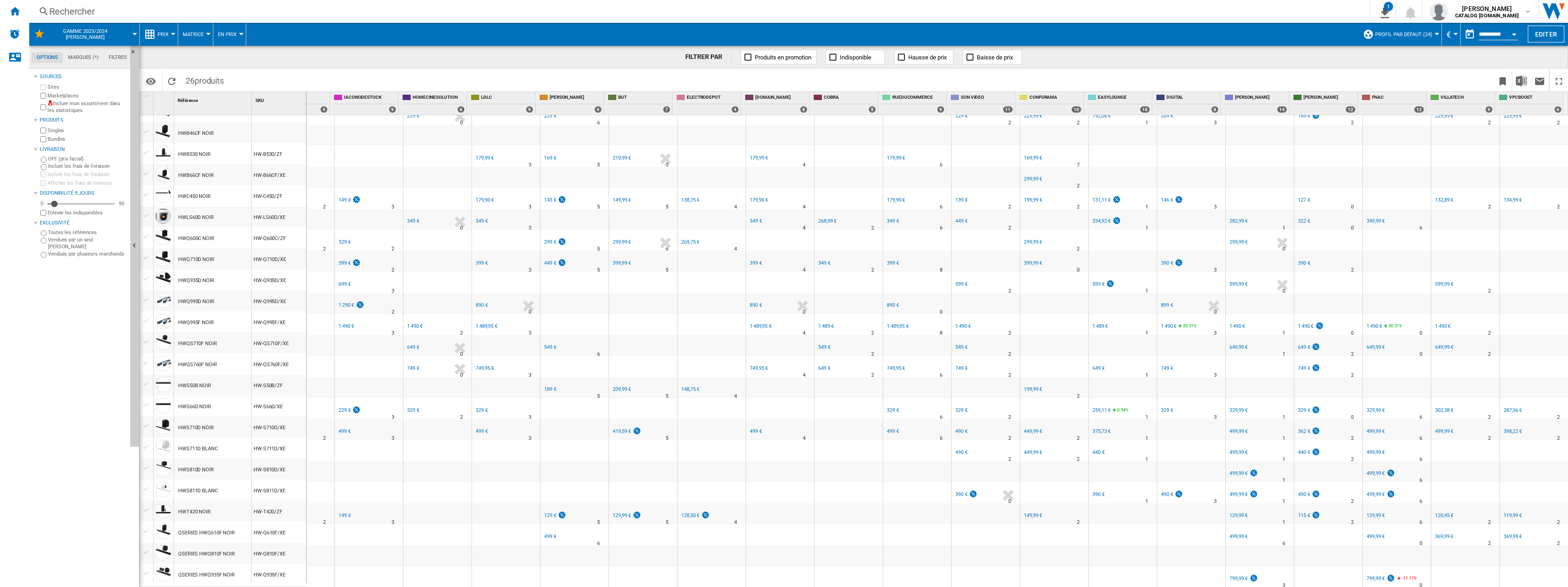
scroll to position [91, 0]
click at [781, 514] on div "119,99 €" at bounding box center [1512, 516] width 20 height 9
click at [781, 532] on div "369,99 €" at bounding box center [1512, 536] width 20 height 9
